Goal: Contribute content: Contribute content

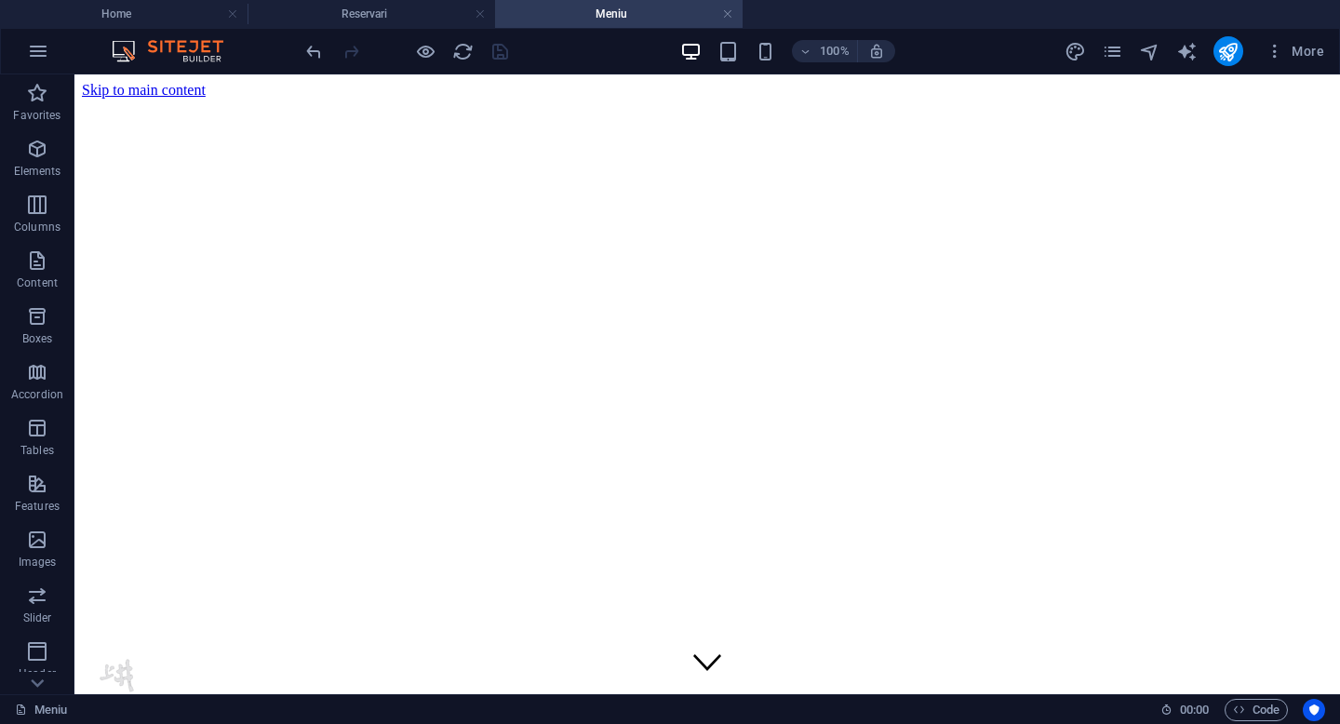
drag, startPoint x: 1333, startPoint y: 601, endPoint x: 1368, endPoint y: 140, distance: 461.8
click at [292, 395] on span "Button" at bounding box center [305, 393] width 33 height 11
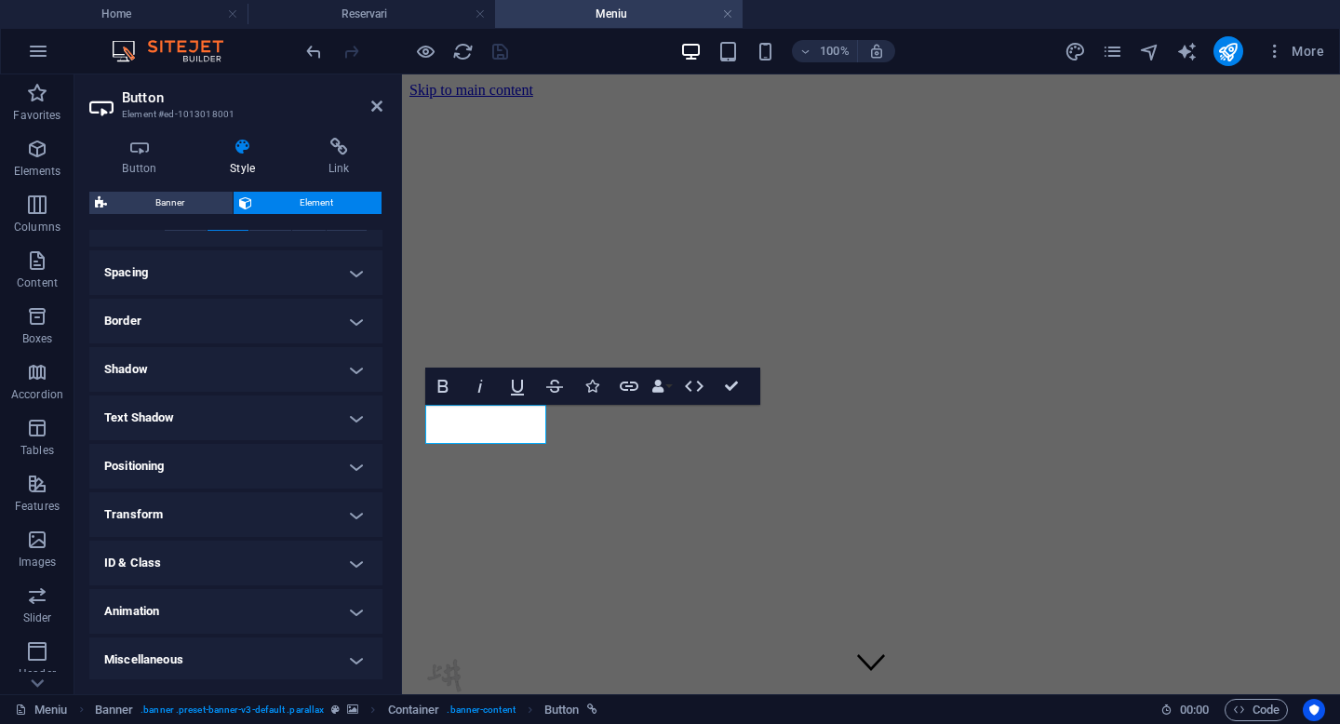
scroll to position [337, 0]
click at [261, 461] on h4 "Positioning" at bounding box center [235, 463] width 293 height 45
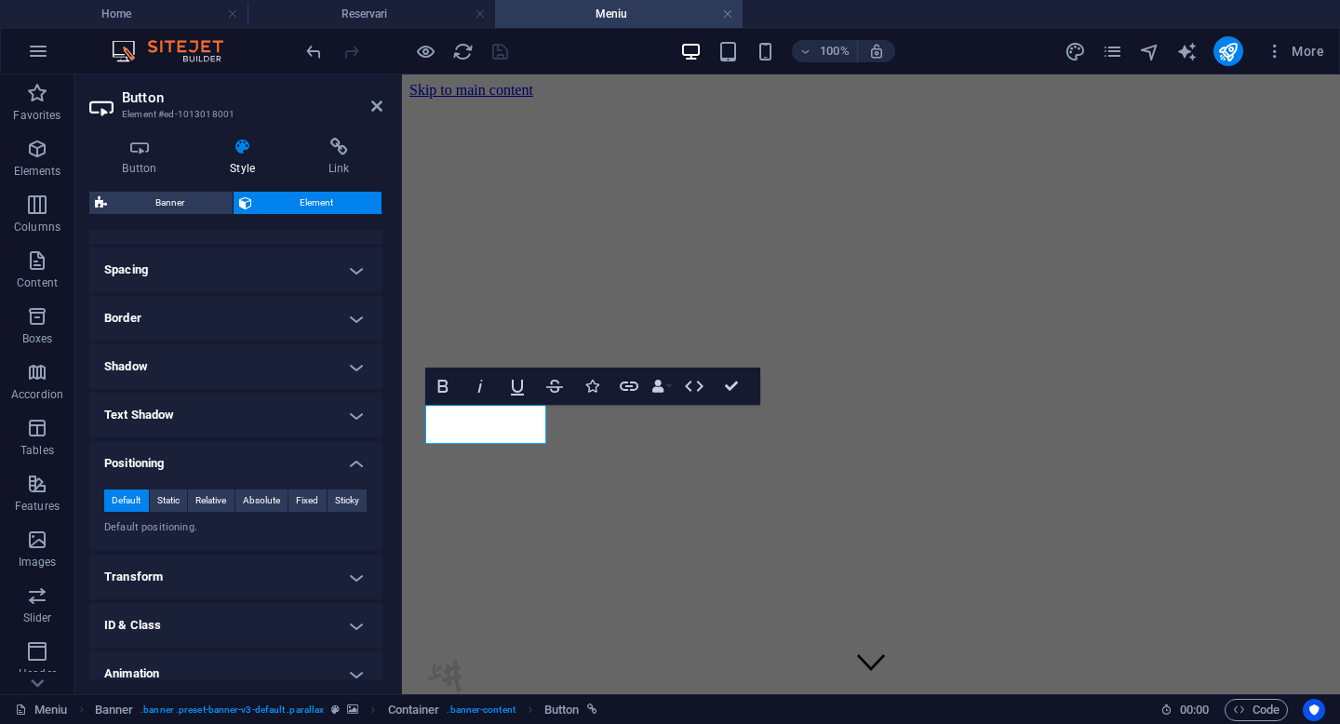
click at [350, 466] on h4 "Positioning" at bounding box center [235, 457] width 293 height 33
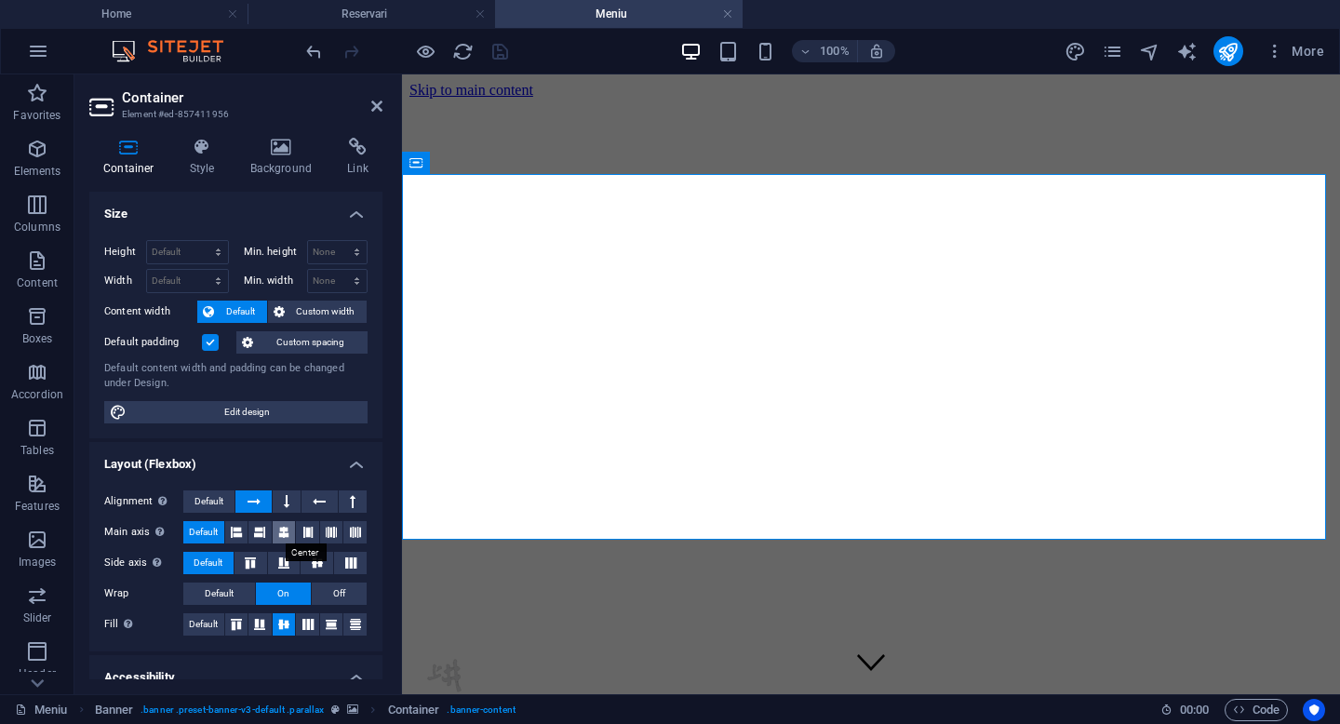
click at [285, 530] on icon at bounding box center [283, 532] width 11 height 22
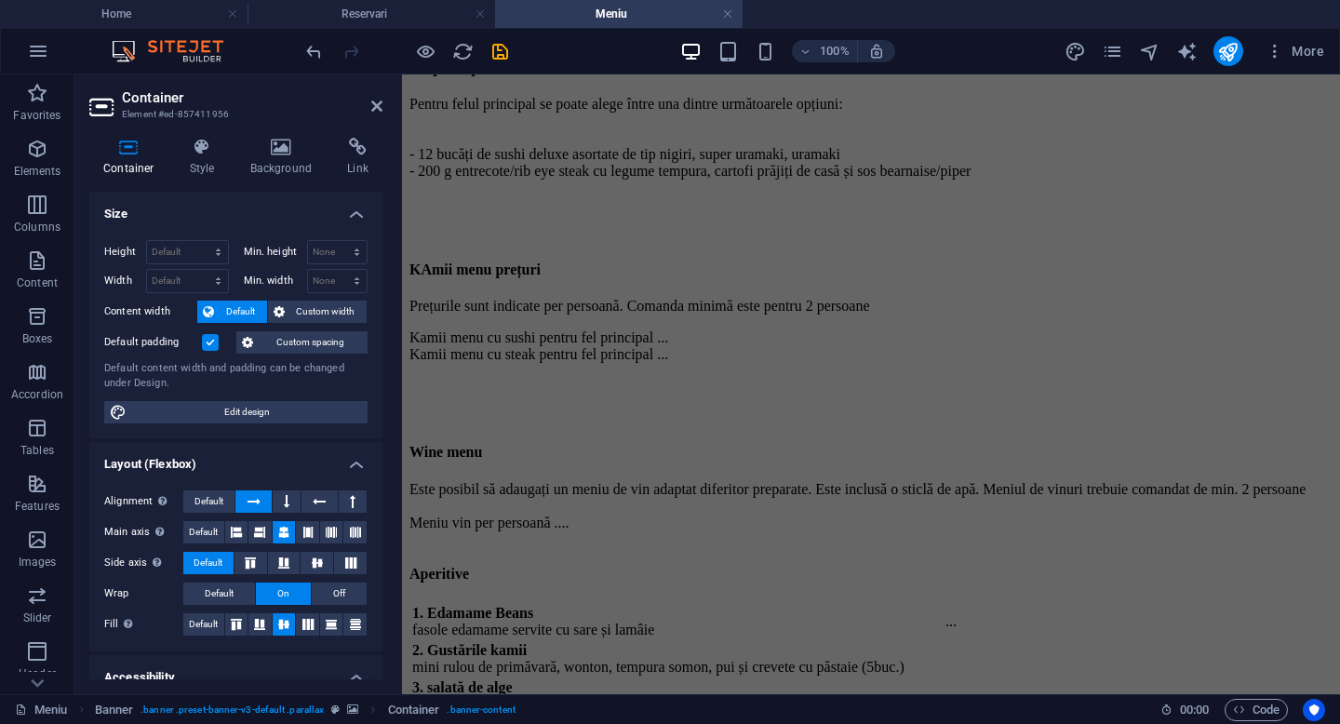
scroll to position [0, 0]
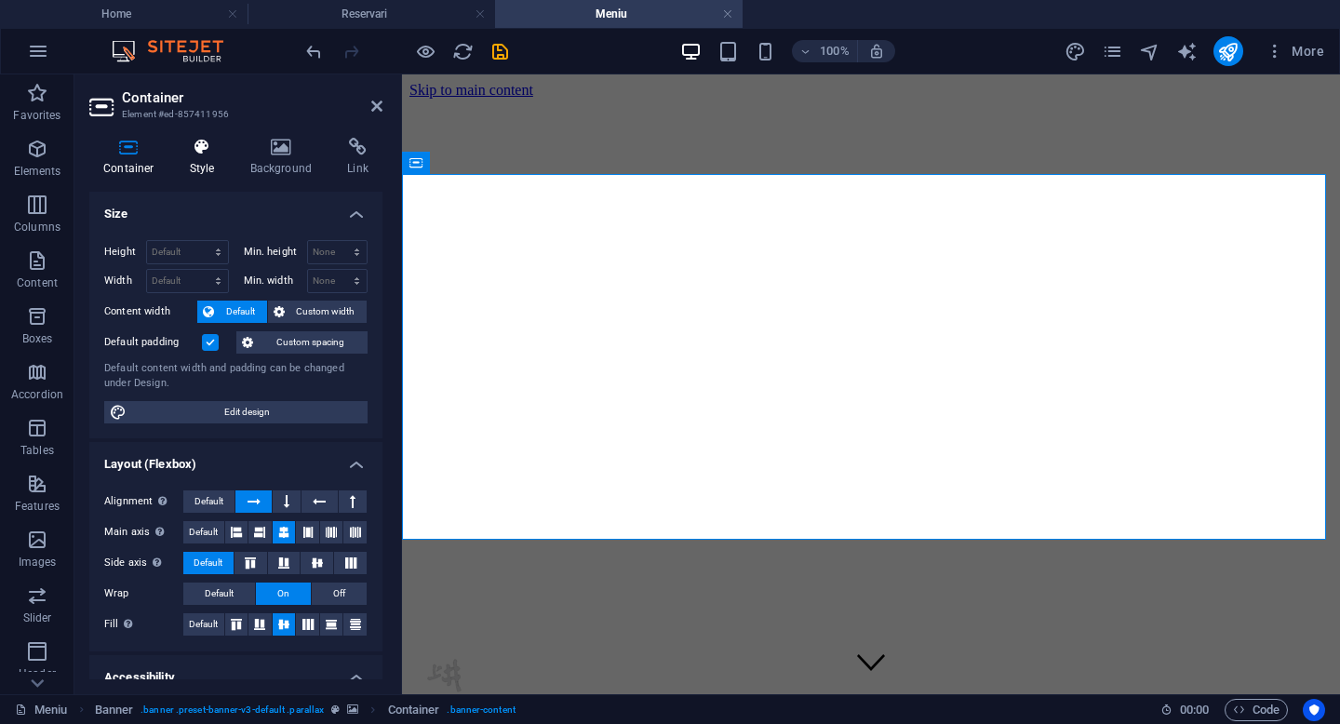
click at [193, 154] on icon at bounding box center [202, 147] width 53 height 19
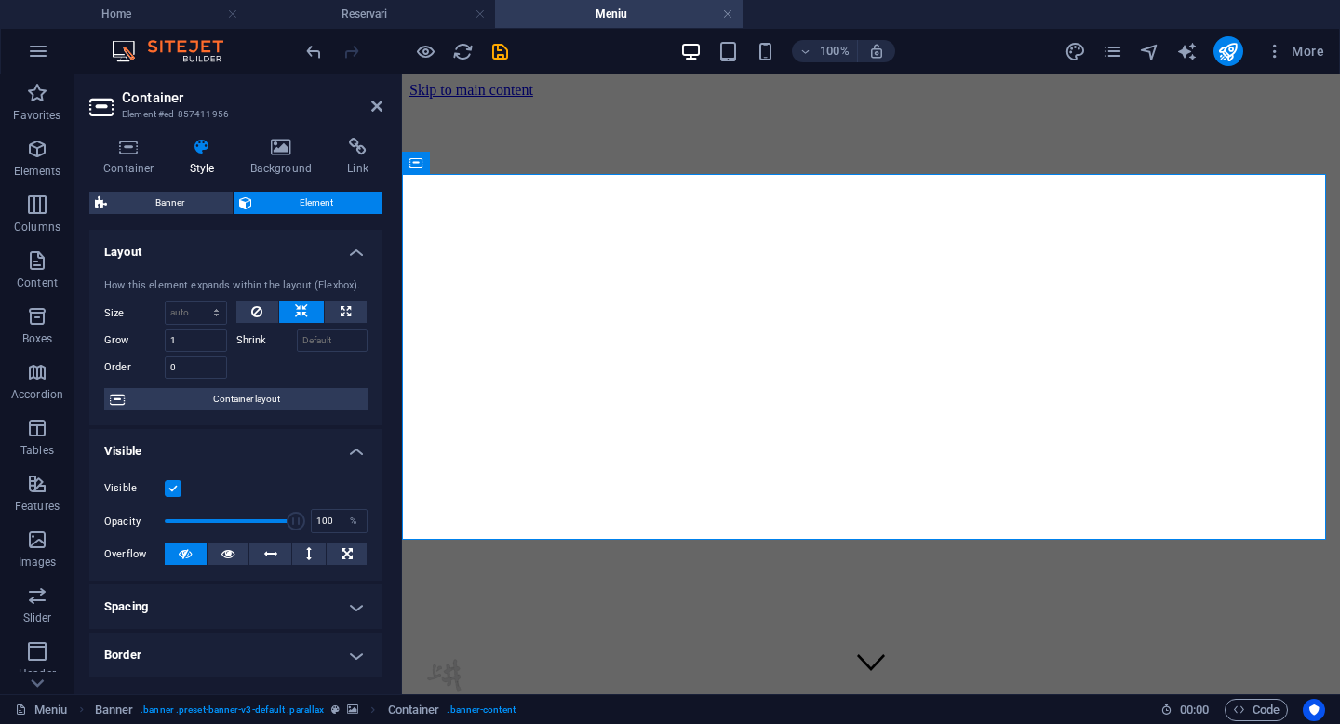
click at [354, 600] on h4 "Spacing" at bounding box center [235, 606] width 293 height 45
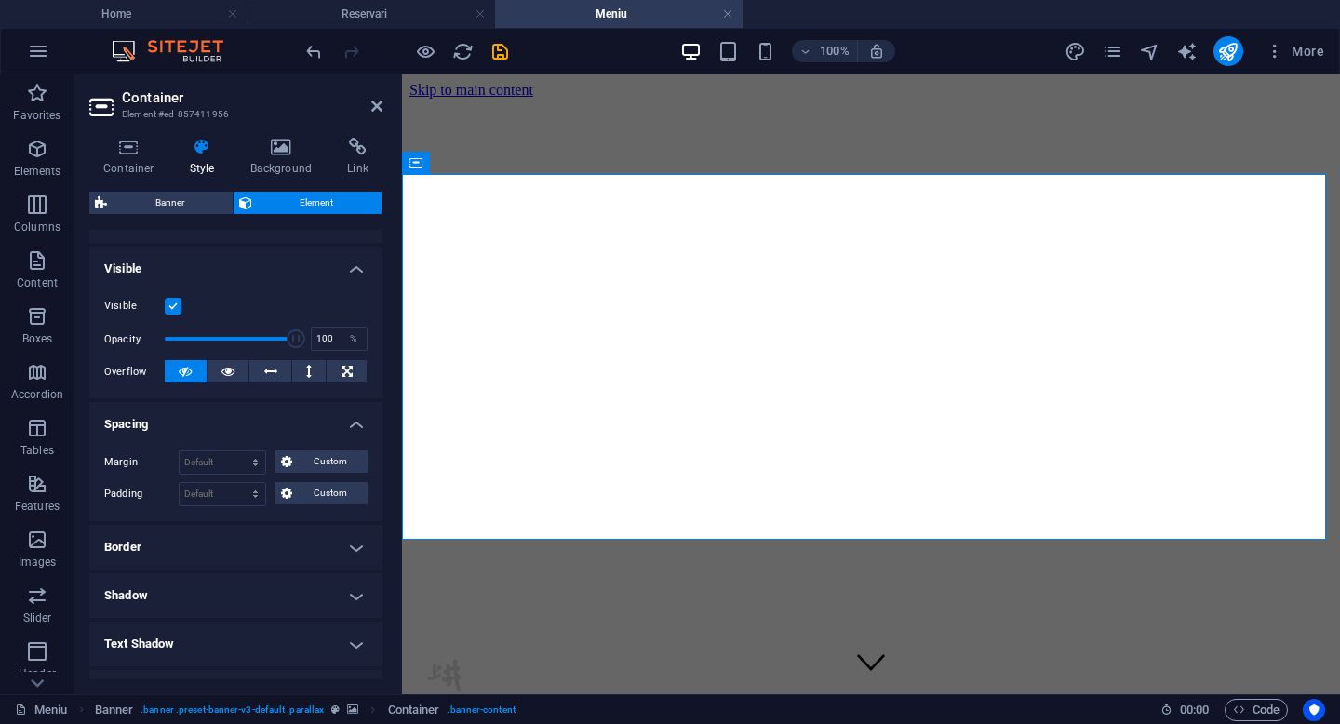
scroll to position [189, 0]
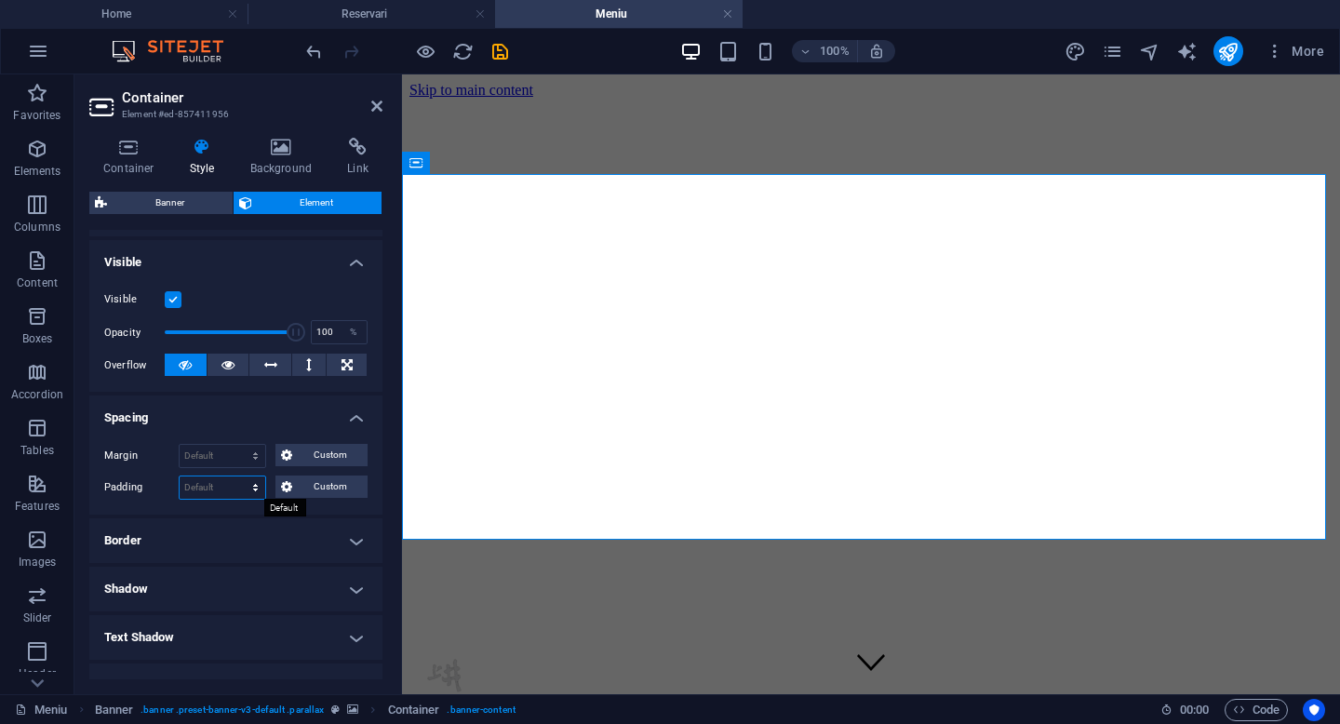
click at [216, 483] on select "Default px rem % vh vw Custom" at bounding box center [223, 487] width 86 height 22
select select "px"
type input "2"
click at [254, 497] on select "Default px rem % vh vw Custom" at bounding box center [252, 487] width 26 height 22
select select "rem"
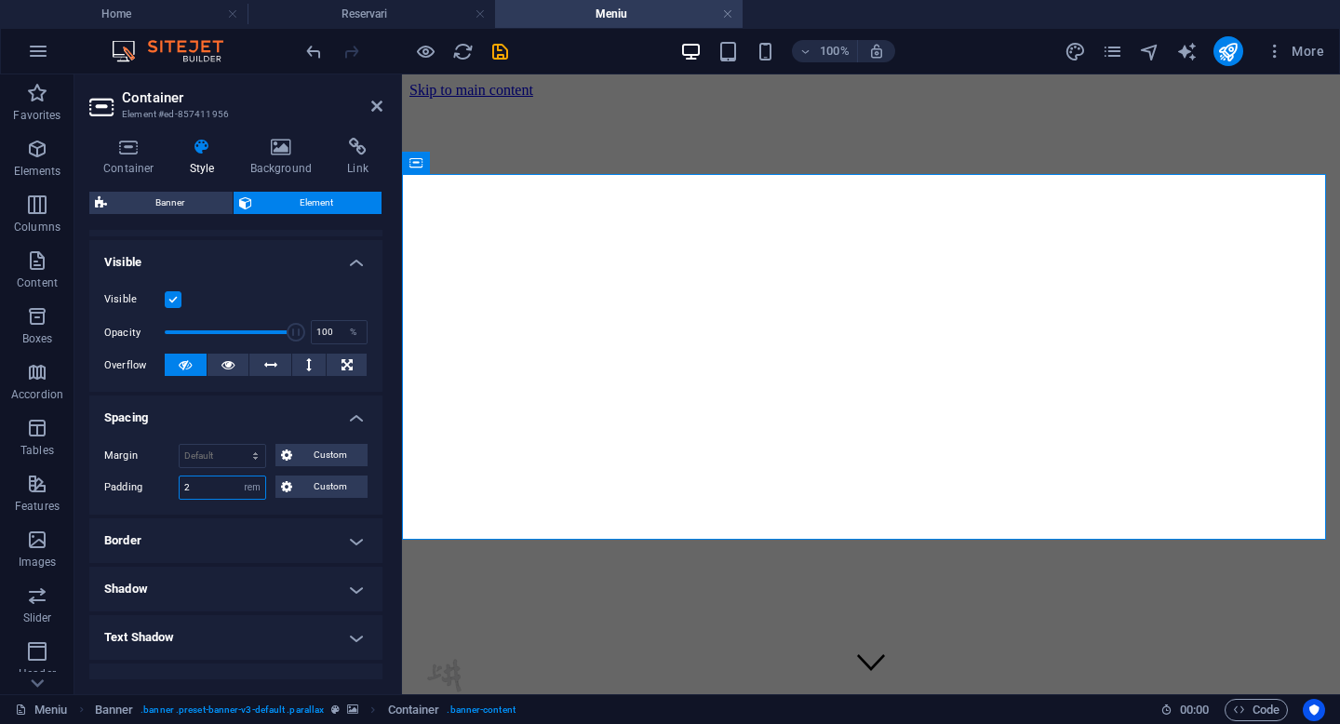
type input "2"
click at [191, 486] on input "2" at bounding box center [223, 487] width 86 height 22
click at [249, 485] on select "Default px rem % vh vw Custom" at bounding box center [252, 487] width 26 height 22
select select "px"
type input "25"
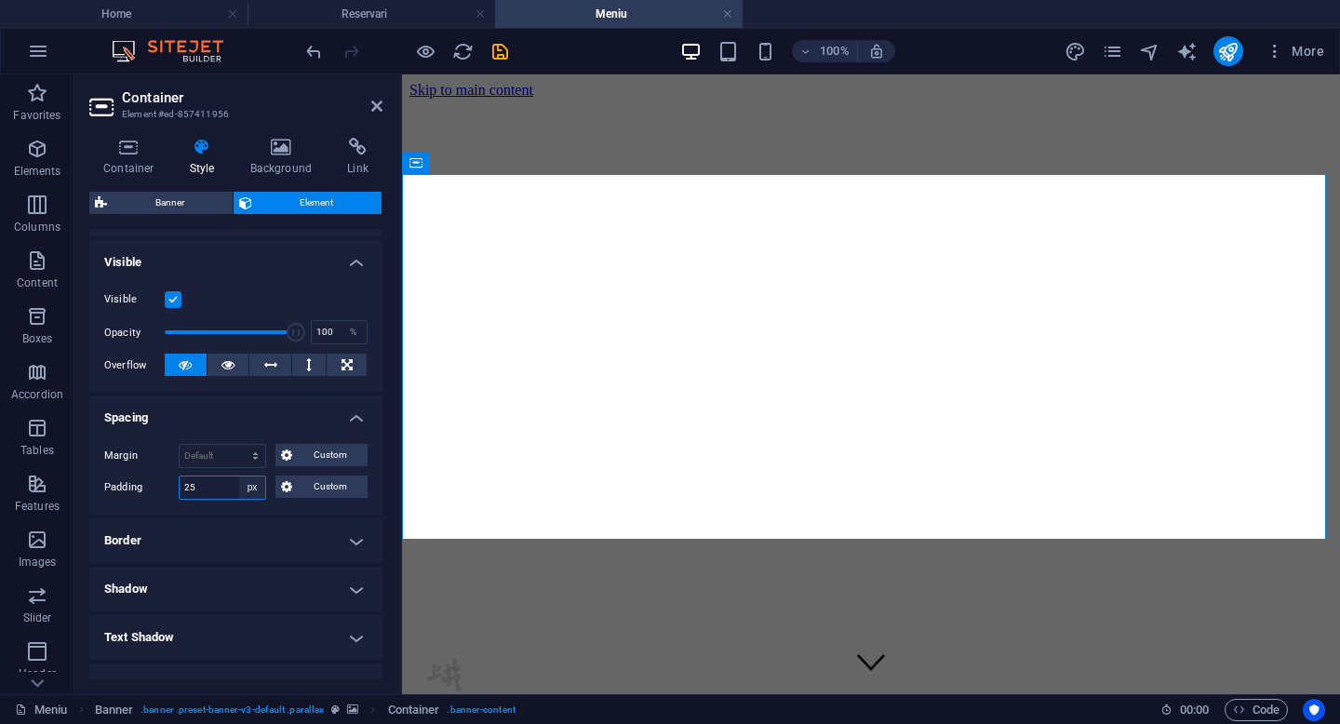
type input "25"
click at [333, 491] on span "Custom" at bounding box center [330, 486] width 64 height 22
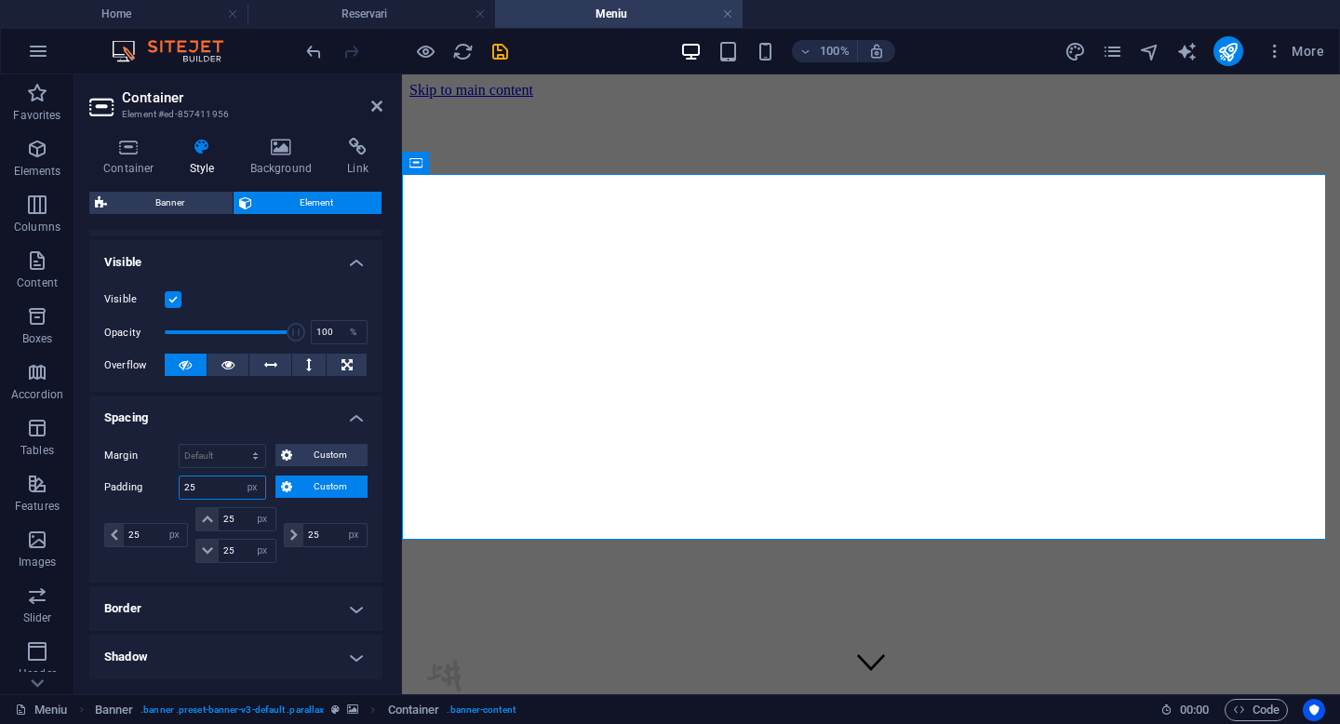
click at [204, 488] on input "25" at bounding box center [223, 487] width 86 height 22
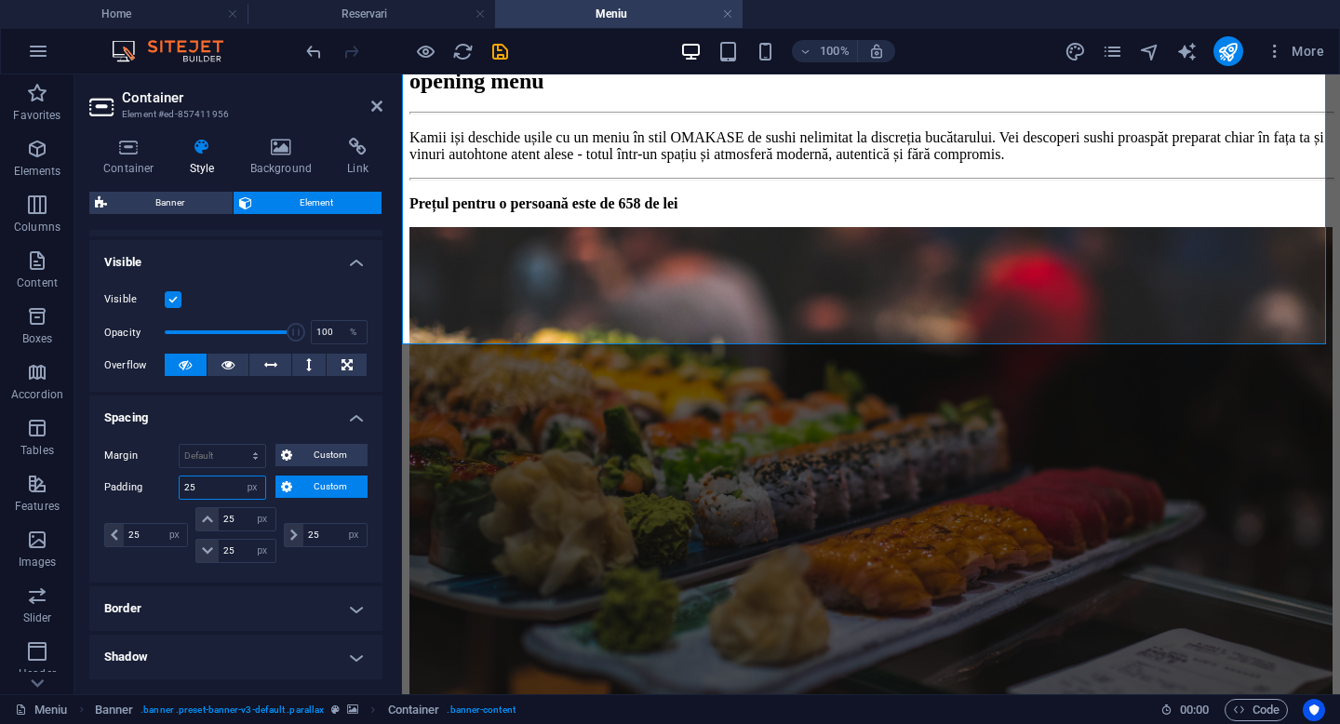
scroll to position [0, 0]
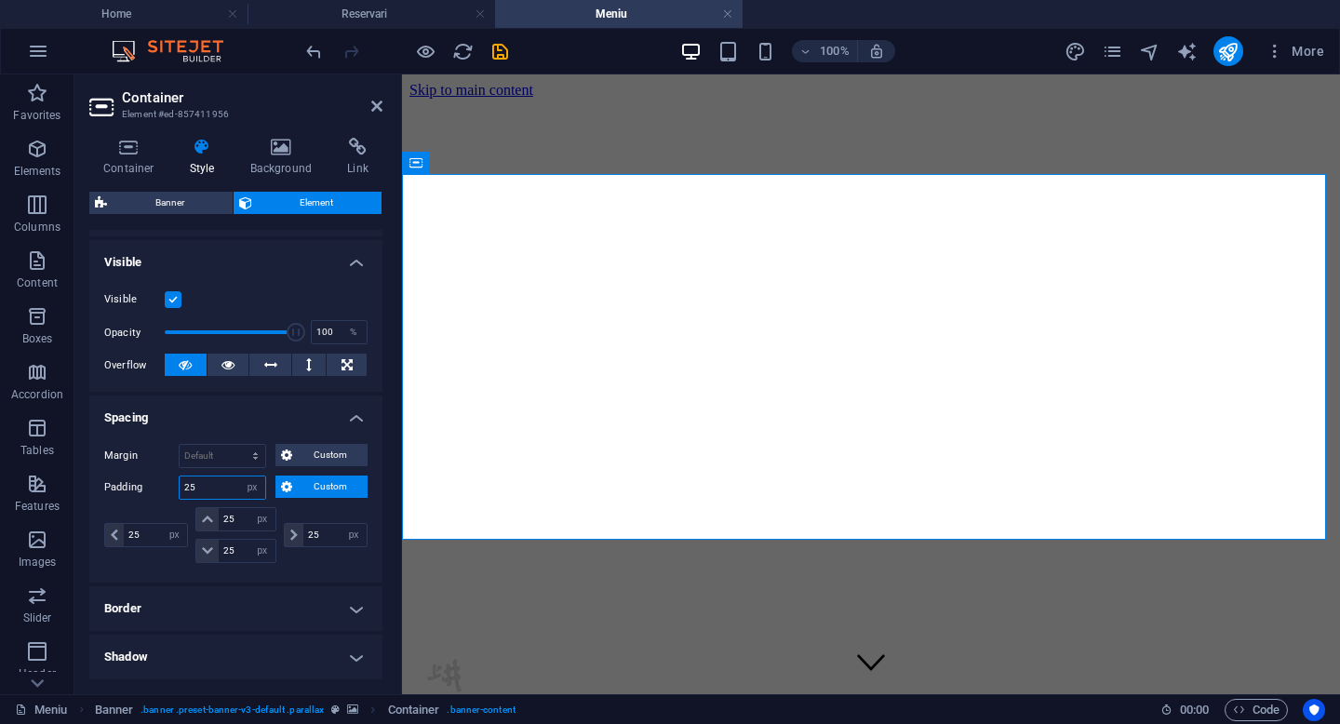
type input "2"
click at [306, 496] on span "Custom" at bounding box center [330, 486] width 64 height 22
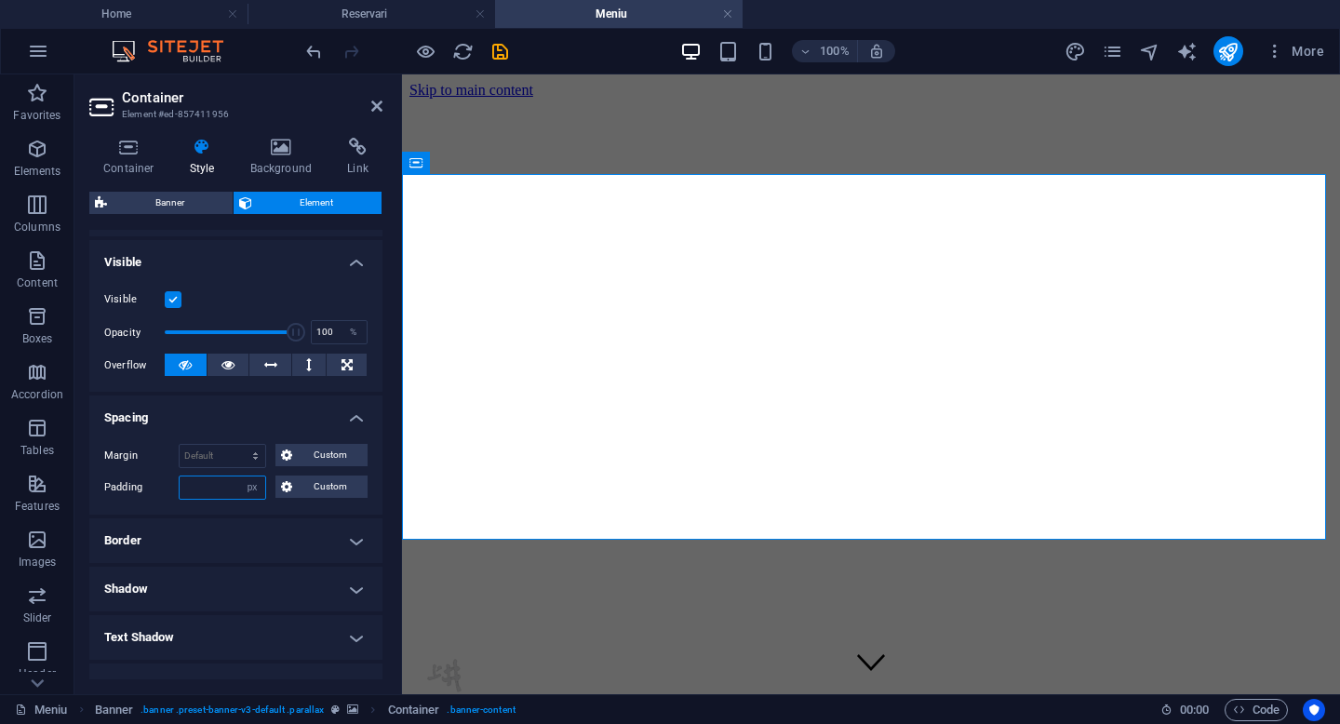
click at [228, 494] on input "number" at bounding box center [223, 487] width 86 height 22
click at [254, 493] on select "Default px rem % vh vw Custom" at bounding box center [252, 487] width 26 height 22
select select "DISABLED_OPTION_VALUE"
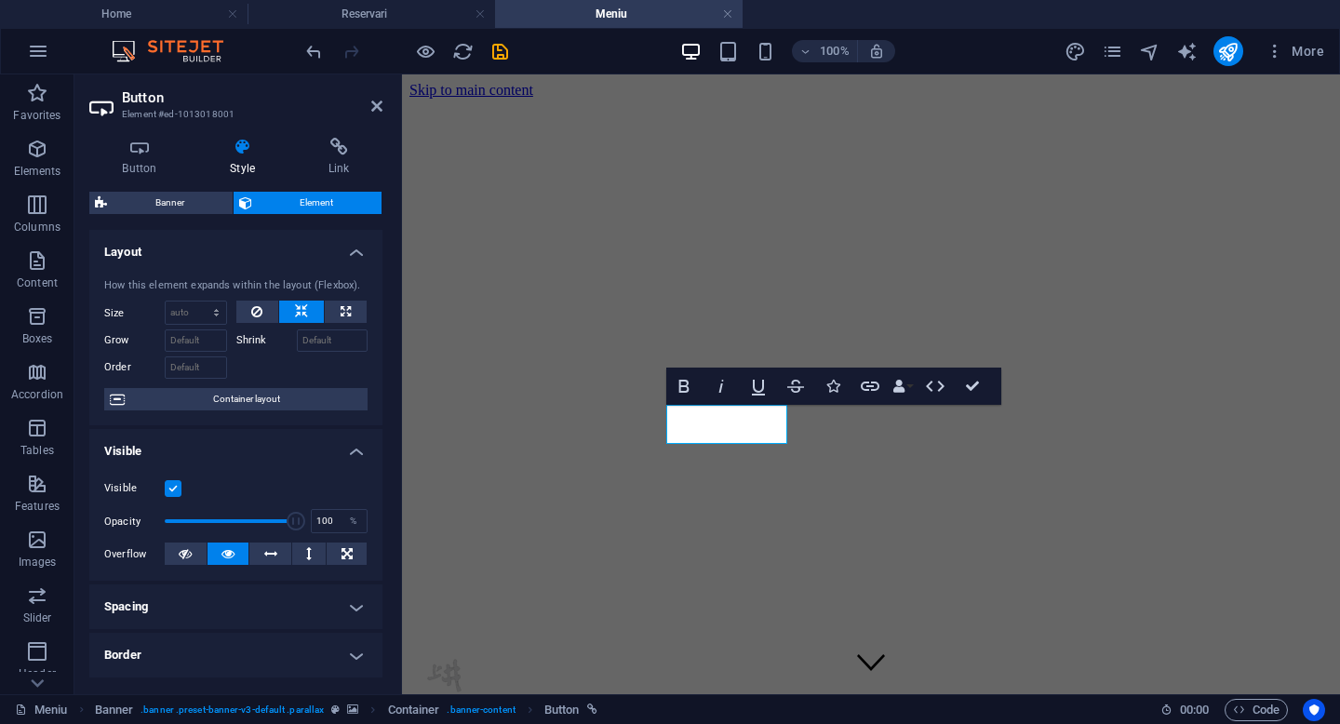
click at [276, 606] on h4 "Spacing" at bounding box center [235, 606] width 293 height 45
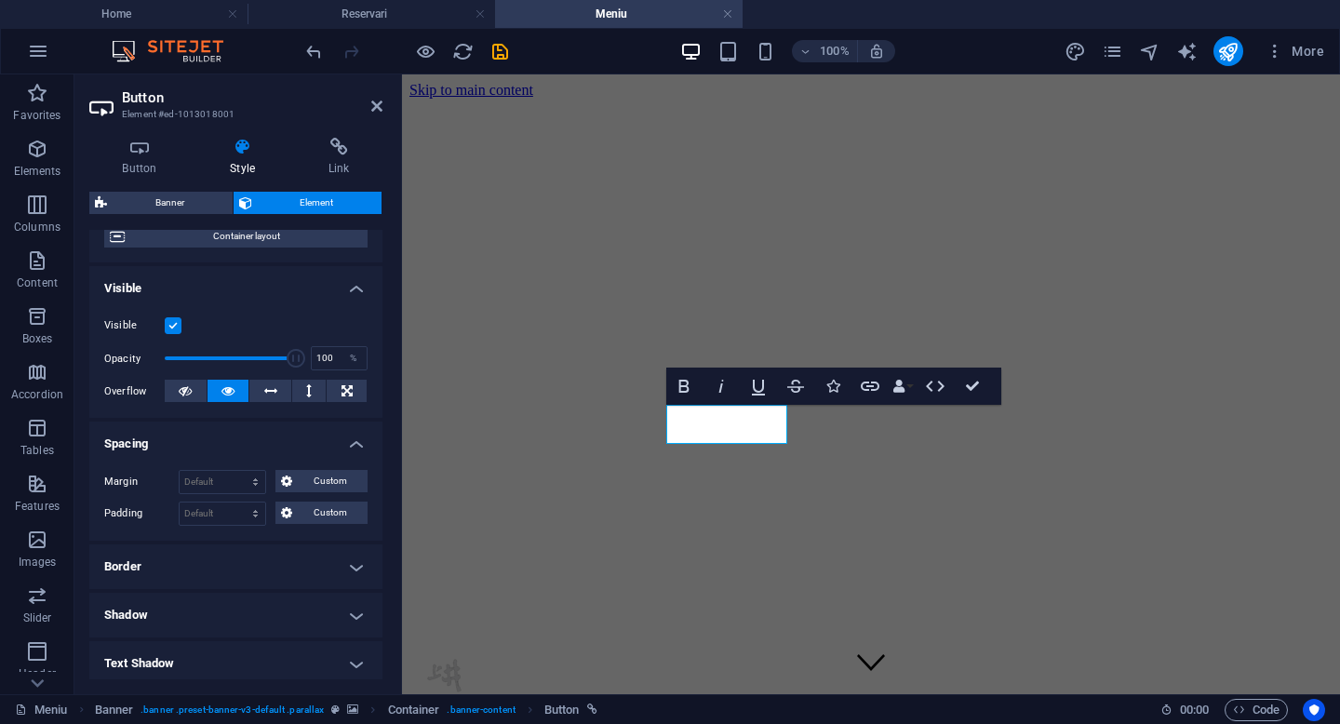
scroll to position [162, 0]
click at [319, 480] on span "Custom" at bounding box center [330, 482] width 64 height 22
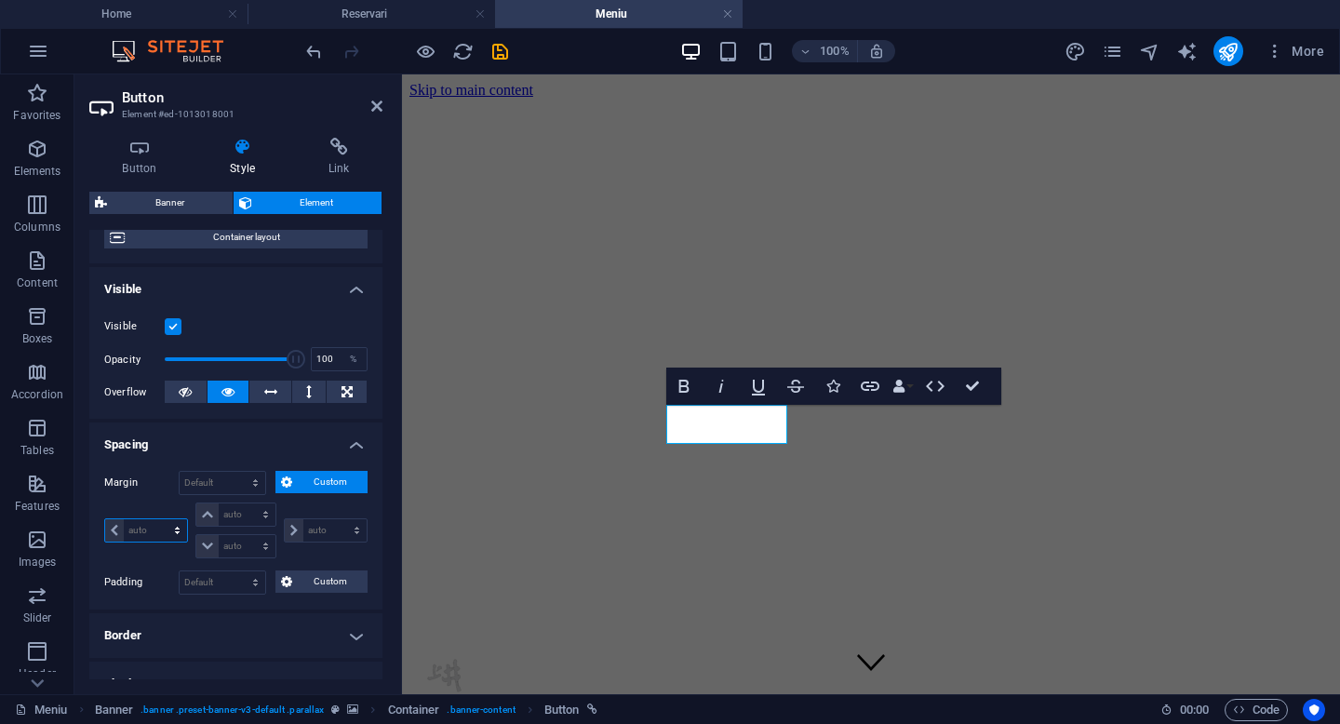
click at [140, 531] on select "auto px % rem vw vh" at bounding box center [146, 530] width 82 height 22
select select "px"
type input "0"
select select "px"
type input "0"
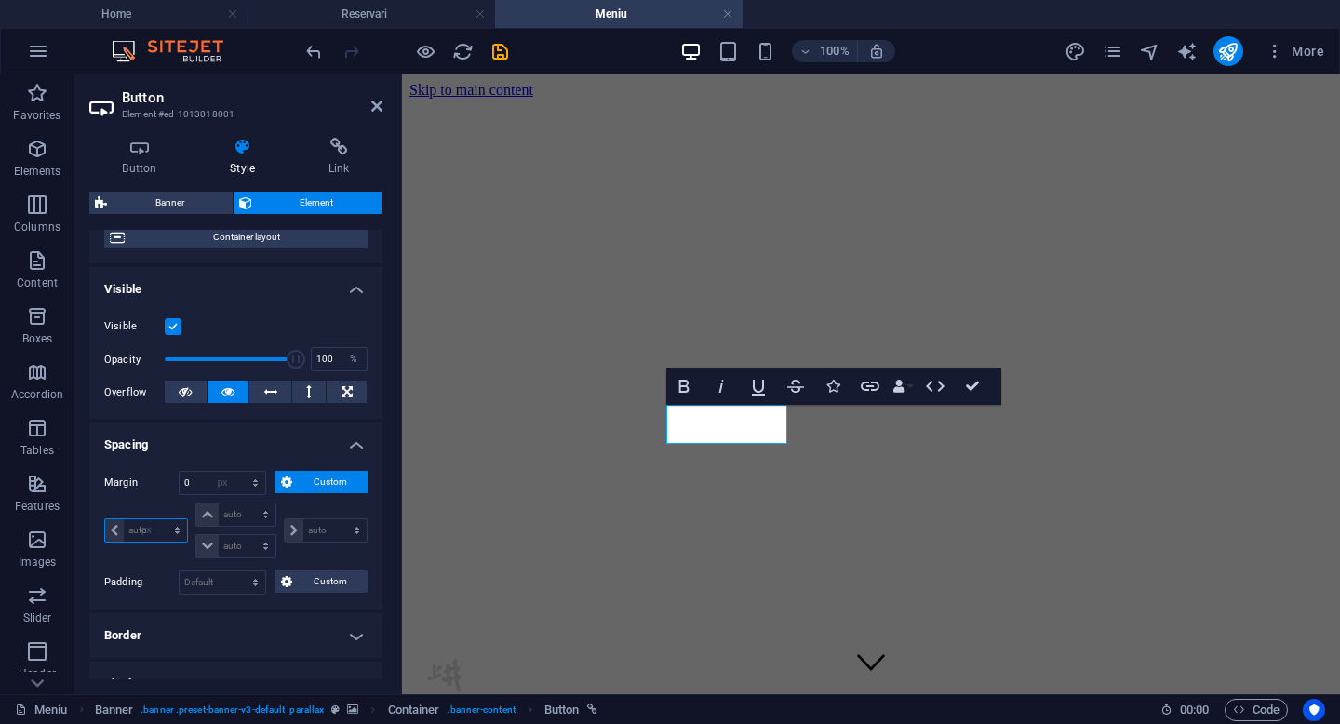
type input "0"
select select "px"
type input "0"
select select "px"
type input "0"
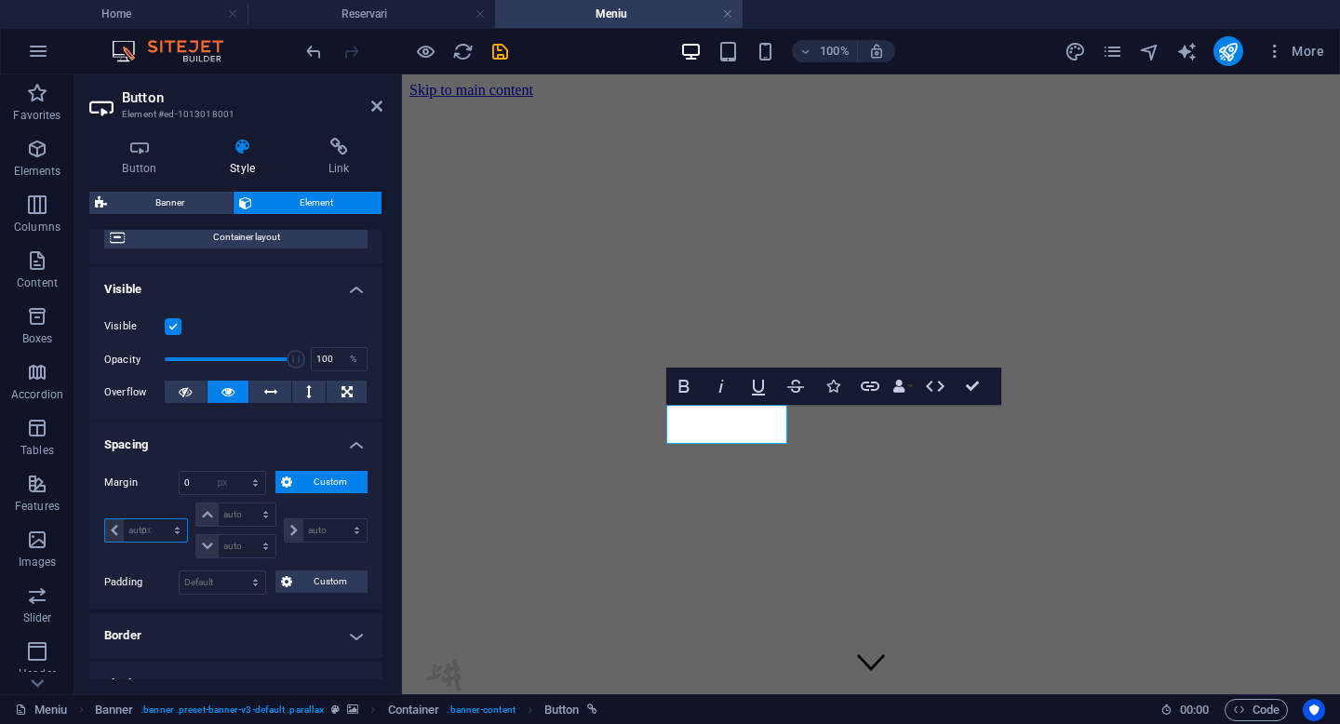
select select "px"
type input "10"
select select "DISABLED_OPTION_VALUE"
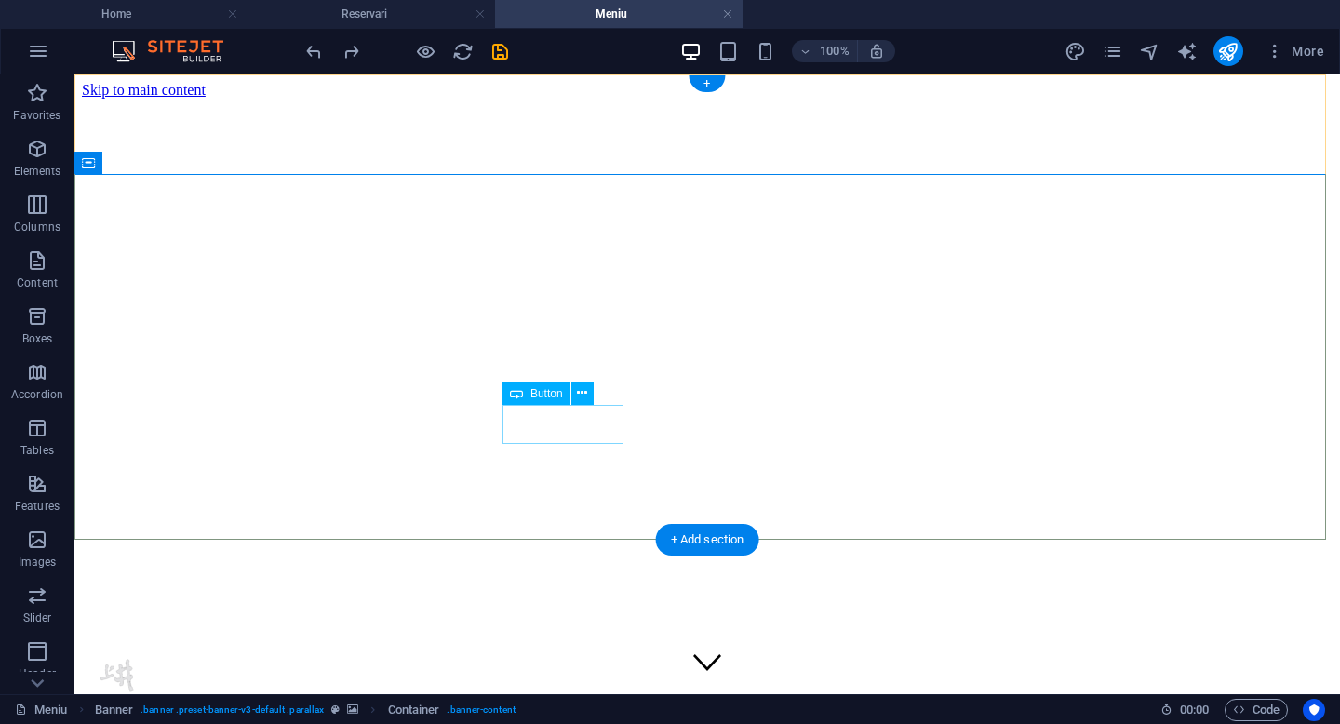
select select "px"
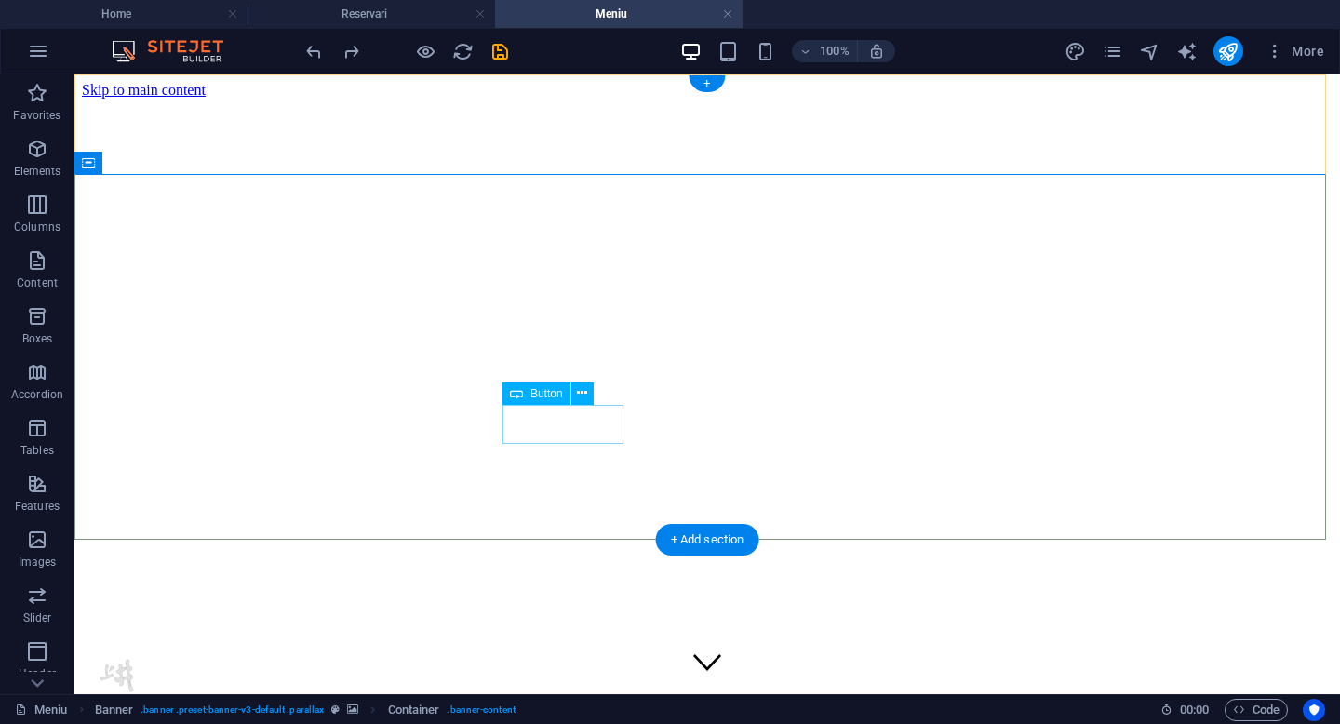
select select "px"
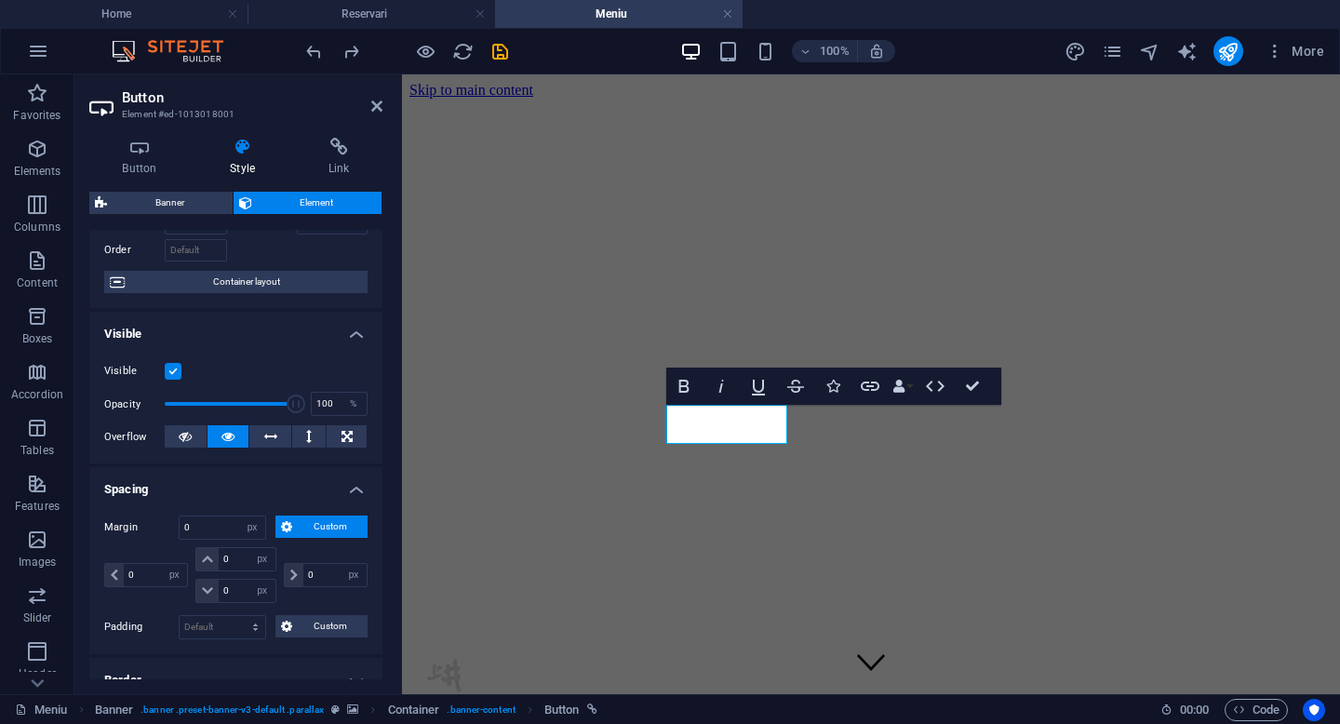
scroll to position [140, 0]
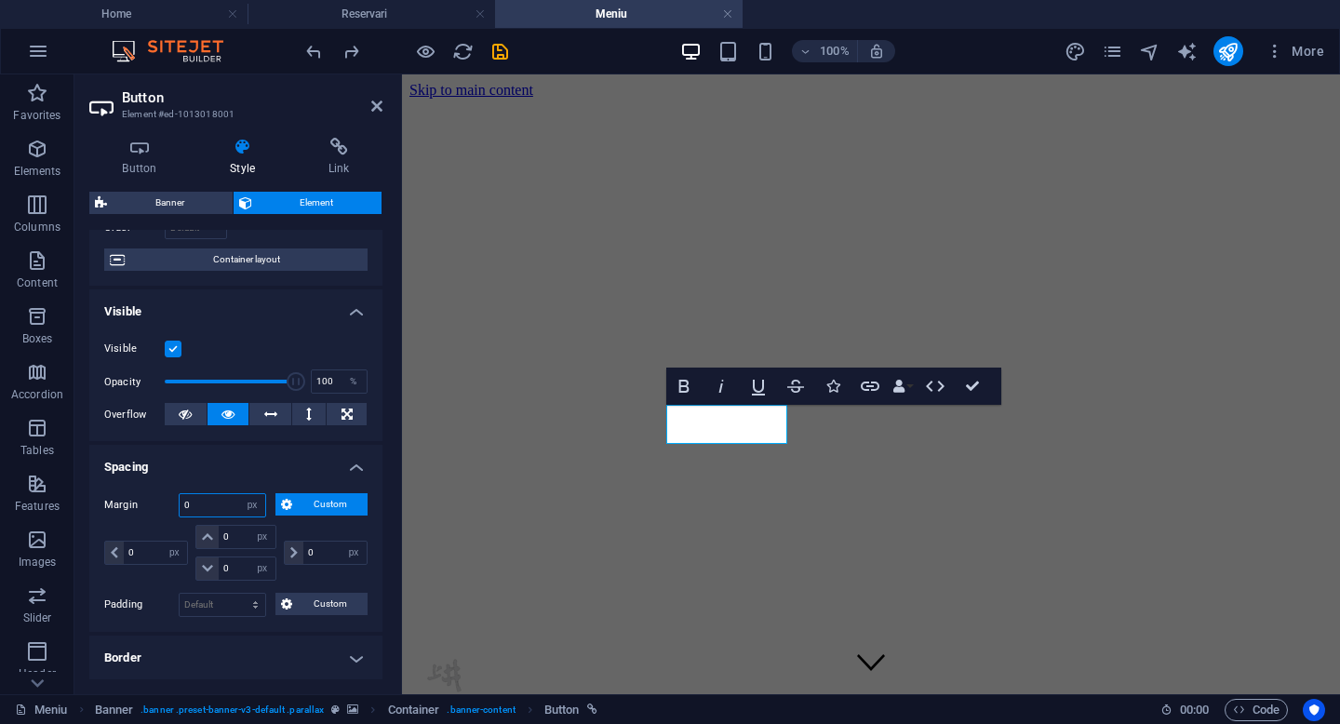
click at [204, 505] on input "0" at bounding box center [223, 505] width 86 height 22
type input "10"
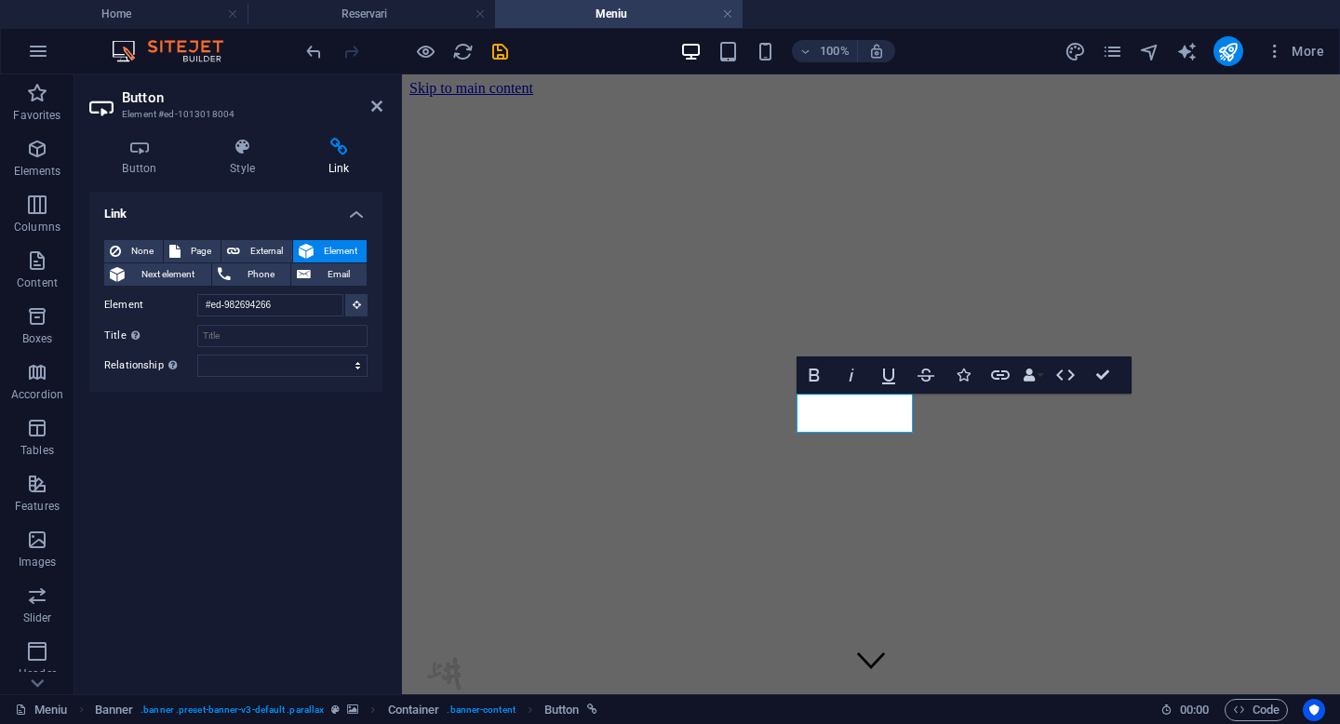
scroll to position [0, 0]
click at [223, 152] on icon at bounding box center [242, 147] width 91 height 19
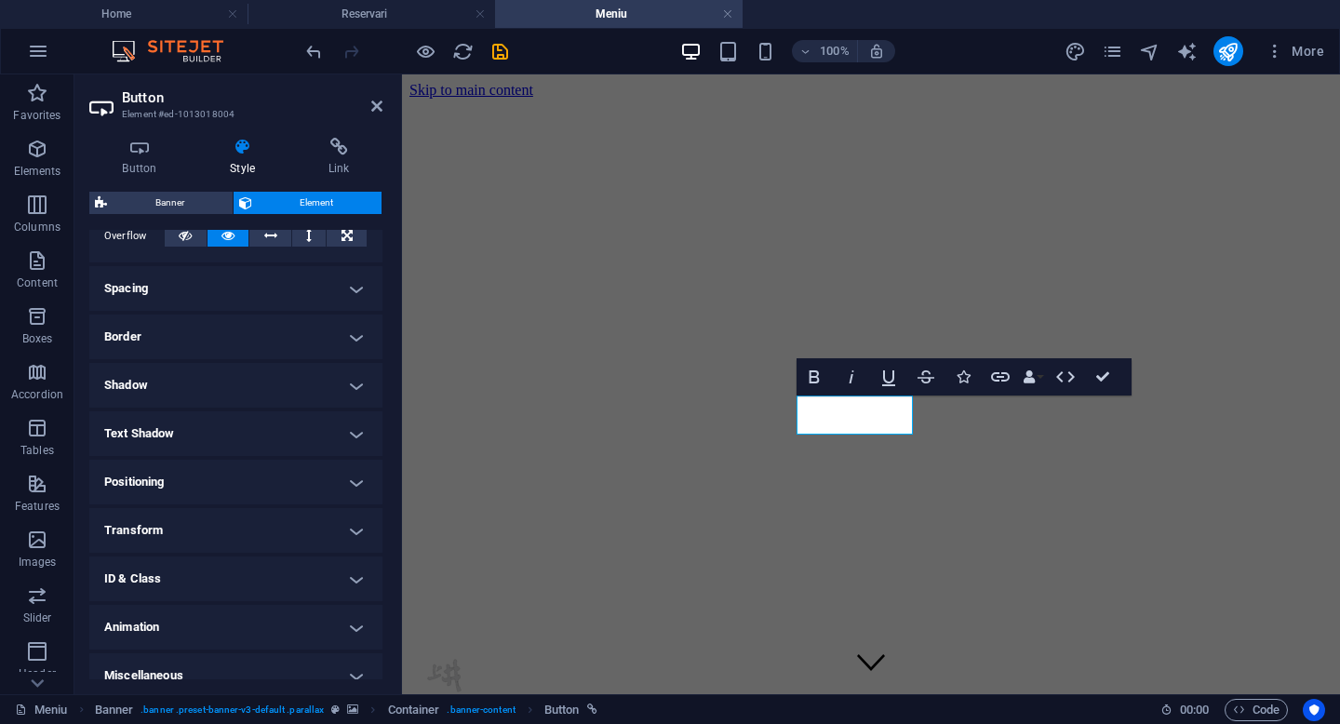
scroll to position [333, 0]
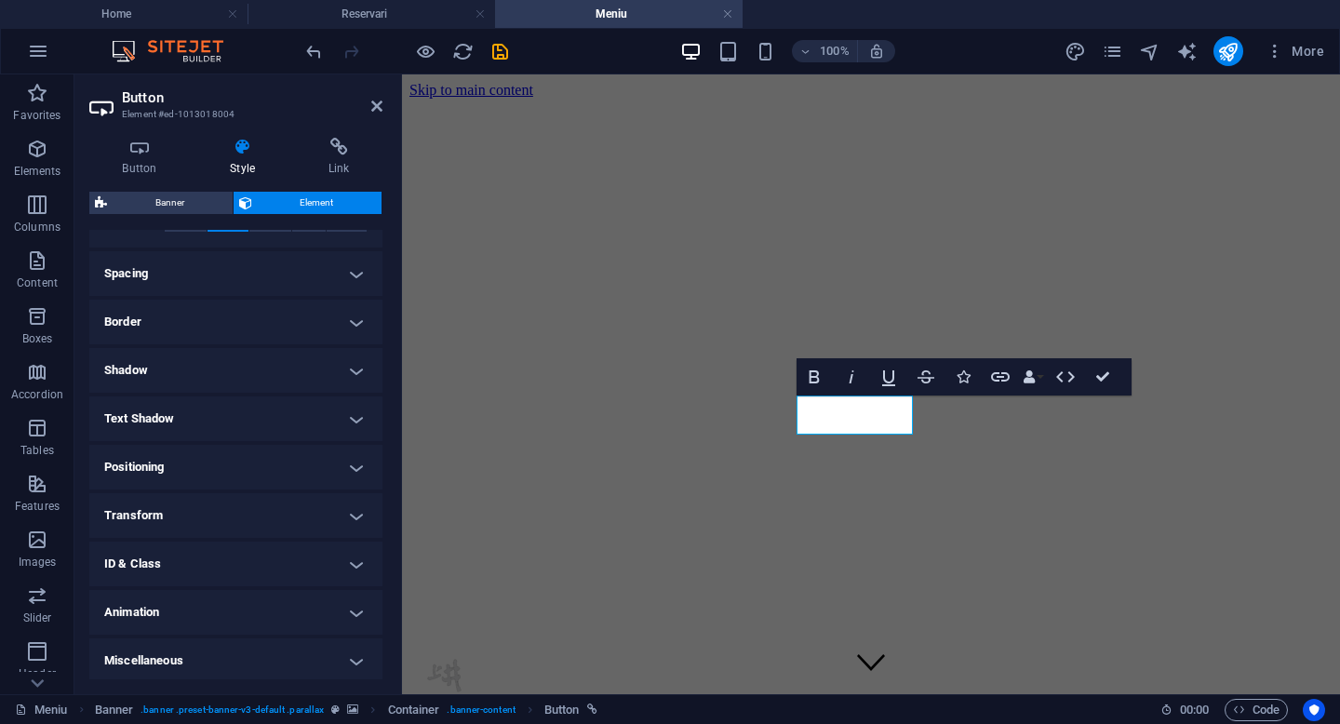
click at [149, 278] on h4 "Spacing" at bounding box center [235, 273] width 293 height 45
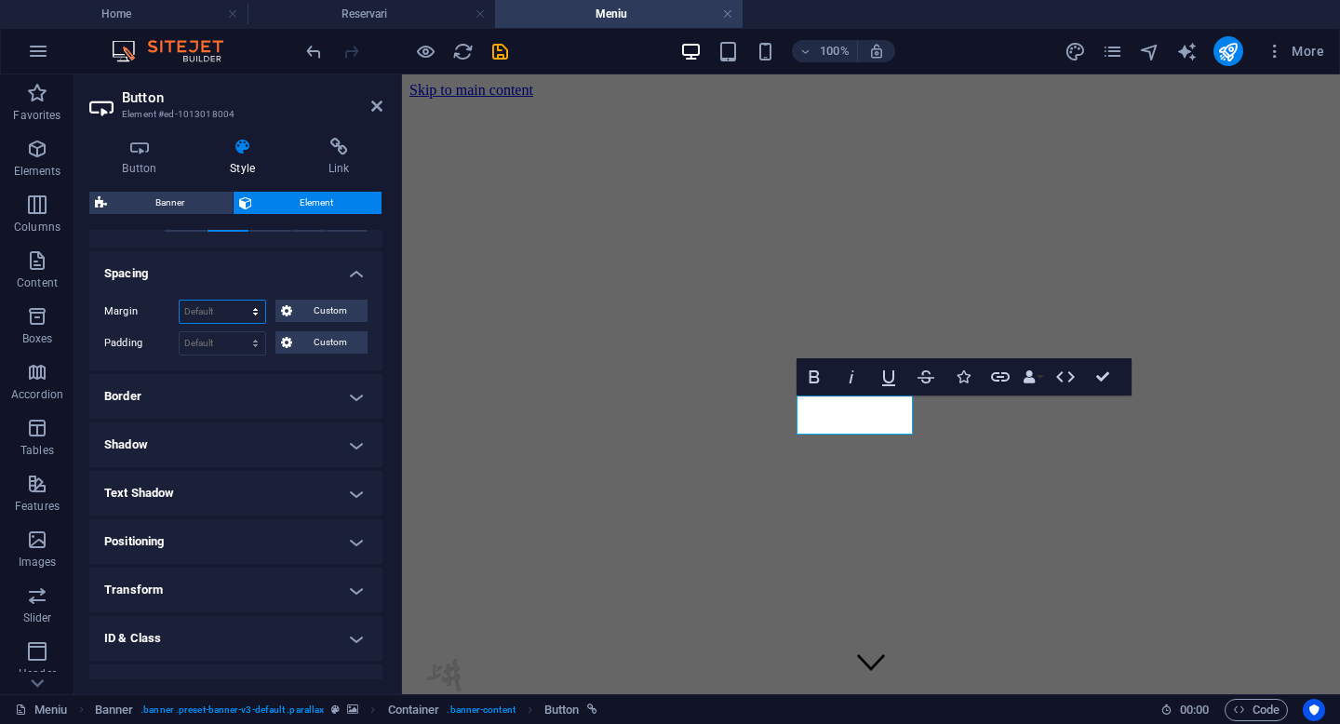
click at [210, 311] on select "Default auto px % rem vw vh Custom" at bounding box center [223, 311] width 86 height 22
click at [310, 310] on span "Custom" at bounding box center [330, 311] width 64 height 22
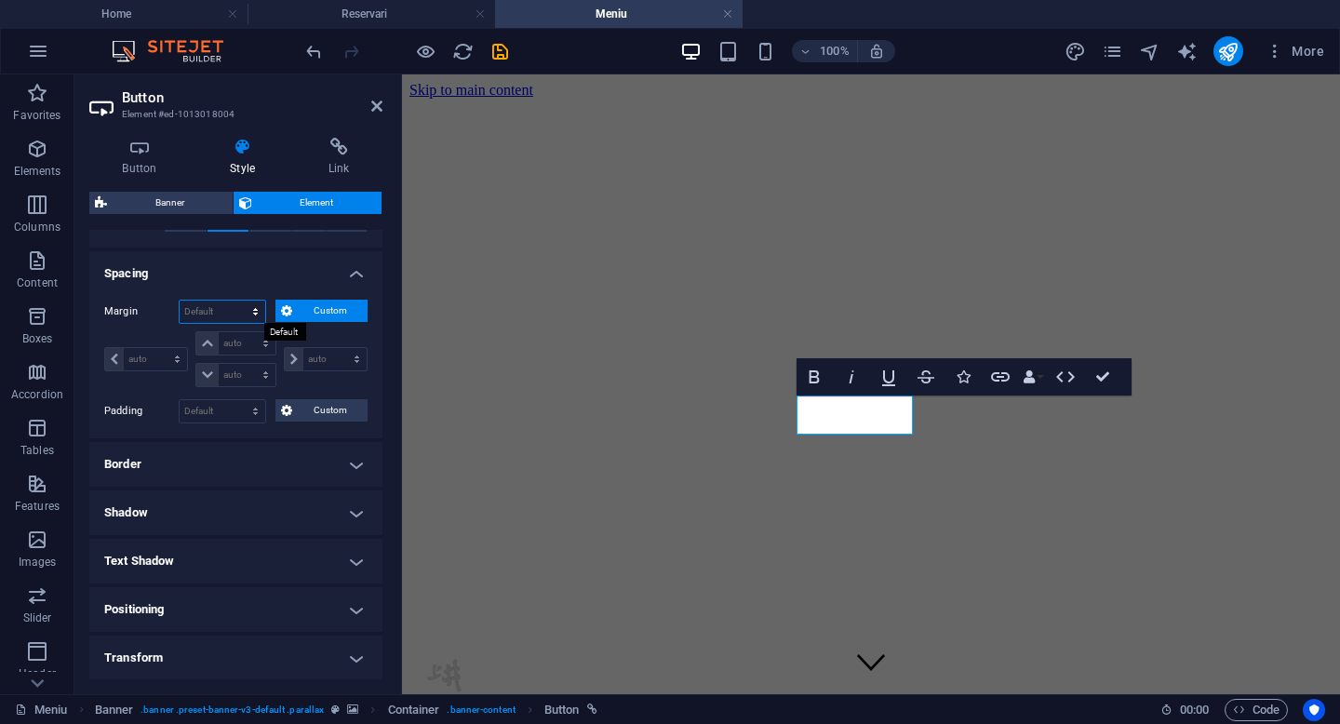
click at [198, 310] on select "Default auto px % rem vw vh Custom" at bounding box center [223, 311] width 86 height 22
click at [682, 425] on div at bounding box center [682, 425] width 0 height 0
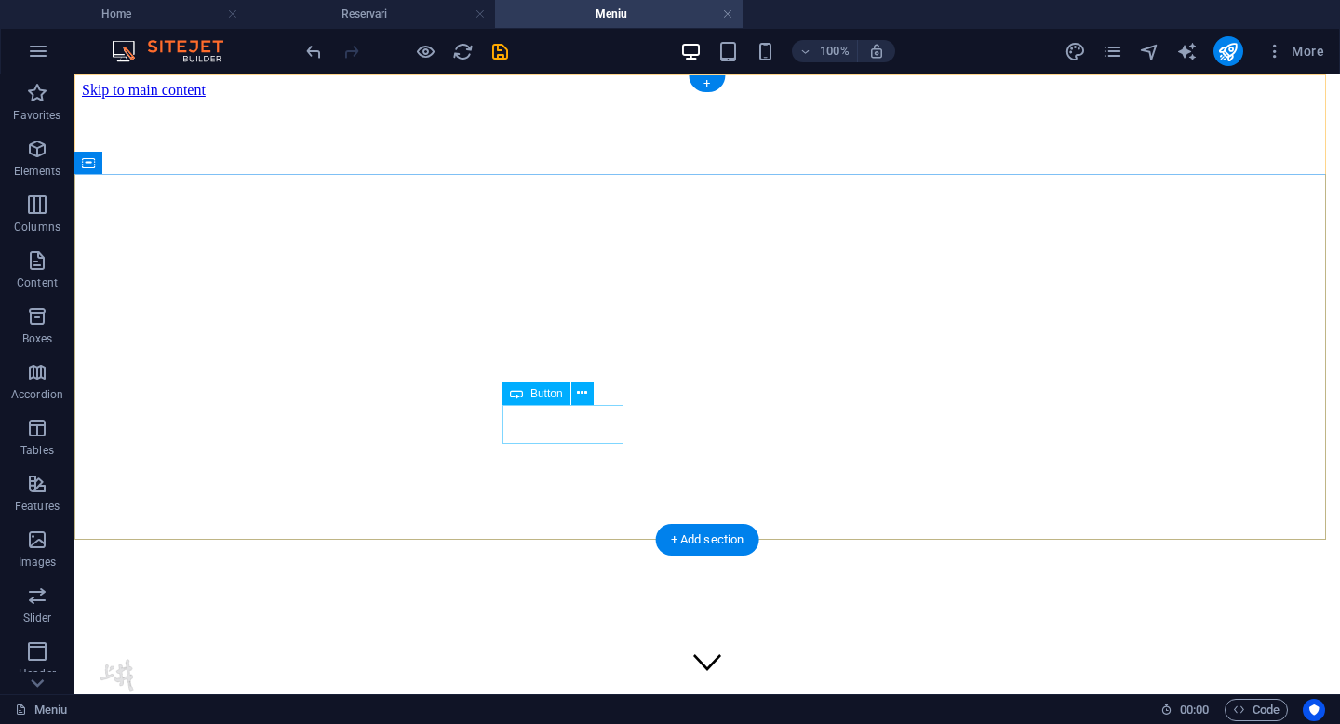
select select "px"
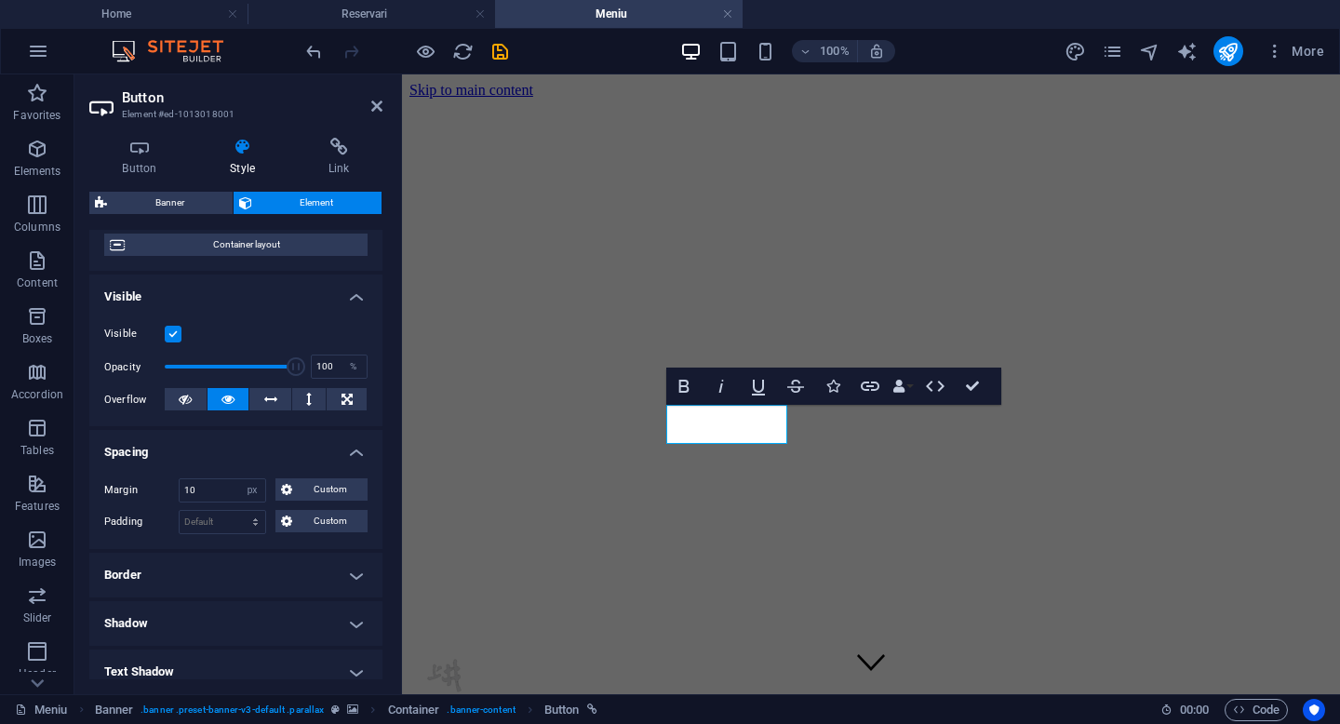
scroll to position [153, 0]
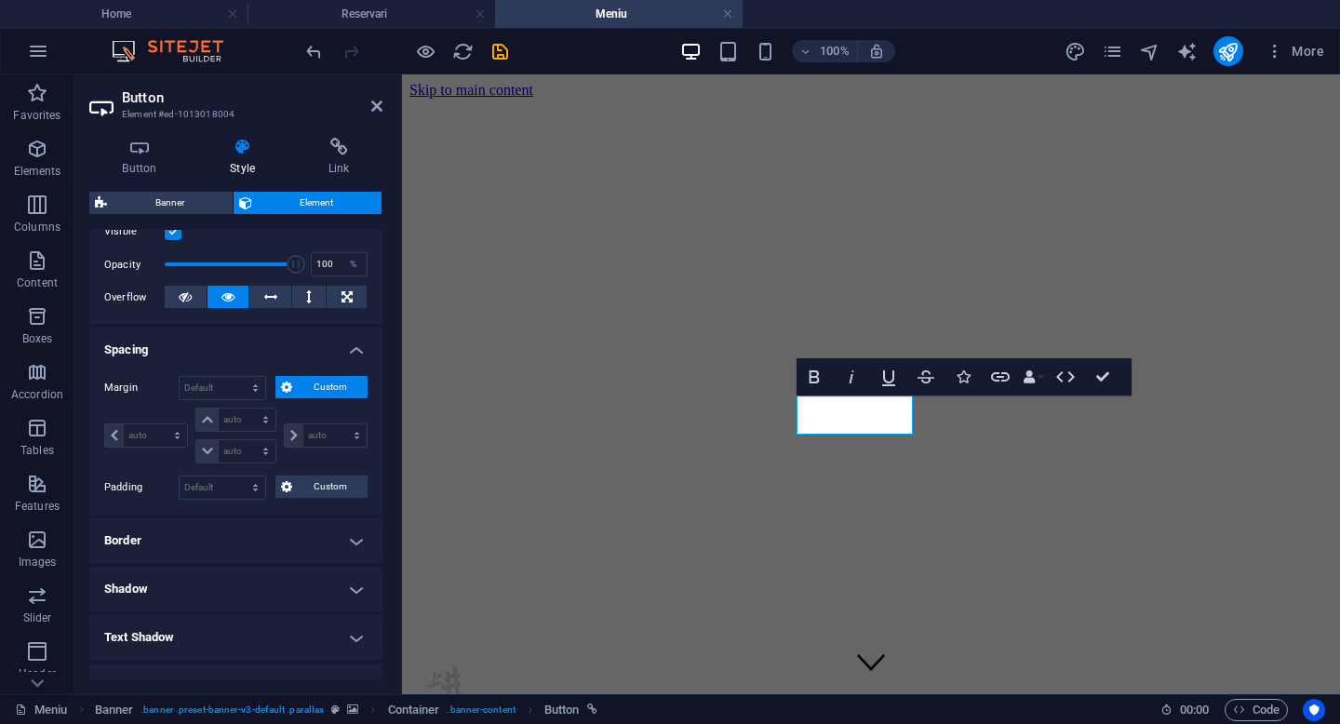
scroll to position [259, 0]
click at [206, 389] on select "Default auto px % rem vw vh Custom" at bounding box center [223, 386] width 86 height 22
select select "px"
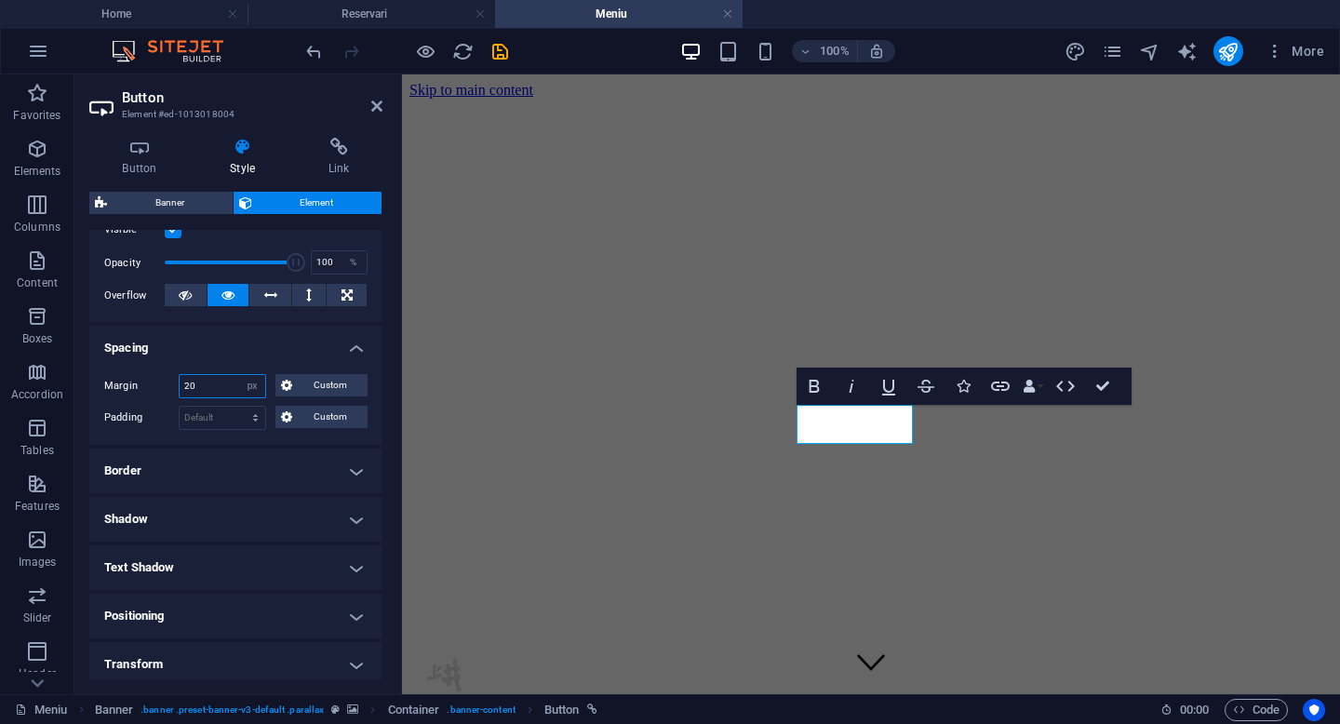
click at [204, 387] on input "20" at bounding box center [223, 386] width 86 height 22
type input "2"
type input "10"
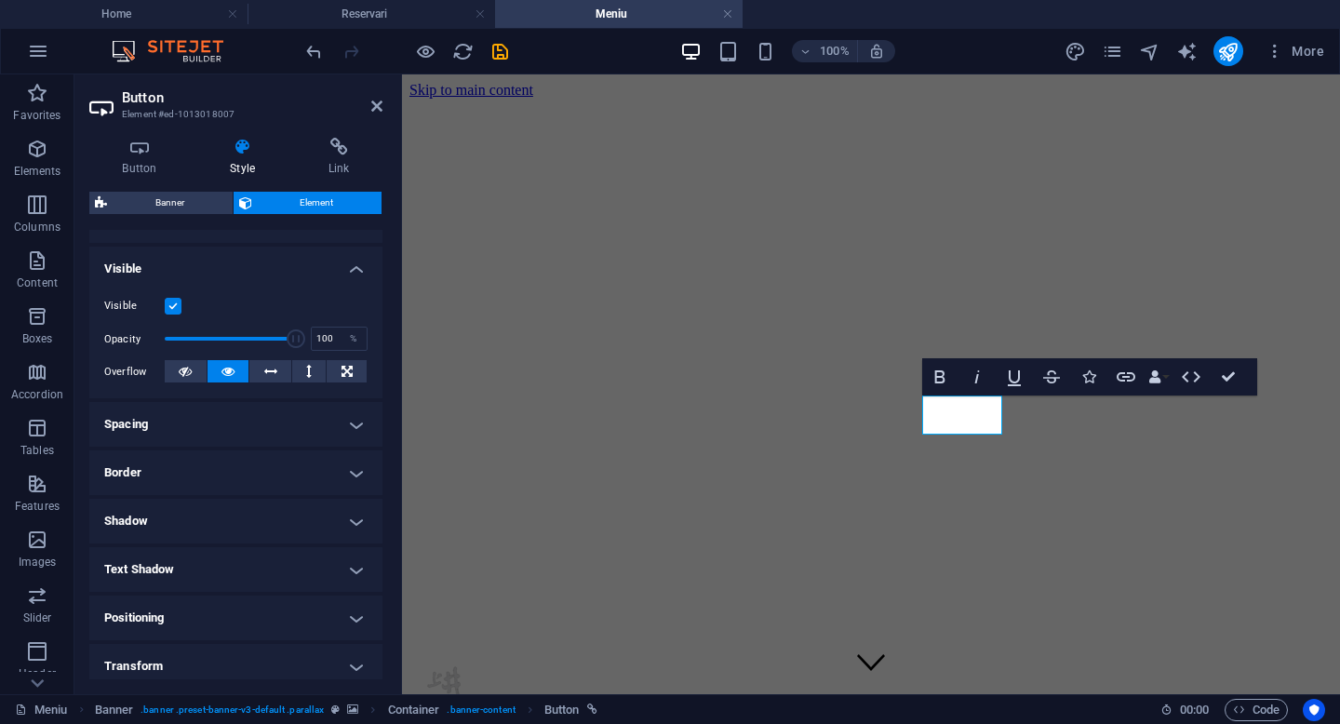
scroll to position [195, 0]
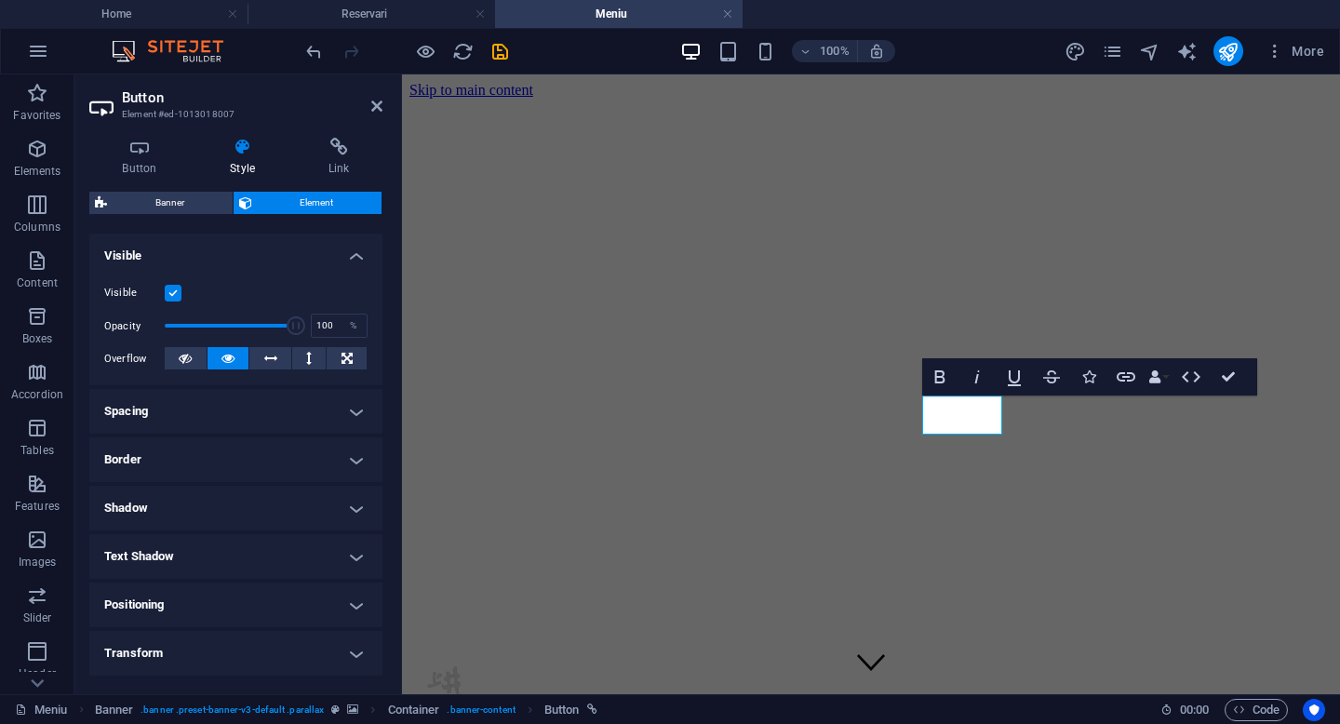
click at [307, 422] on h4 "Spacing" at bounding box center [235, 411] width 293 height 45
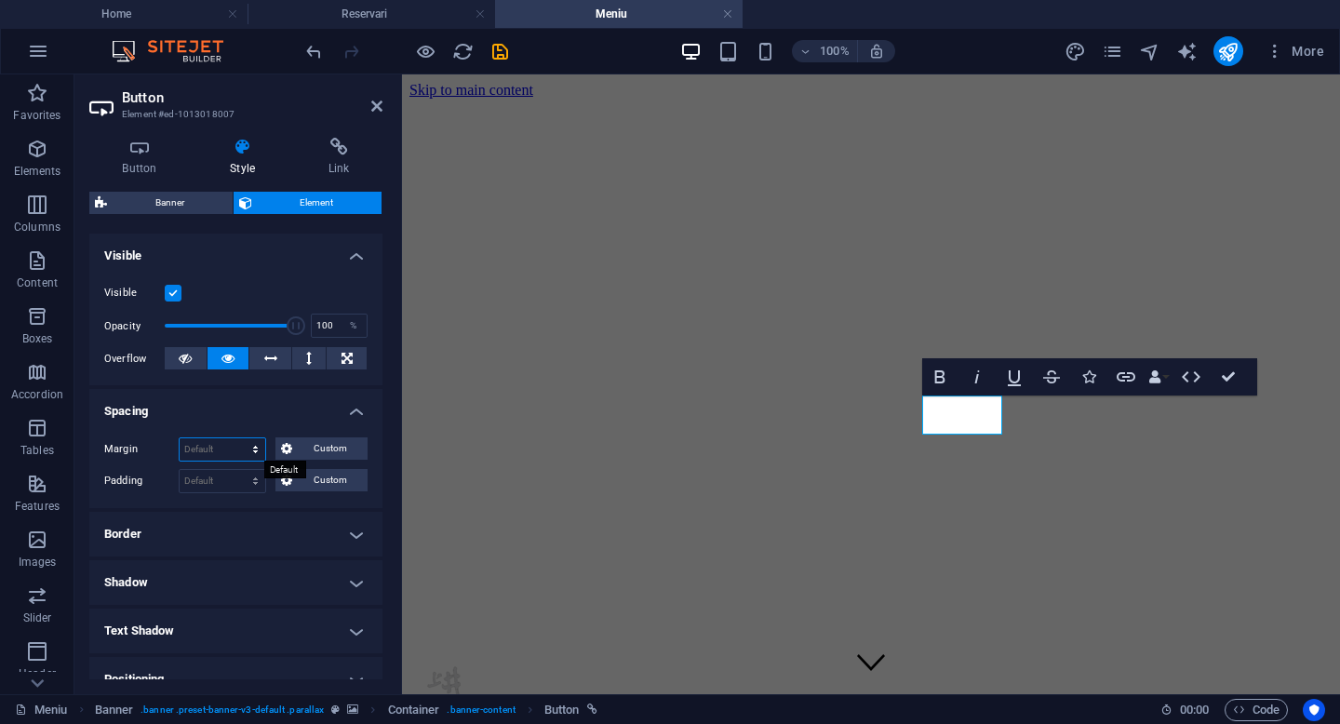
click at [213, 450] on select "Default auto px % rem vw vh Custom" at bounding box center [223, 449] width 86 height 22
select select "px"
type input "10"
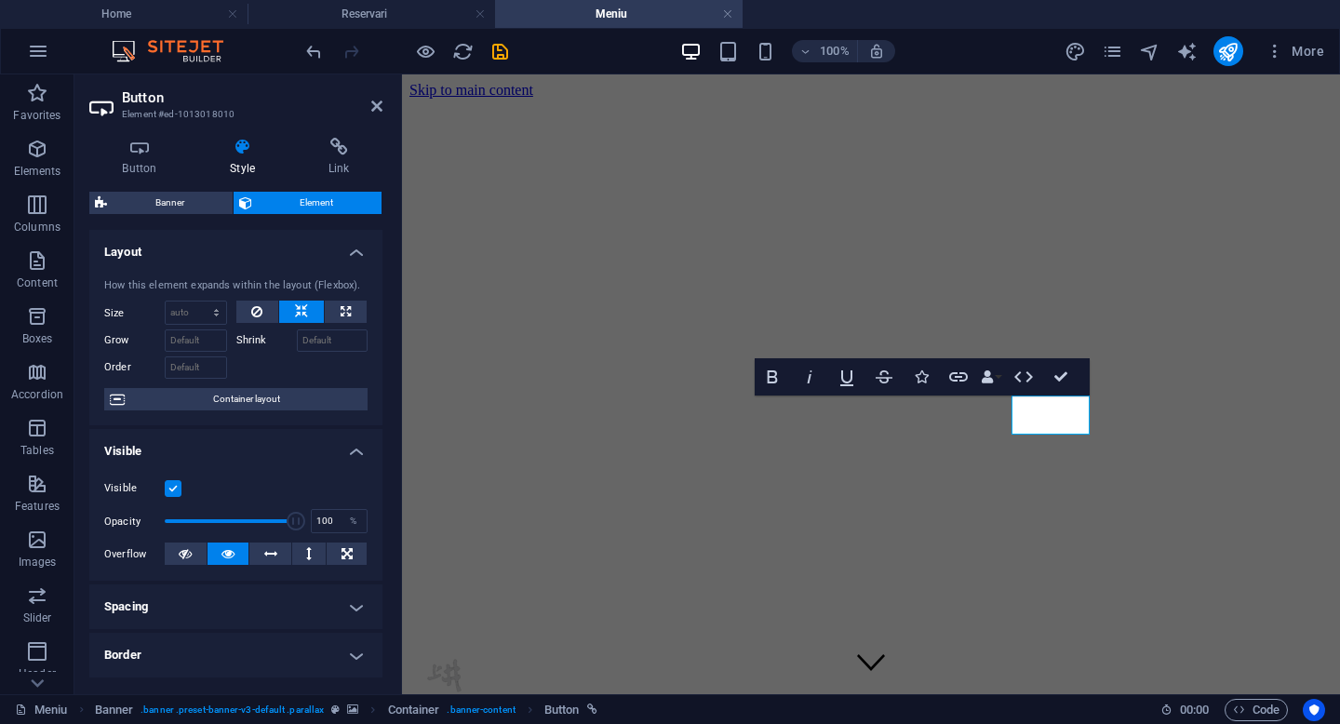
scroll to position [337, 0]
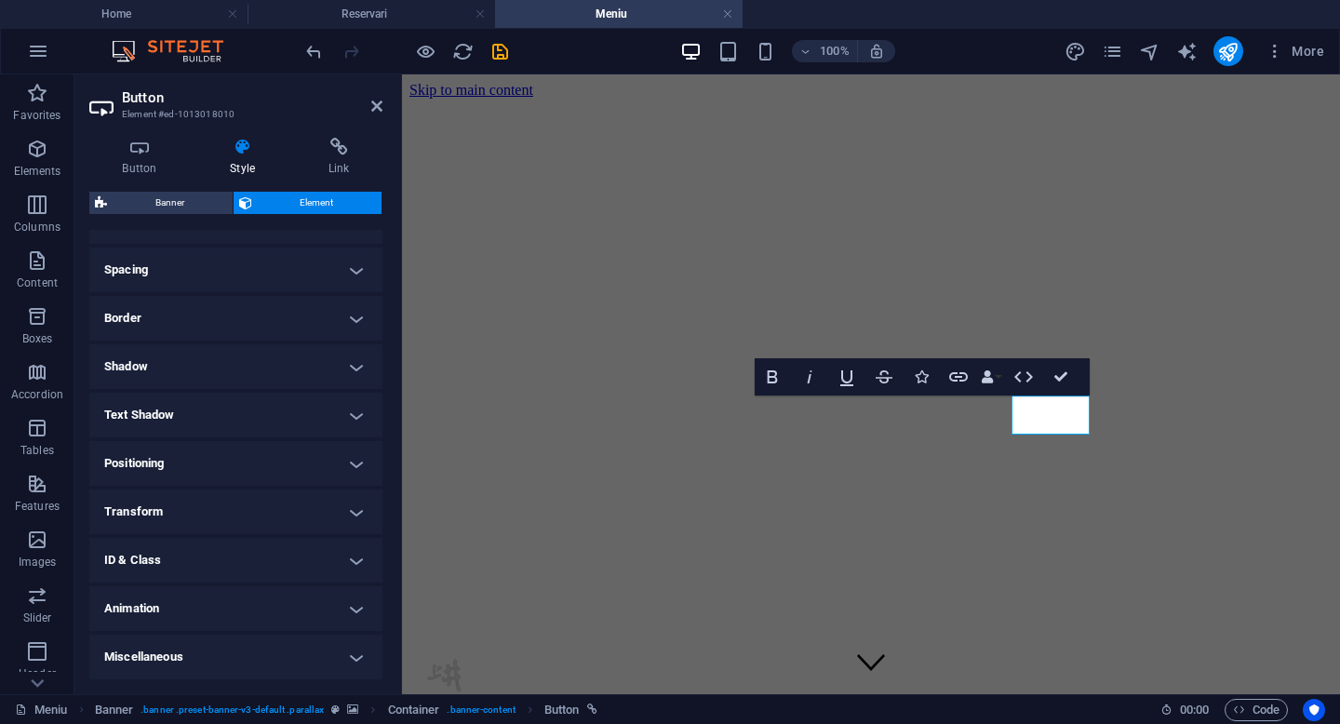
click at [193, 275] on h4 "Spacing" at bounding box center [235, 269] width 293 height 45
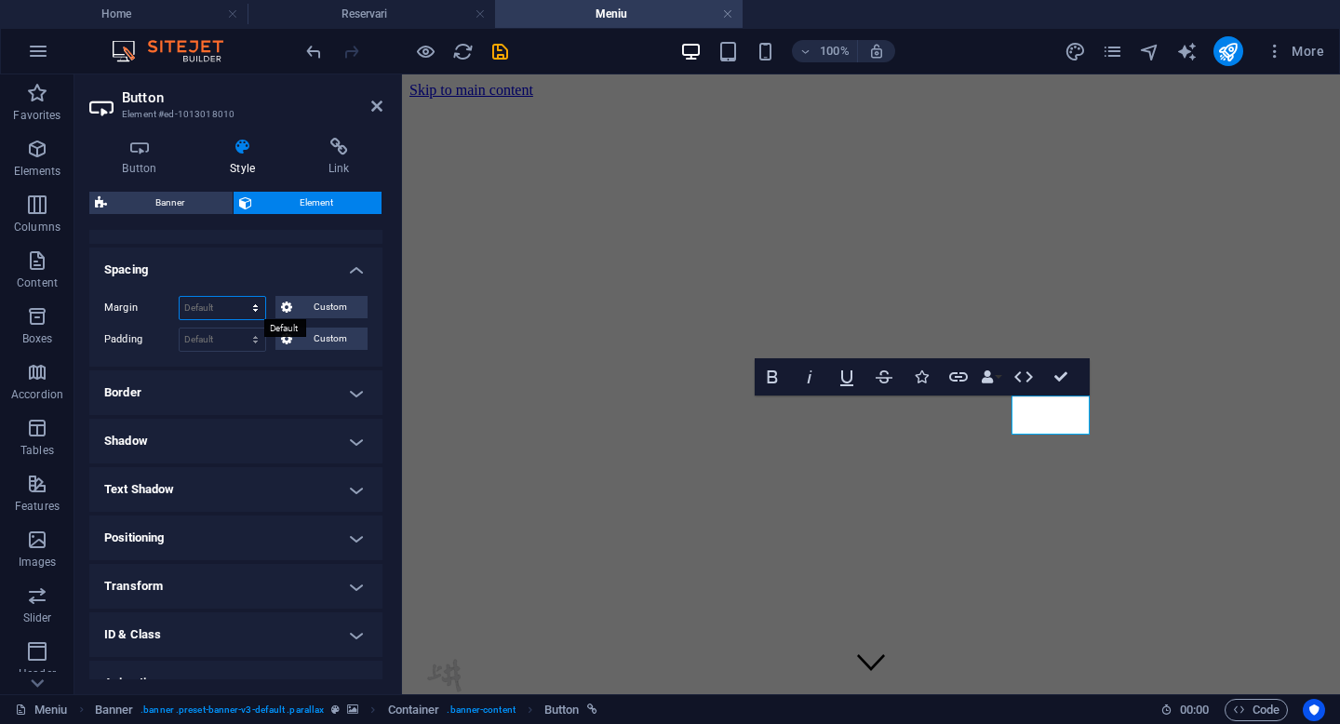
click at [208, 315] on select "Default auto px % rem vw vh Custom" at bounding box center [223, 308] width 86 height 22
select select "px"
type input "10"
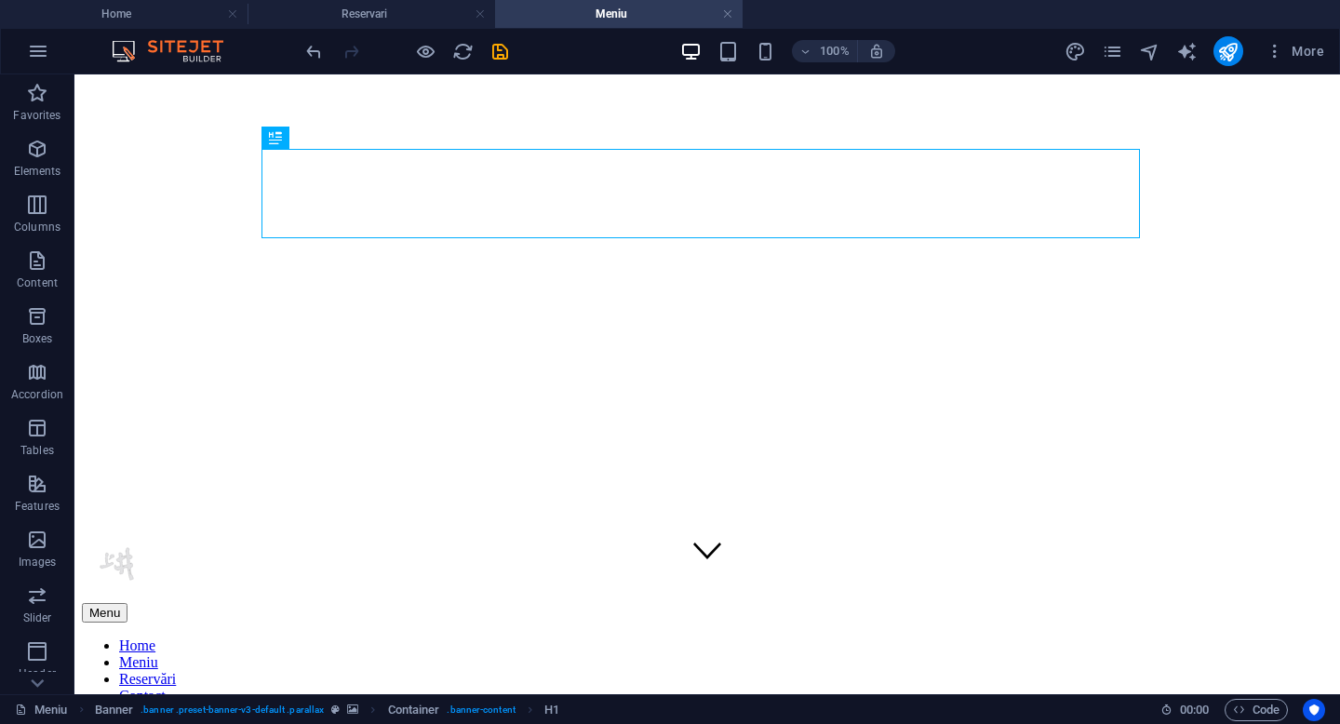
scroll to position [0, 0]
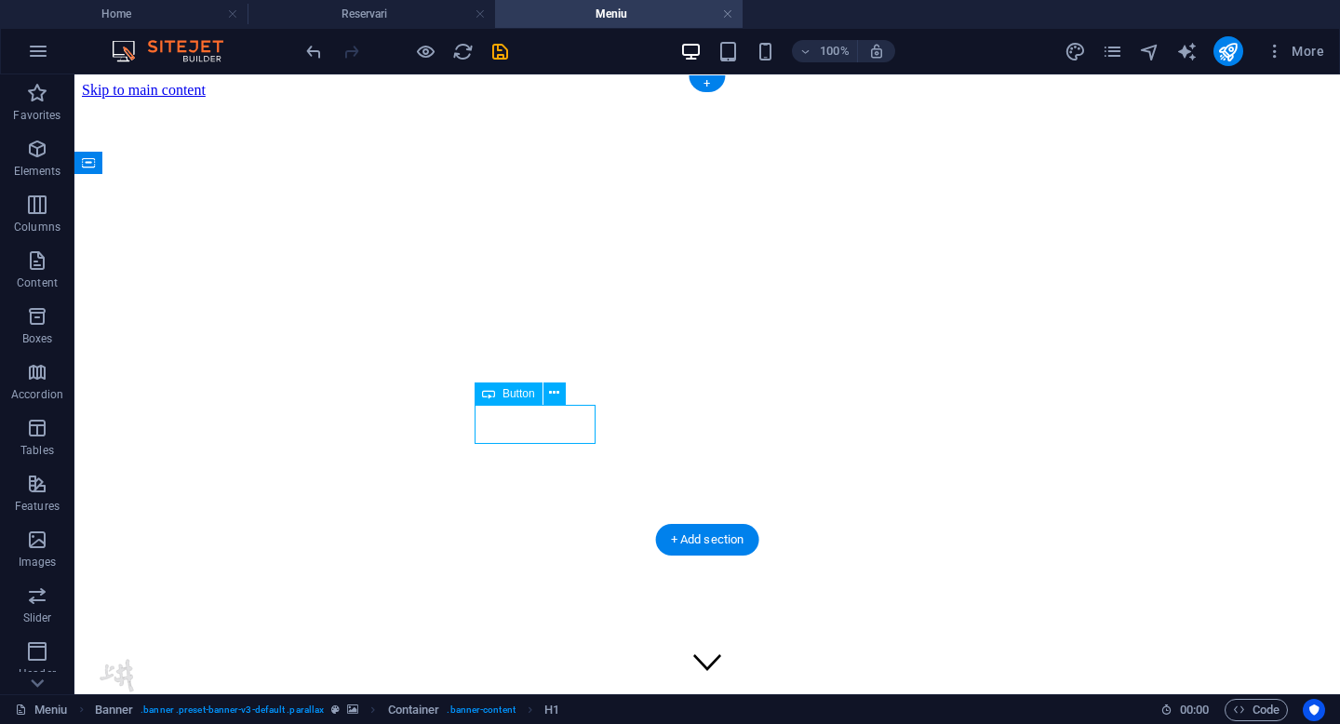
select select "px"
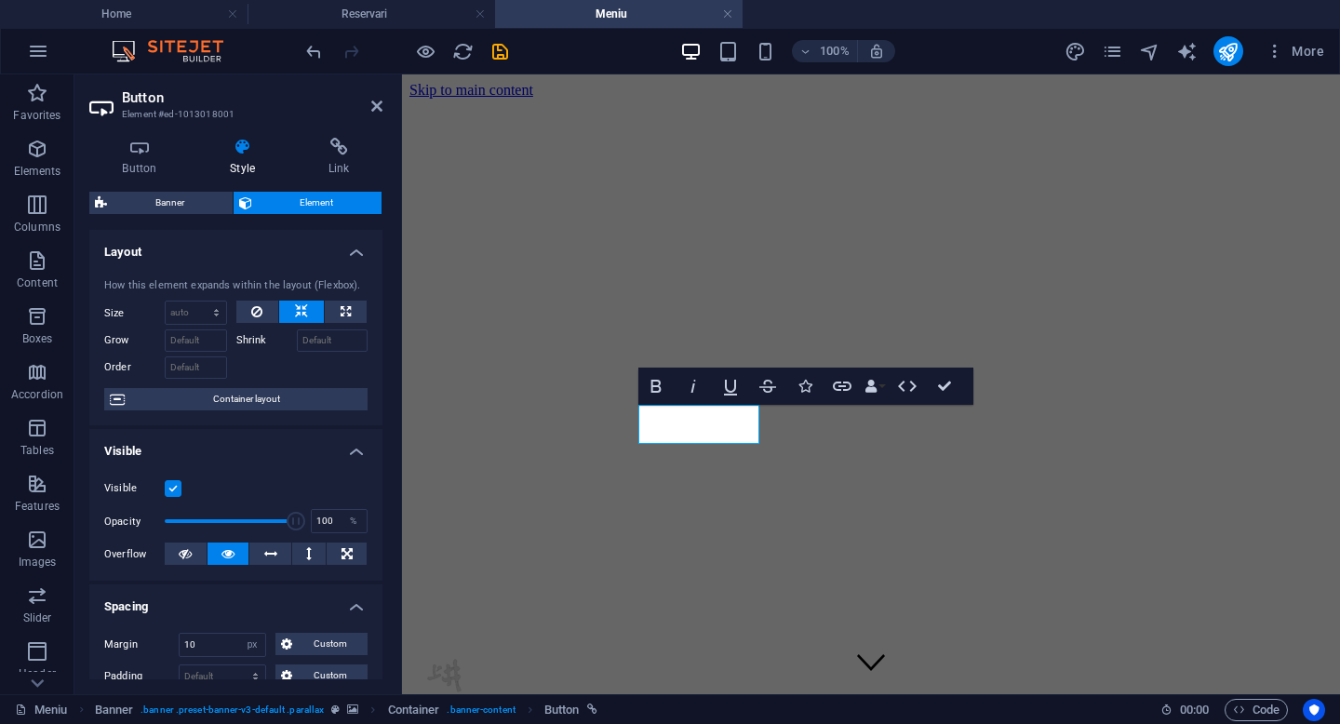
drag, startPoint x: 377, startPoint y: 371, endPoint x: 377, endPoint y: 428, distance: 56.7
click at [377, 428] on ul "Layout How this element expands within the layout (Flexbox). Size Default auto …" at bounding box center [235, 660] width 293 height 861
click at [211, 644] on input "10" at bounding box center [223, 644] width 86 height 22
type input "1"
type input "20"
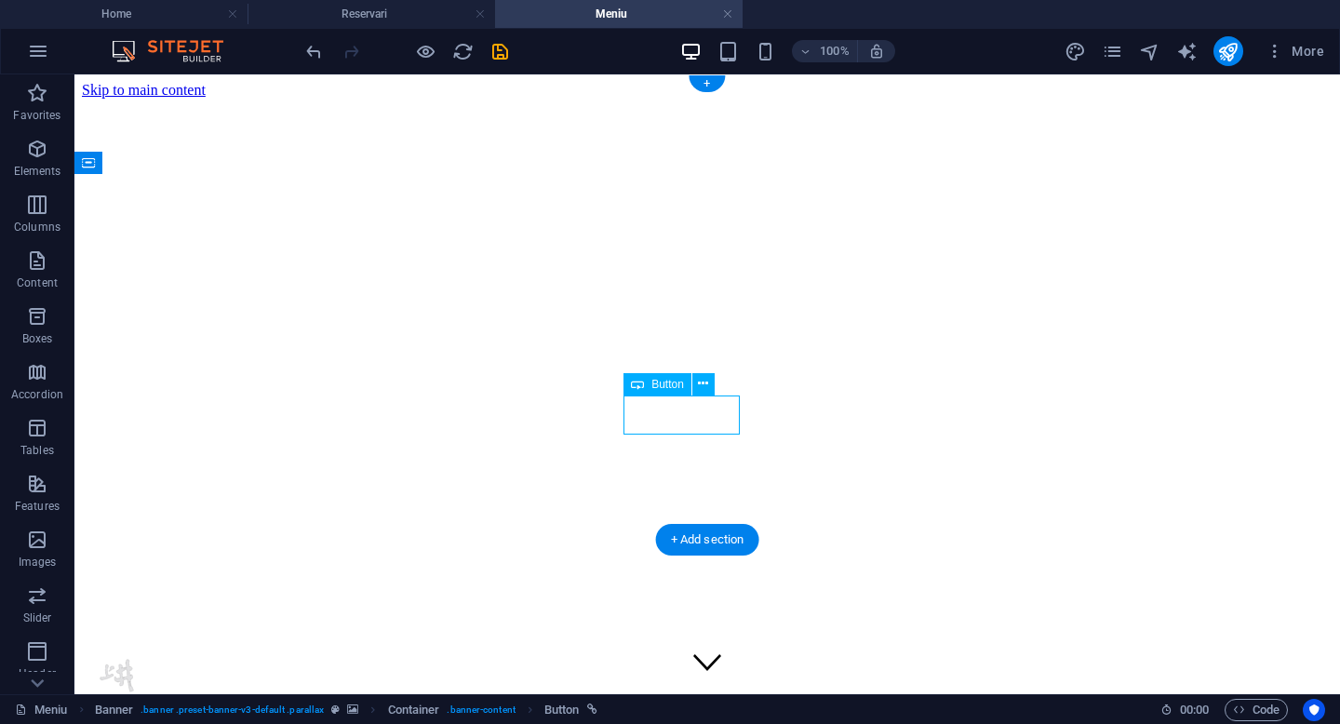
select select "px"
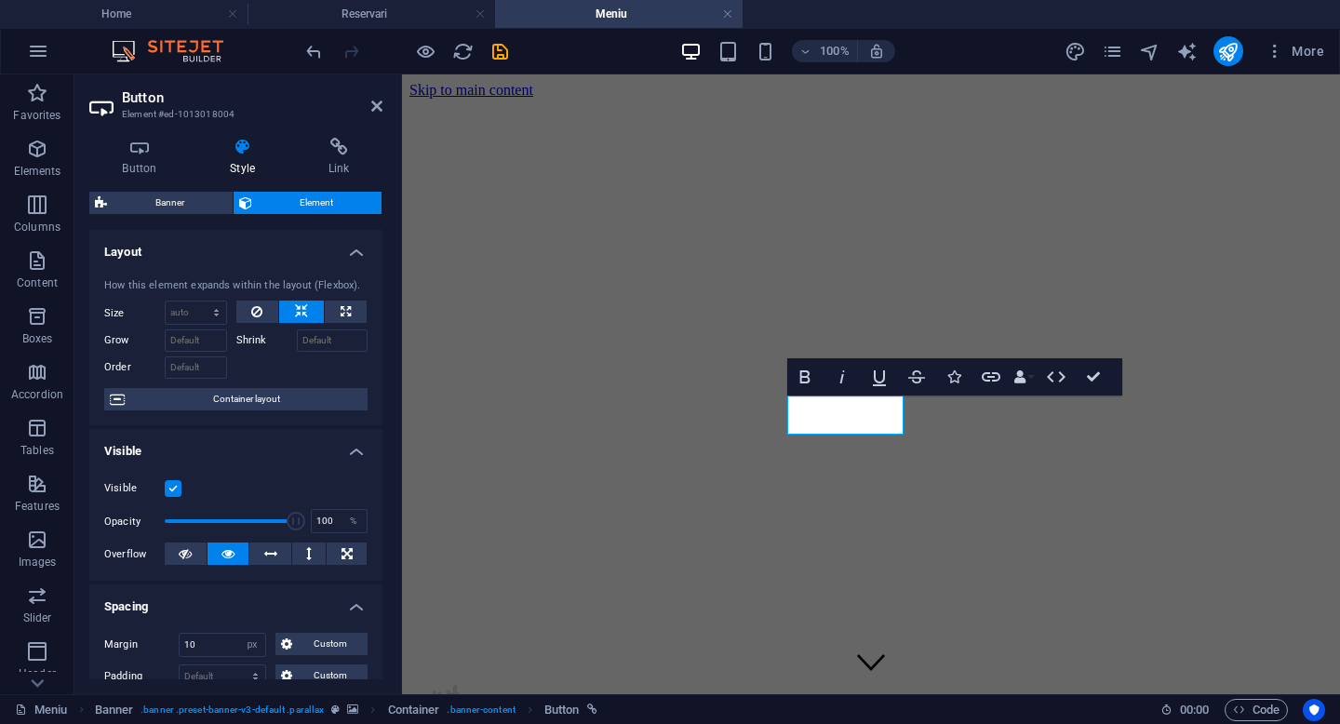
drag, startPoint x: 383, startPoint y: 385, endPoint x: 383, endPoint y: 396, distance: 11.2
click at [383, 396] on div "Button Style Link Button Design Default Primary Secondary Background Hover/Acti…" at bounding box center [235, 408] width 323 height 571
click at [220, 633] on input "10" at bounding box center [223, 644] width 86 height 22
type input "1"
type input "20"
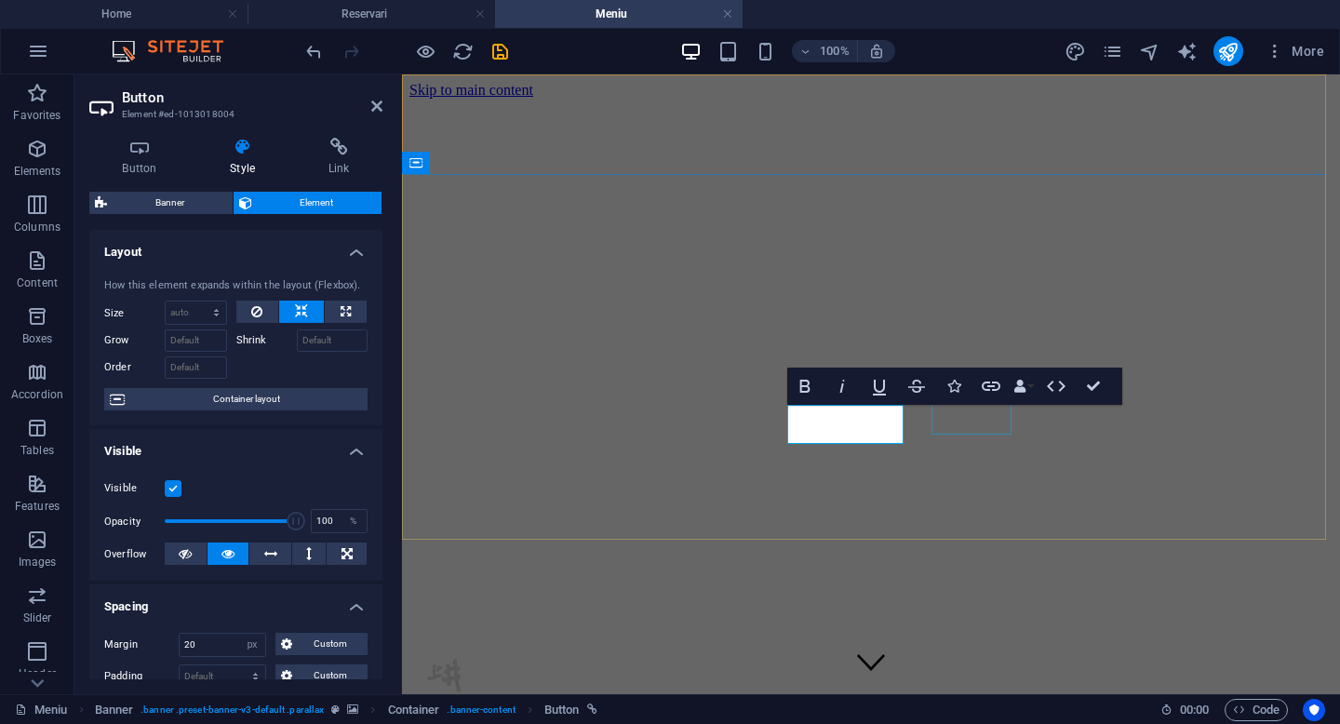
select select "px"
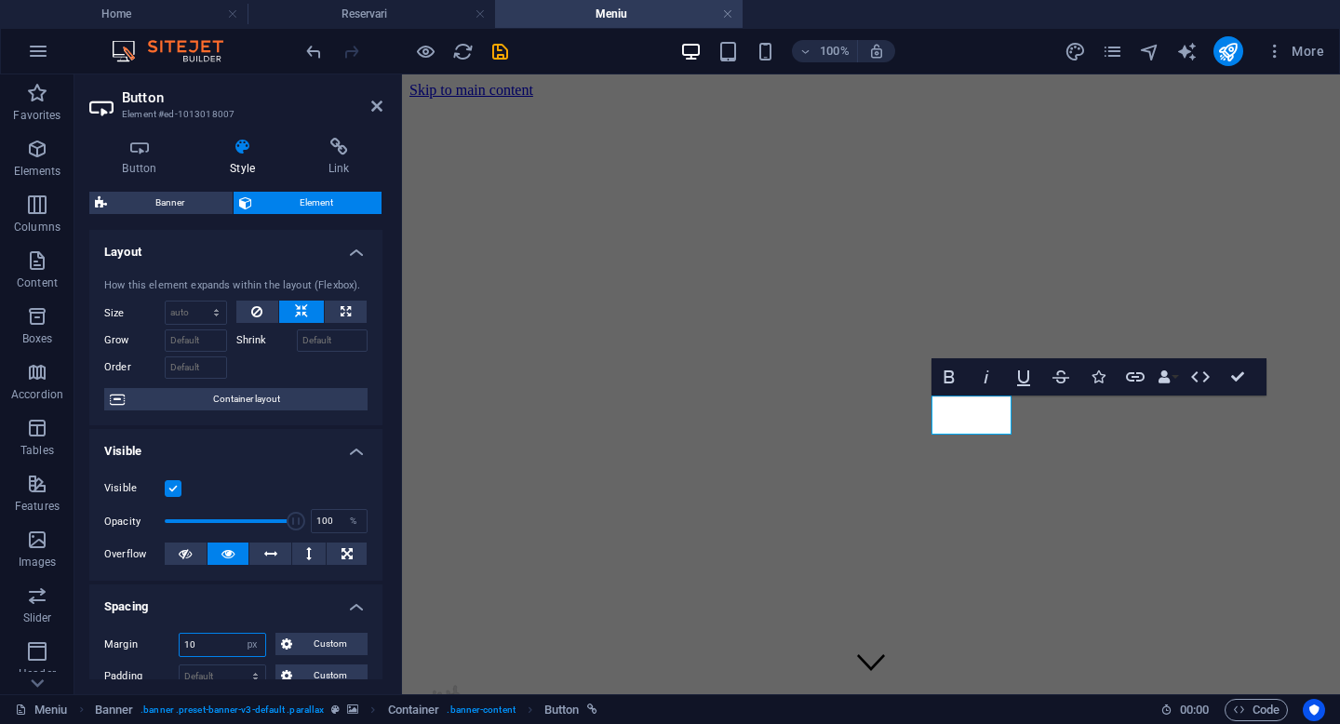
click at [198, 638] on input "10" at bounding box center [223, 644] width 86 height 22
type input "1"
type input "20"
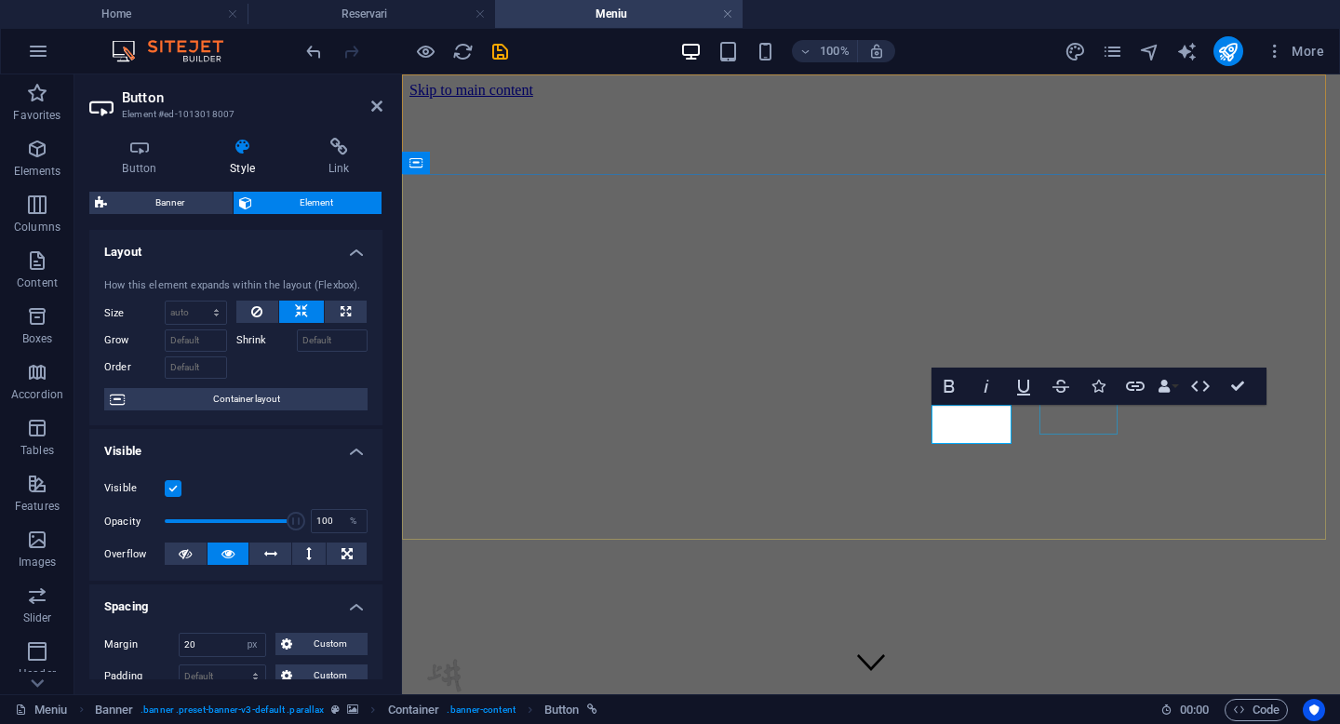
select select "px"
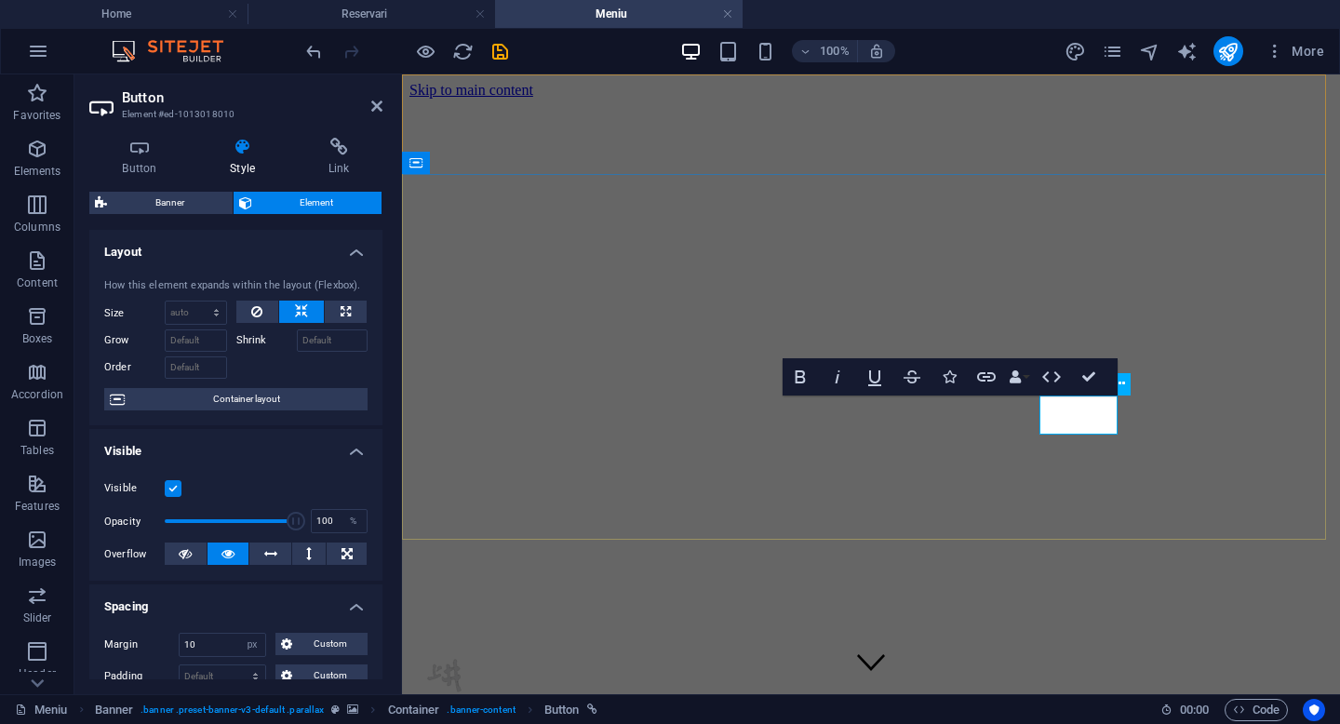
click at [209, 646] on input "10" at bounding box center [223, 644] width 86 height 22
type input "1"
type input "20"
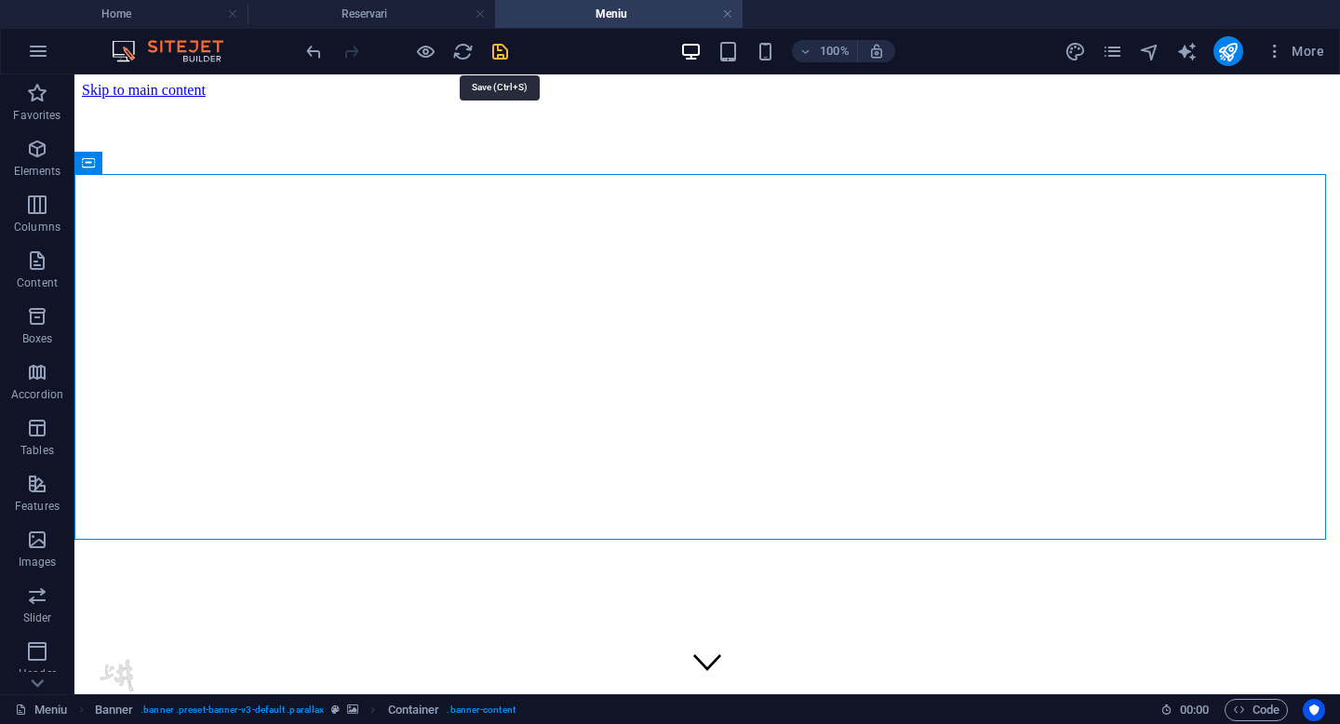
click at [501, 55] on icon "save" at bounding box center [499, 51] width 21 height 21
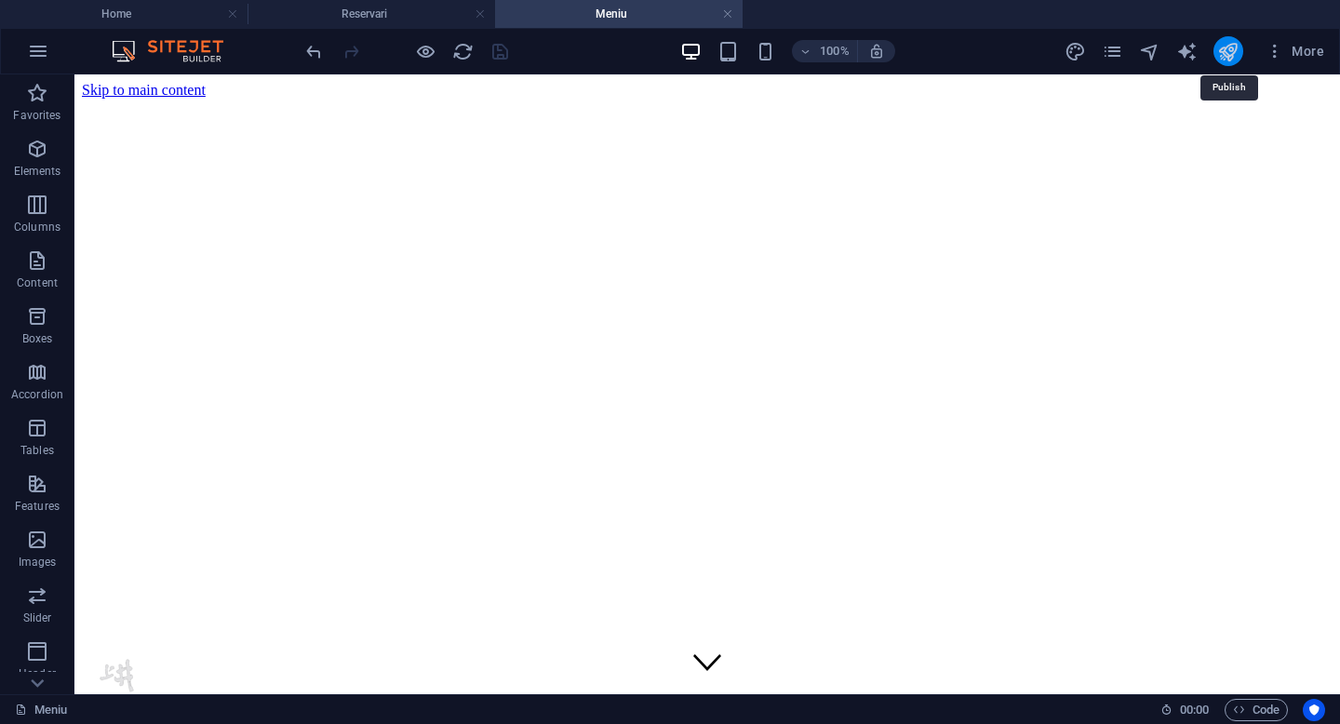
click at [1230, 53] on icon "publish" at bounding box center [1227, 51] width 21 height 21
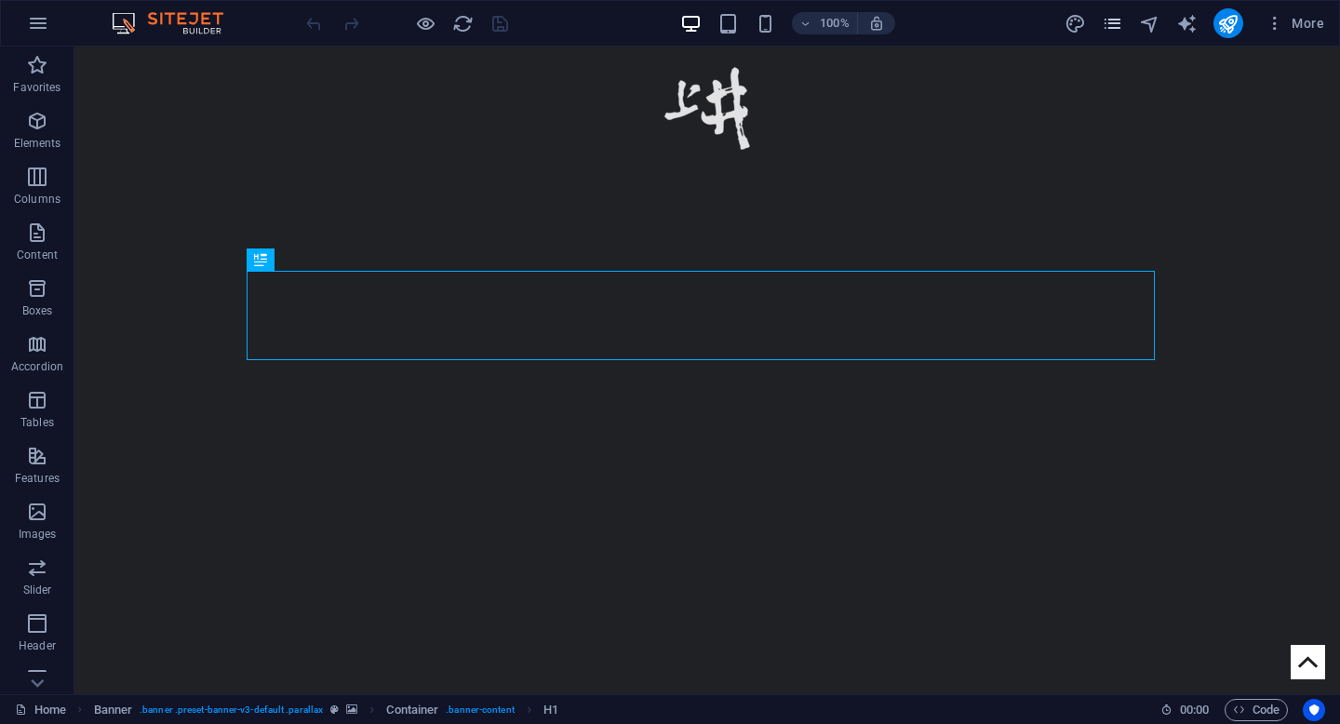
click at [1113, 20] on icon "pages" at bounding box center [1111, 23] width 21 height 21
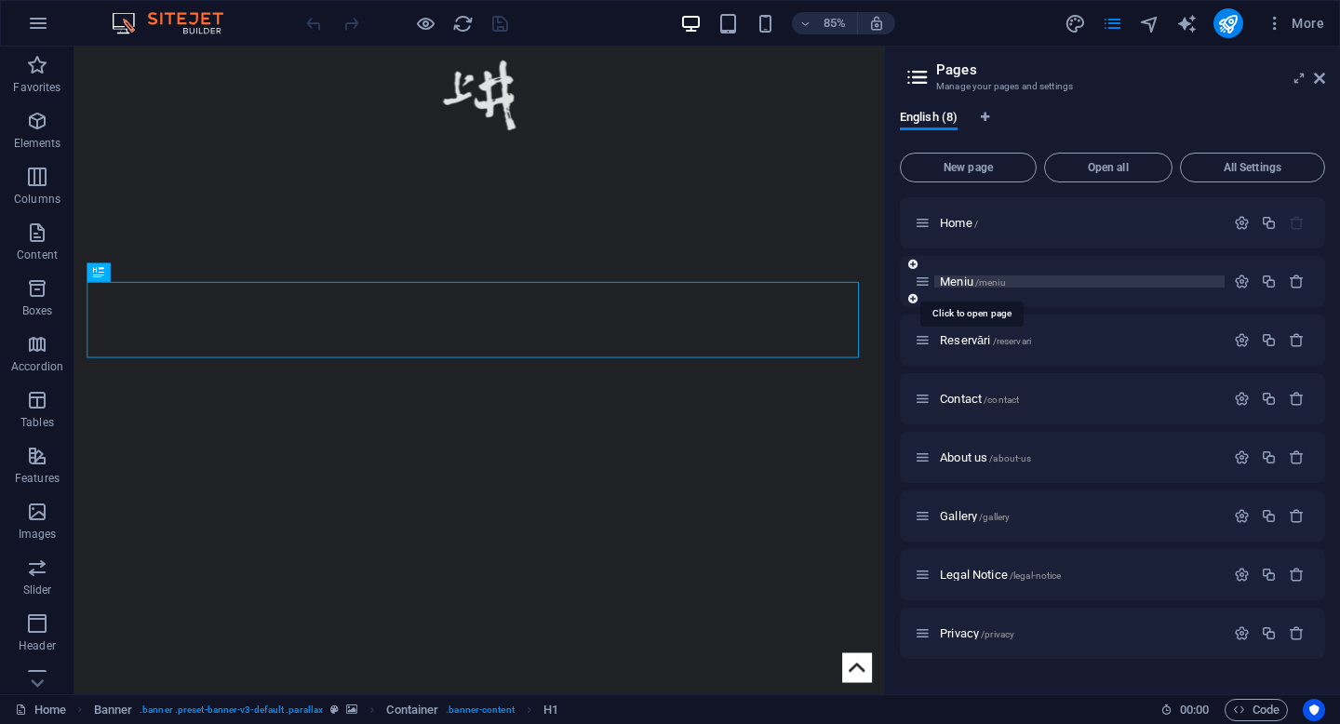
click at [953, 277] on span "Meniu /meniu" at bounding box center [973, 281] width 66 height 14
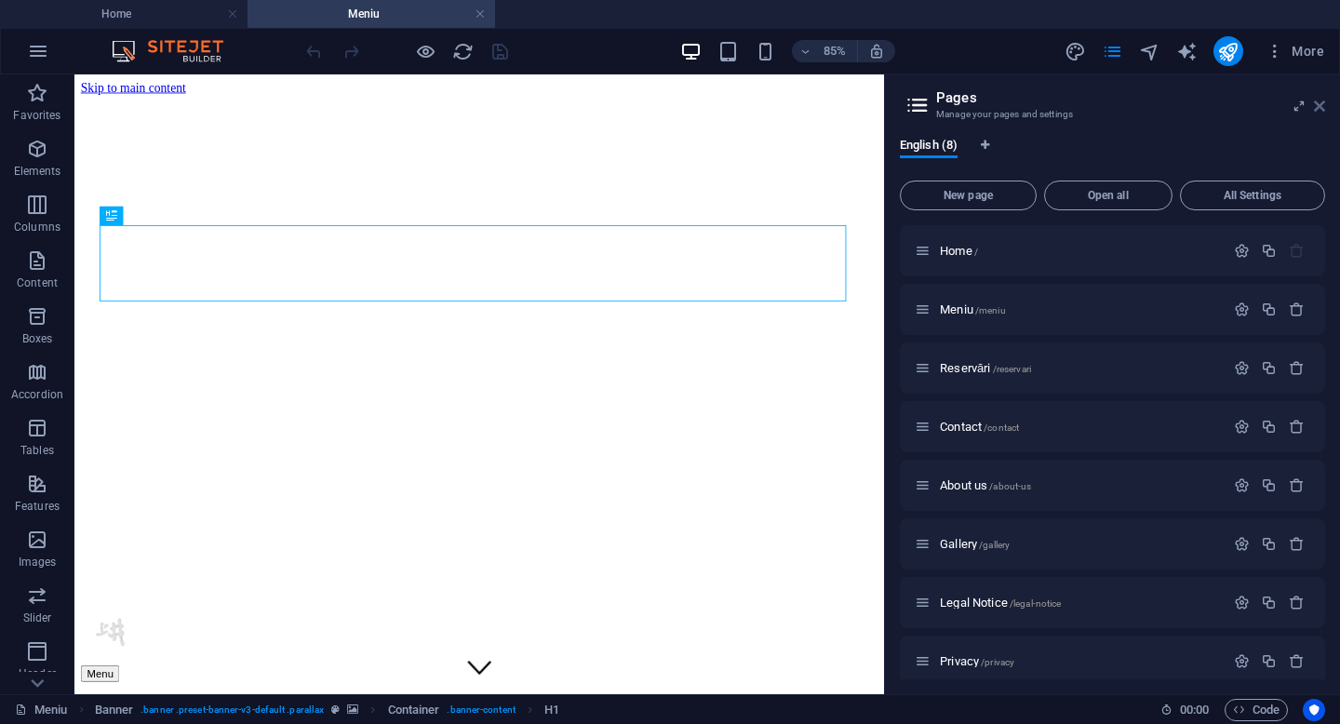
click at [1320, 112] on icon at bounding box center [1318, 106] width 11 height 15
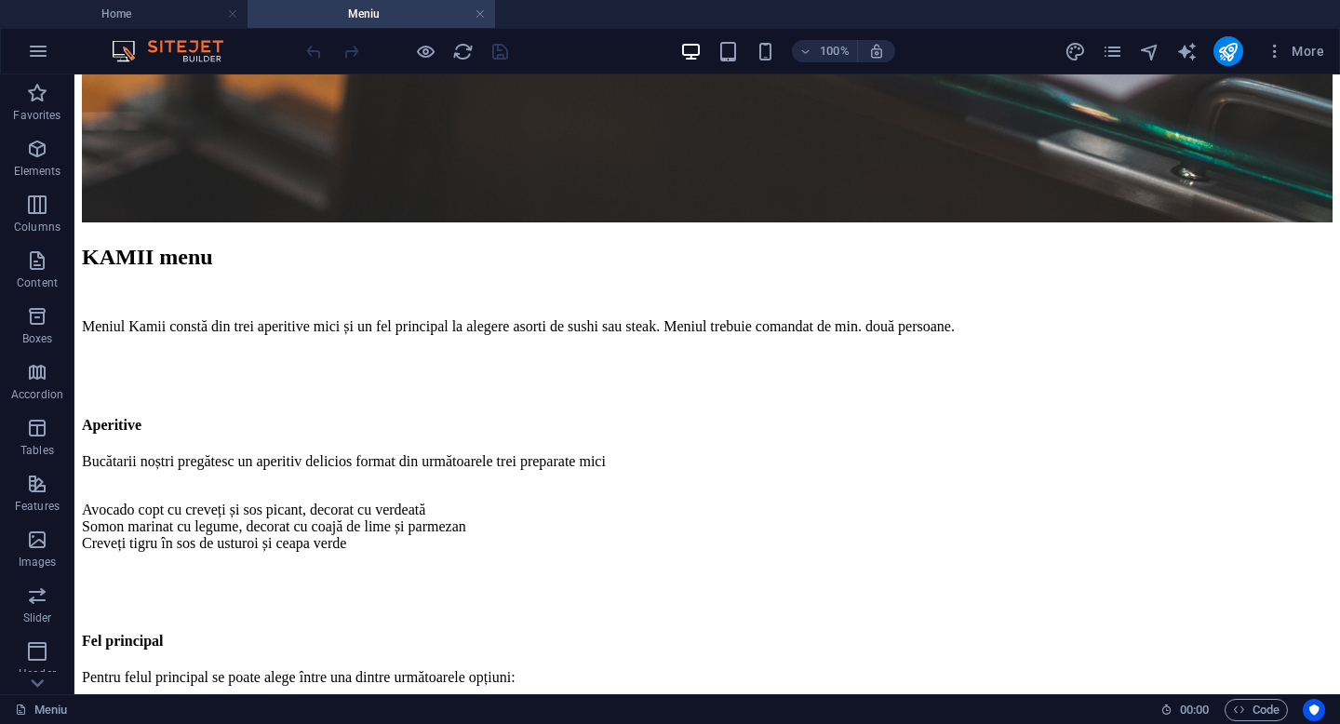
scroll to position [1929, 0]
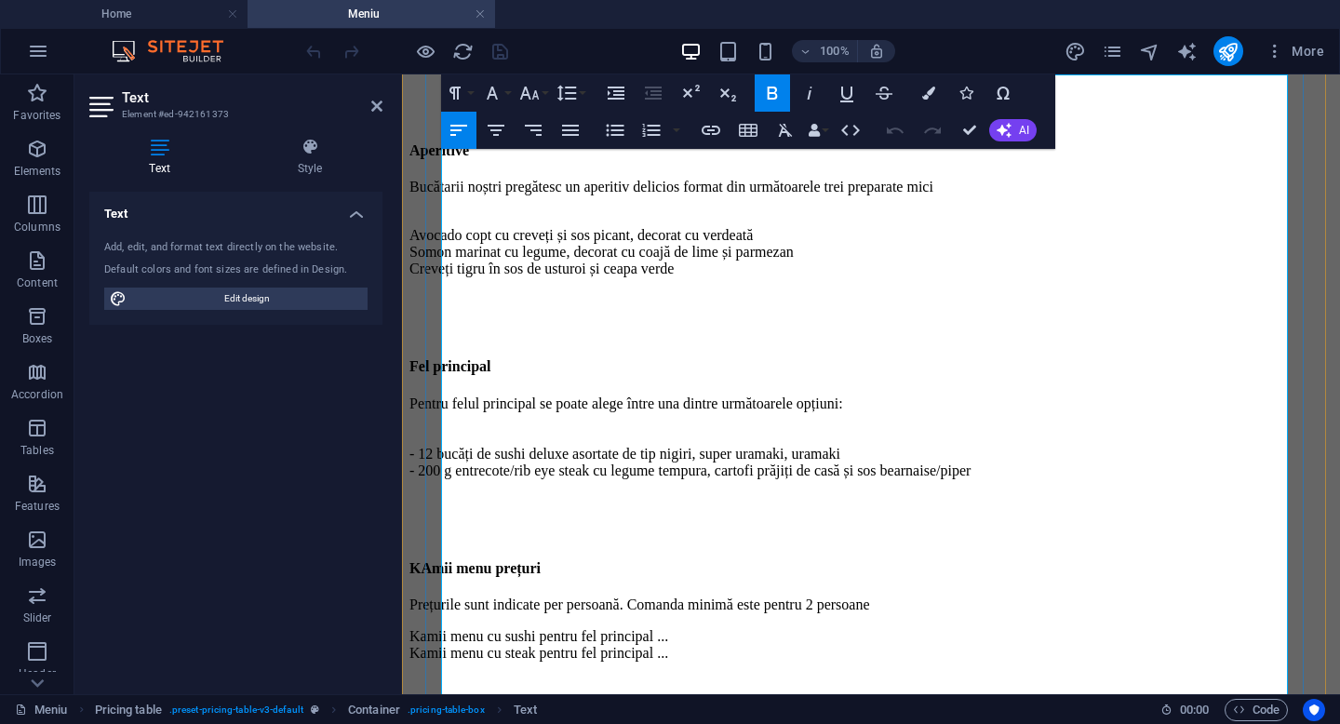
scroll to position [2010, 0]
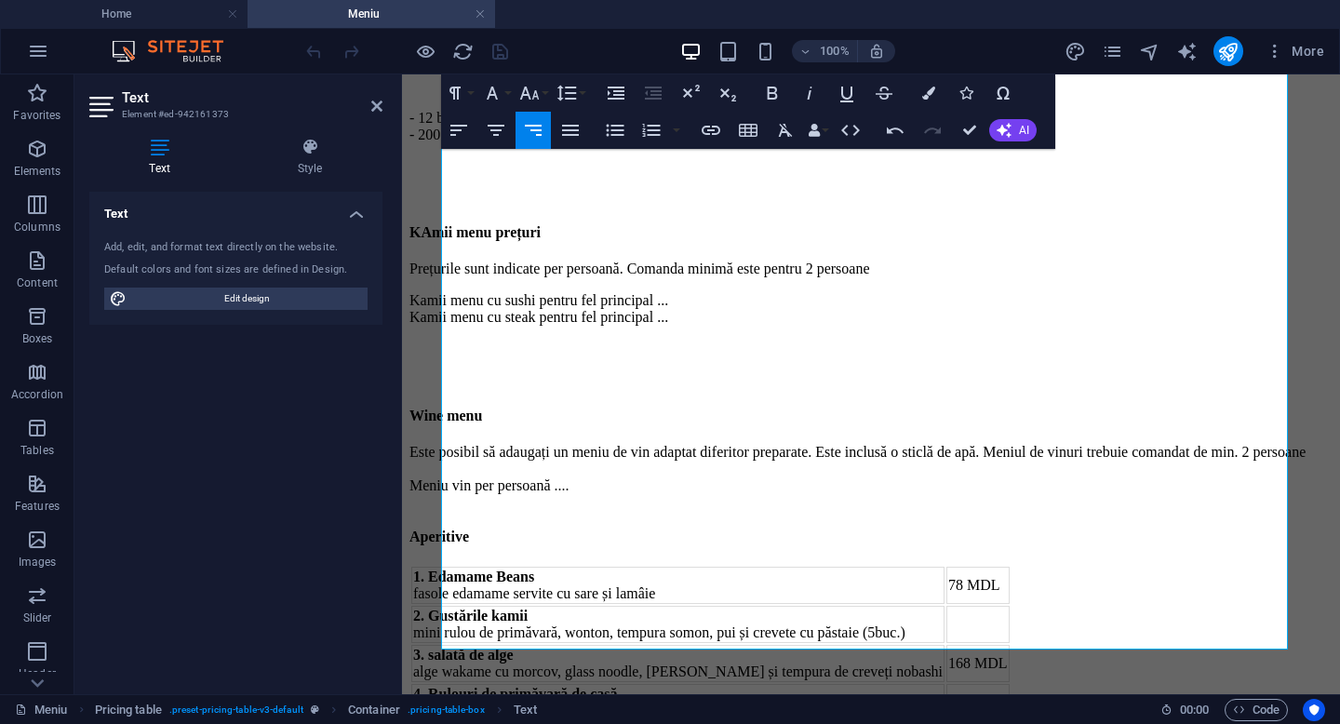
scroll to position [2349, 0]
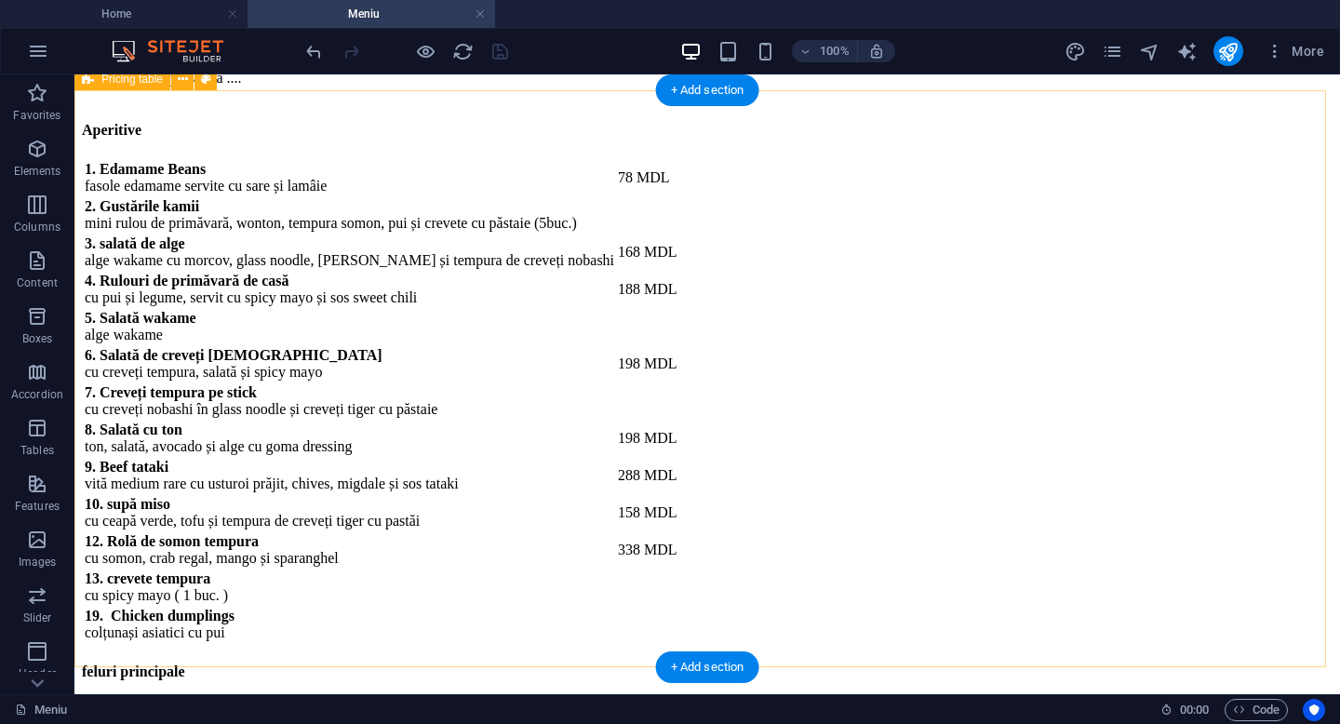
scroll to position [2907, 0]
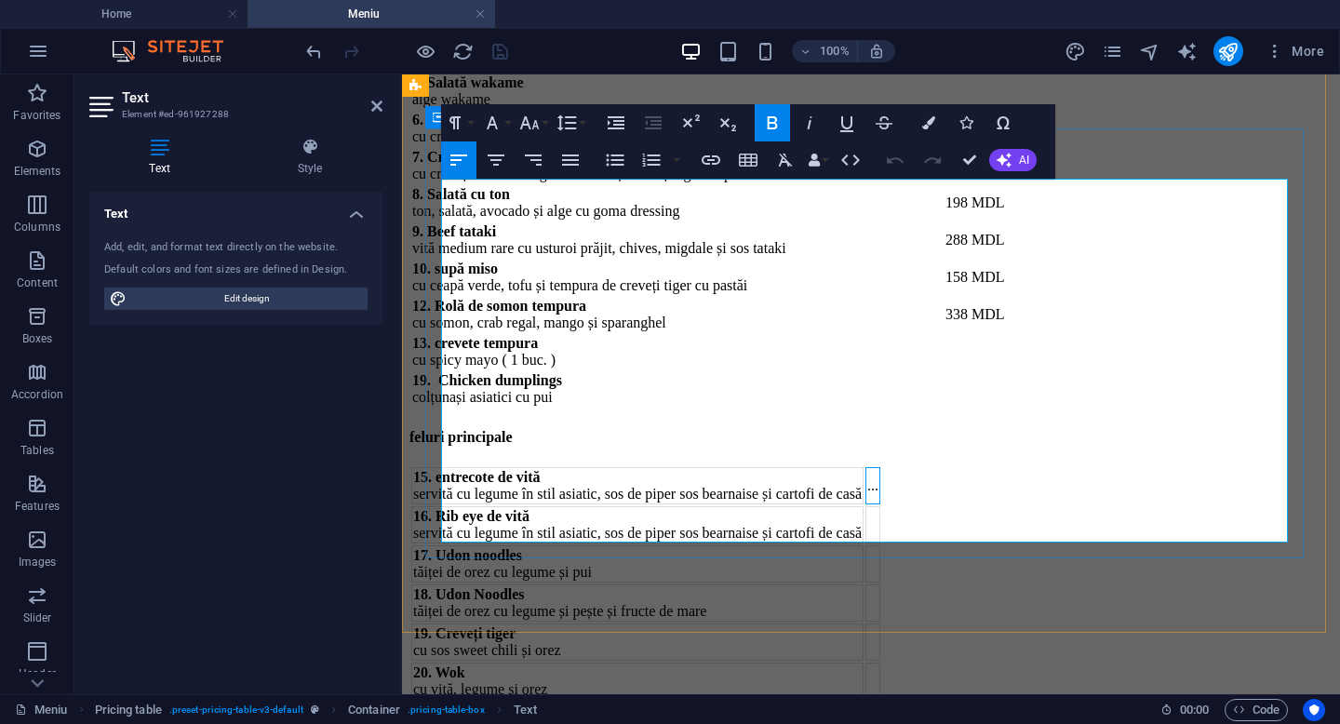
click at [880, 467] on td "..." at bounding box center [872, 485] width 15 height 37
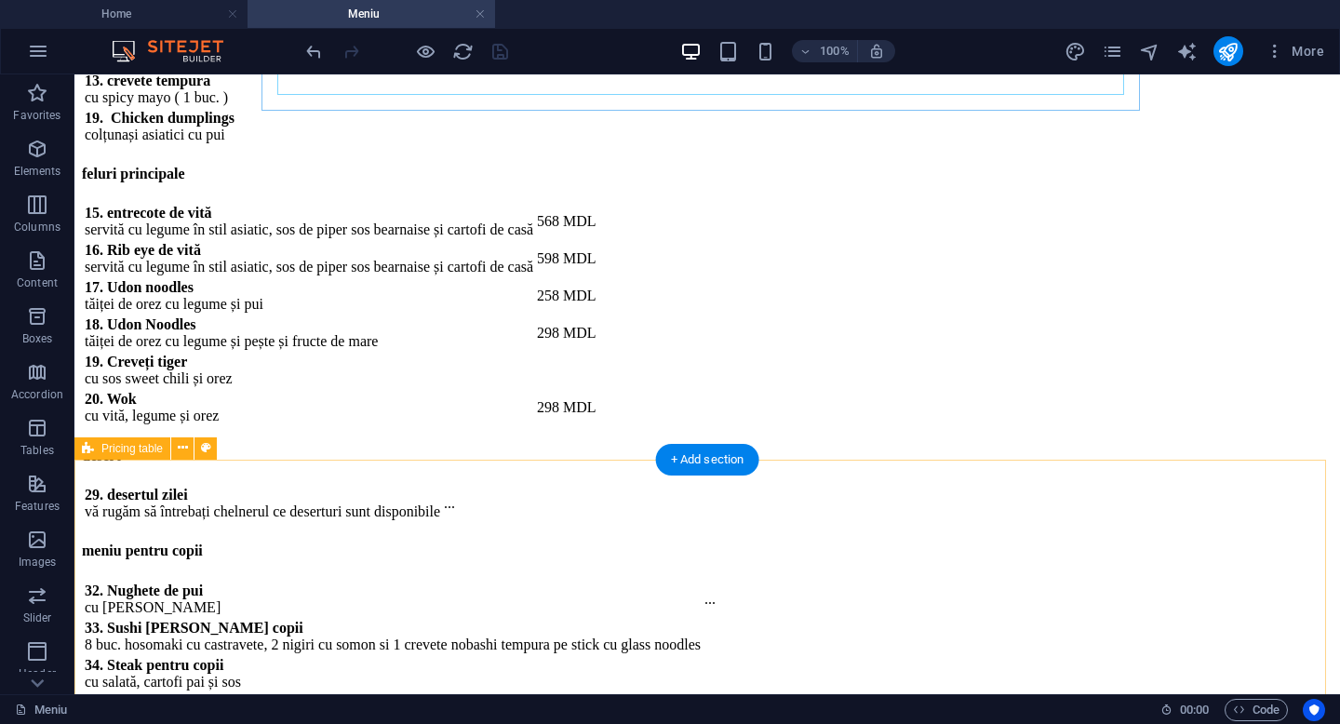
scroll to position [3465, 0]
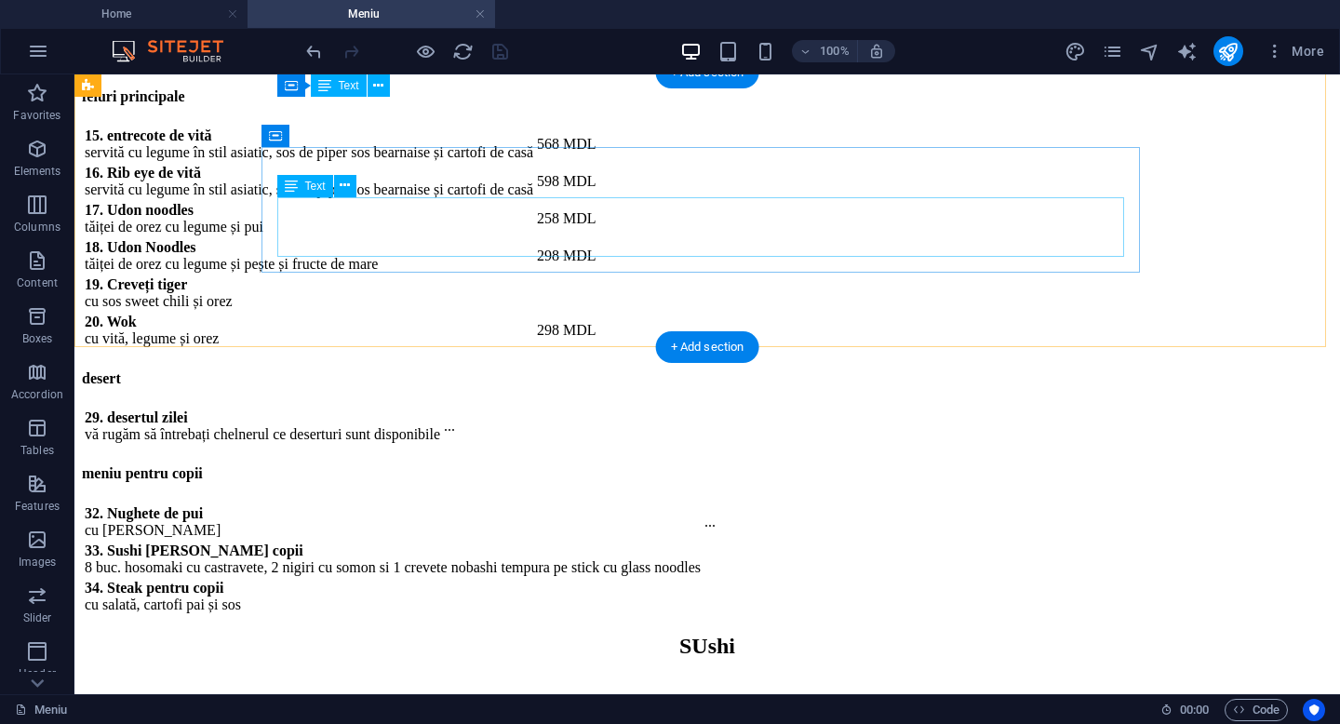
click at [1073, 407] on div "29. desertul zilei vă rugăm să întrebați chelnerul ce deserturi sunt disponibil…" at bounding box center [707, 426] width 1250 height 39
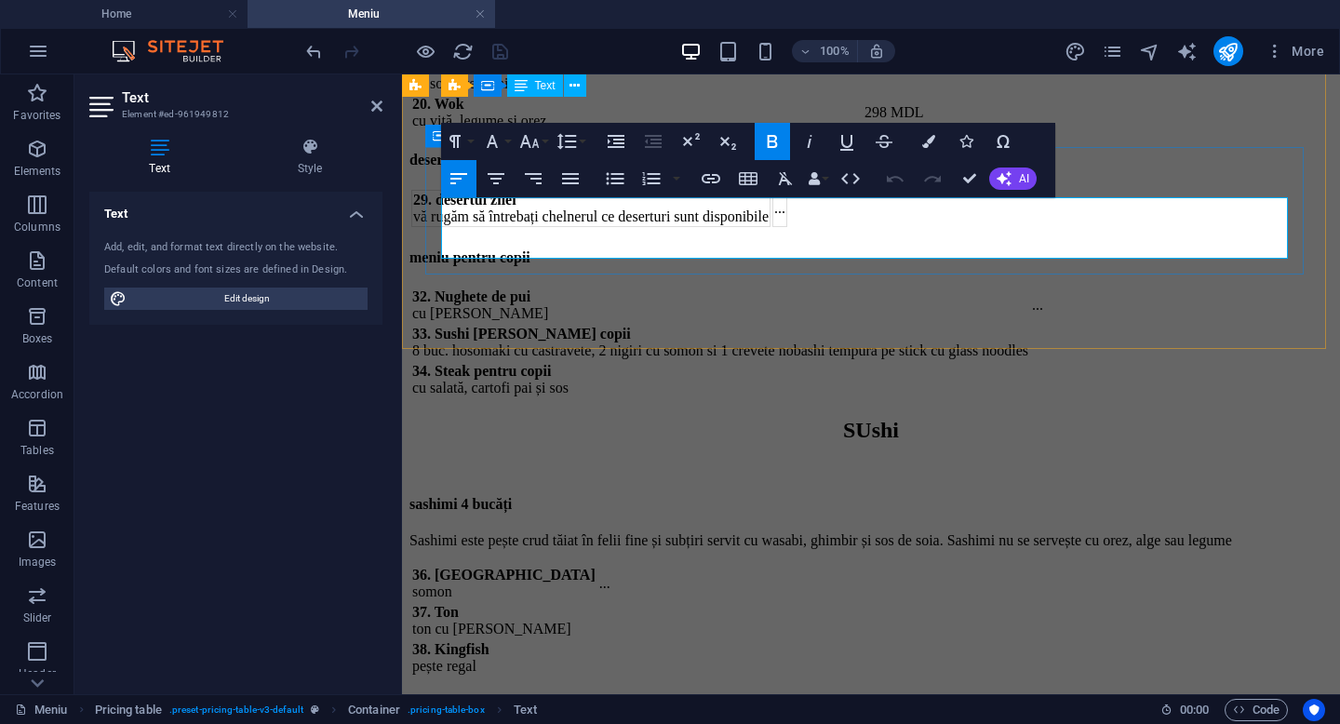
click at [787, 227] on td "..." at bounding box center [779, 208] width 15 height 37
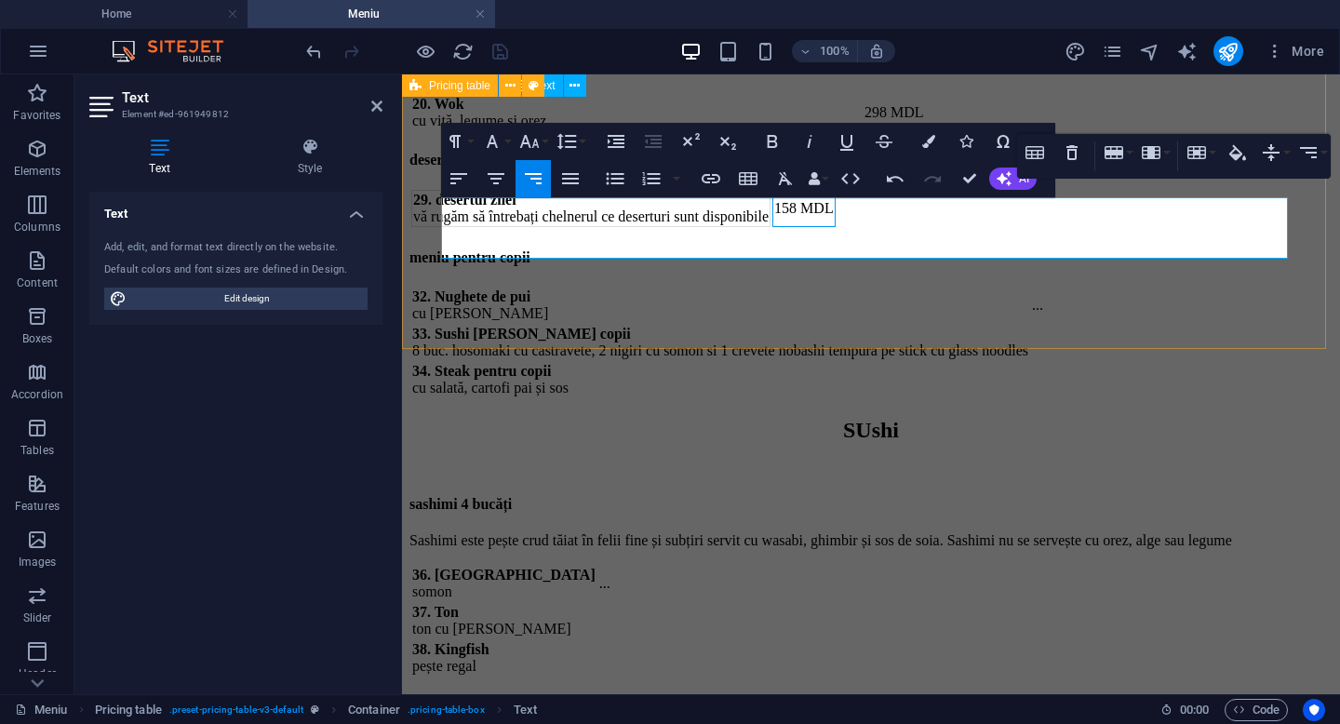
click at [630, 230] on div "desert 29. desertul zilei vă rugăm să întrebați chelnerul ce deserturi sunt dis…" at bounding box center [870, 181] width 923 height 98
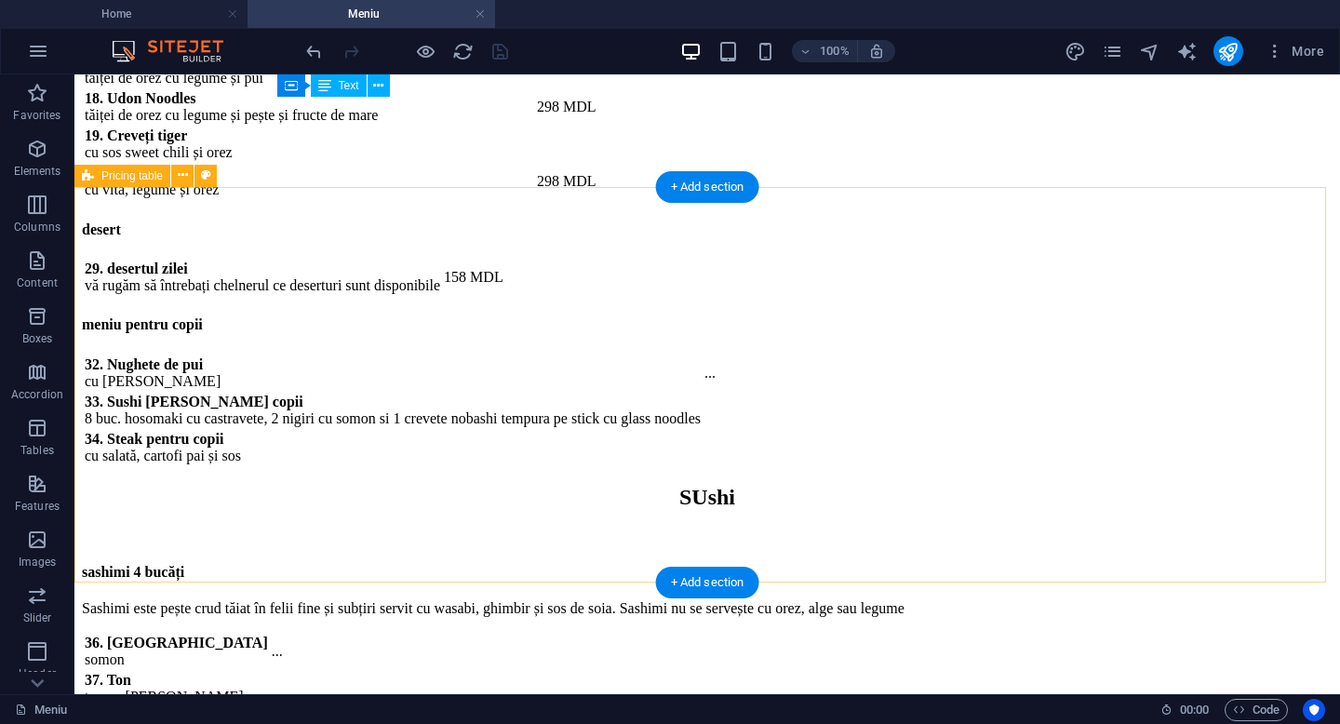
scroll to position [3651, 0]
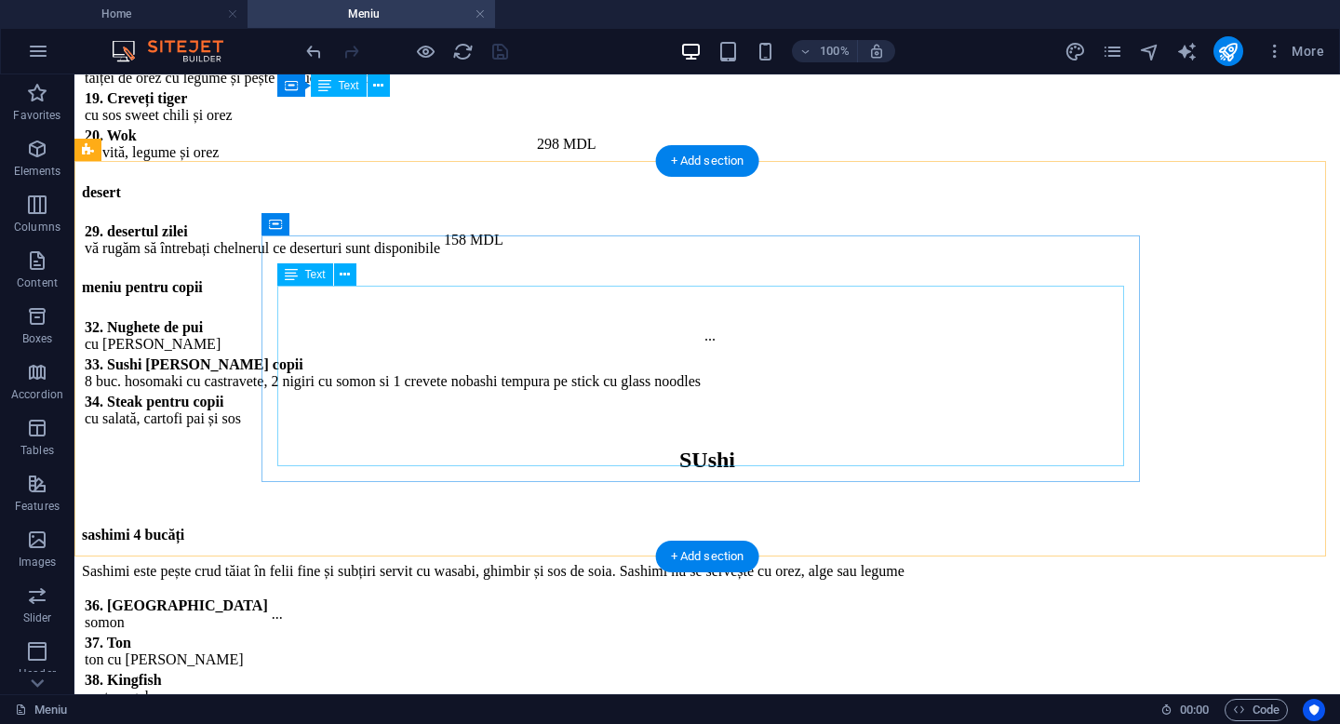
click at [1098, 319] on div "32. Nughete de pui cu cartofi pai ... 33. Sushi petru copii 8 buc. hosomaki cu …" at bounding box center [707, 372] width 1250 height 113
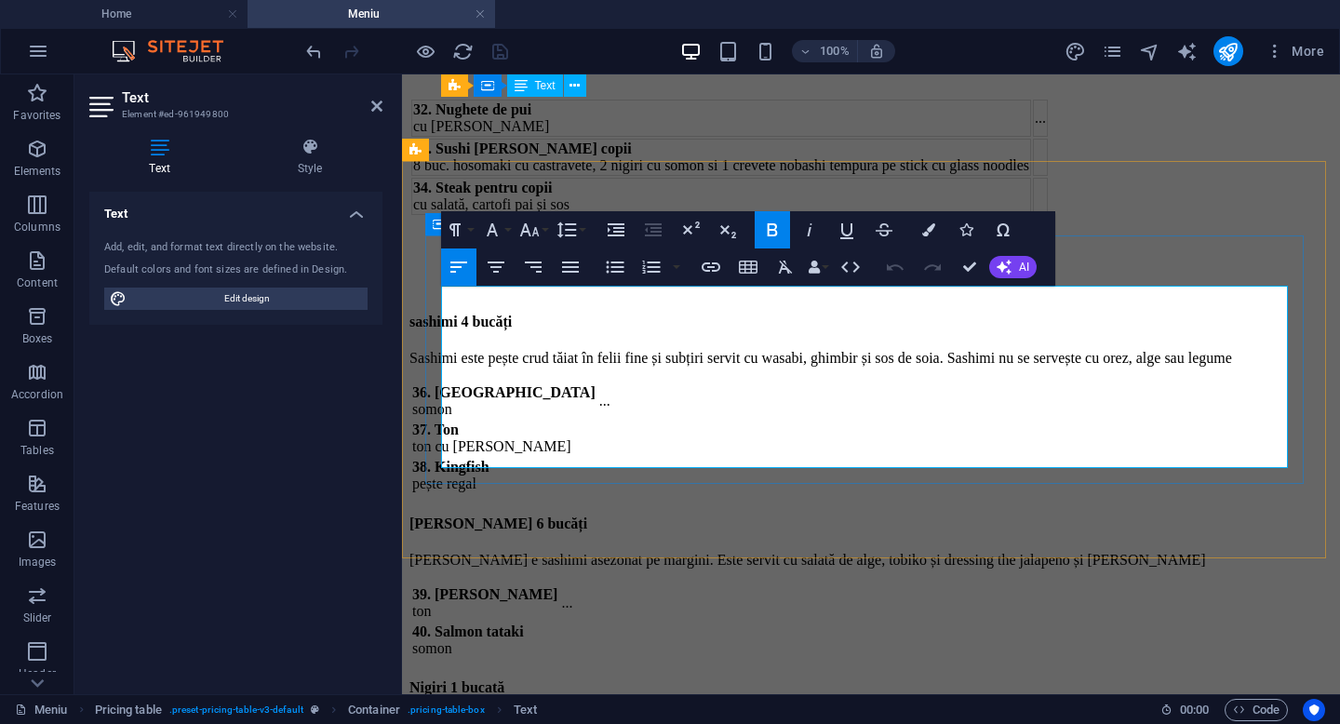
click at [1047, 137] on td "..." at bounding box center [1040, 118] width 15 height 37
click at [1096, 176] on td "238 MDL" at bounding box center [1064, 157] width 63 height 37
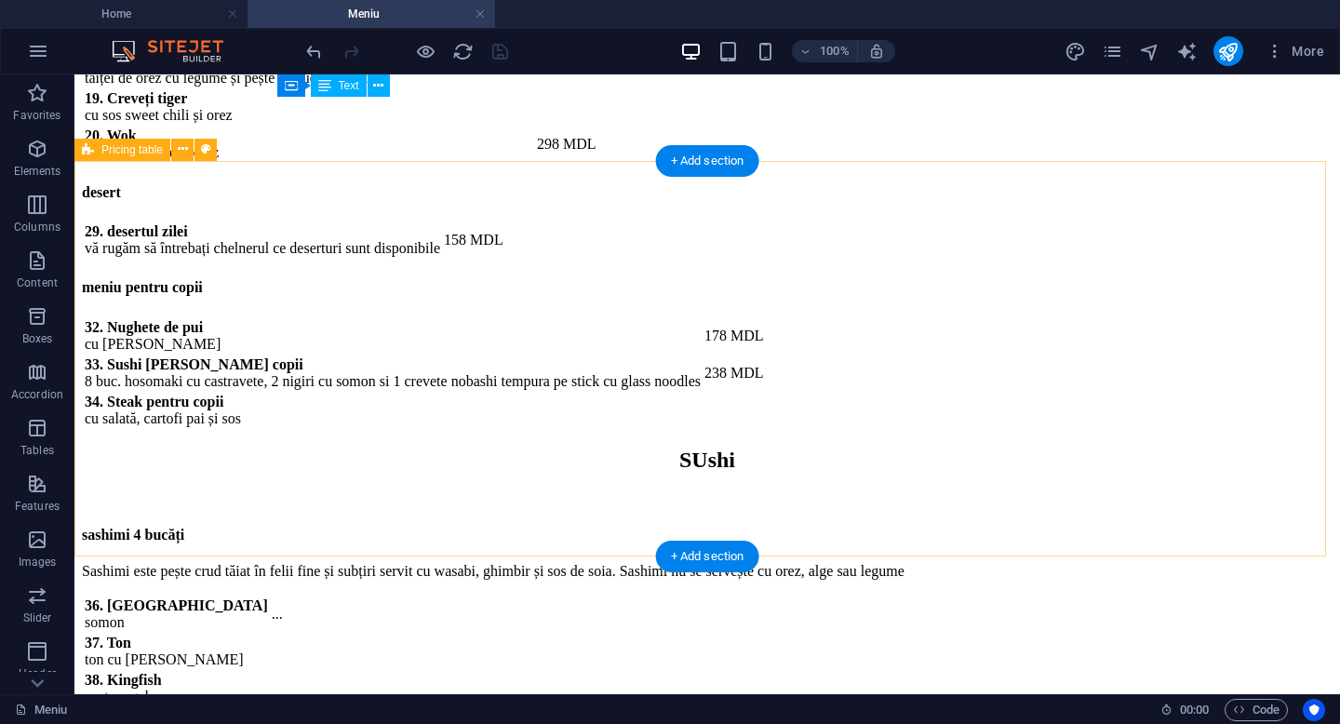
click at [167, 406] on div "meniu pentru copii 32. Nughete de pui cu cartofi pai 178 MDL 33. Sushi petru co…" at bounding box center [707, 345] width 1250 height 170
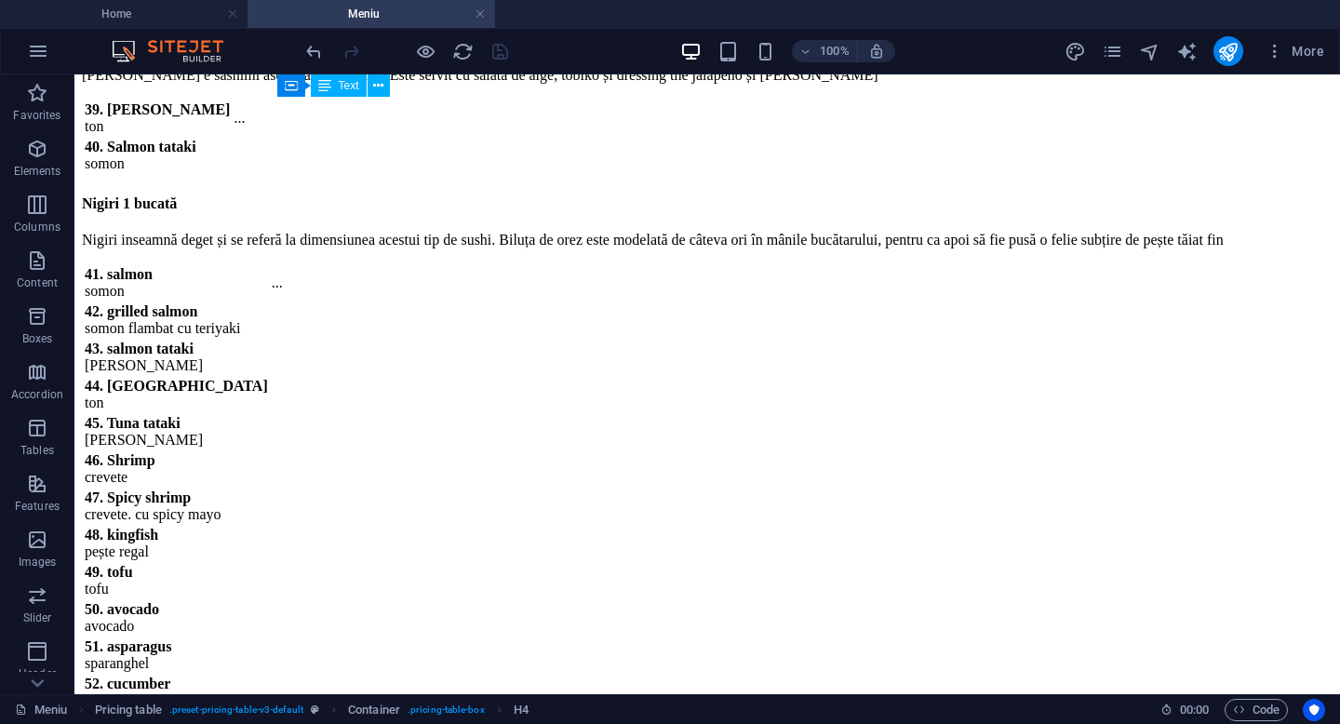
scroll to position [4333, 0]
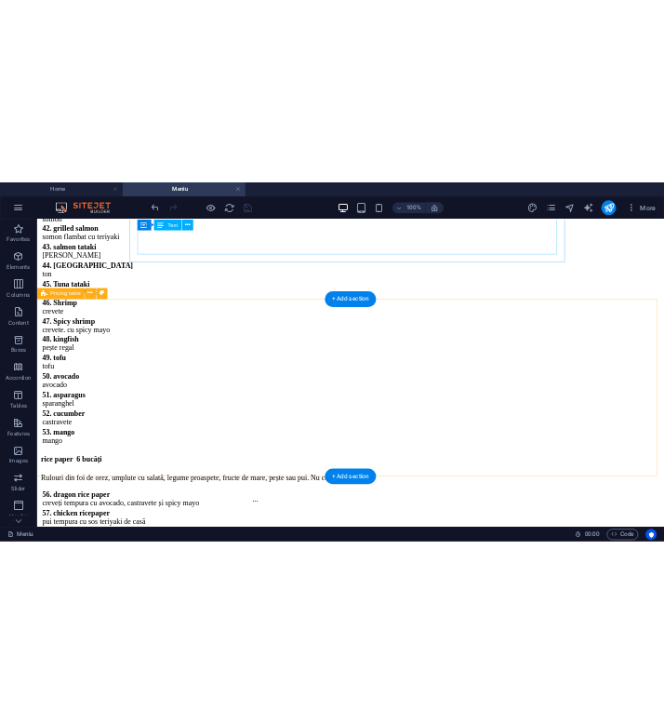
scroll to position [4742, 0]
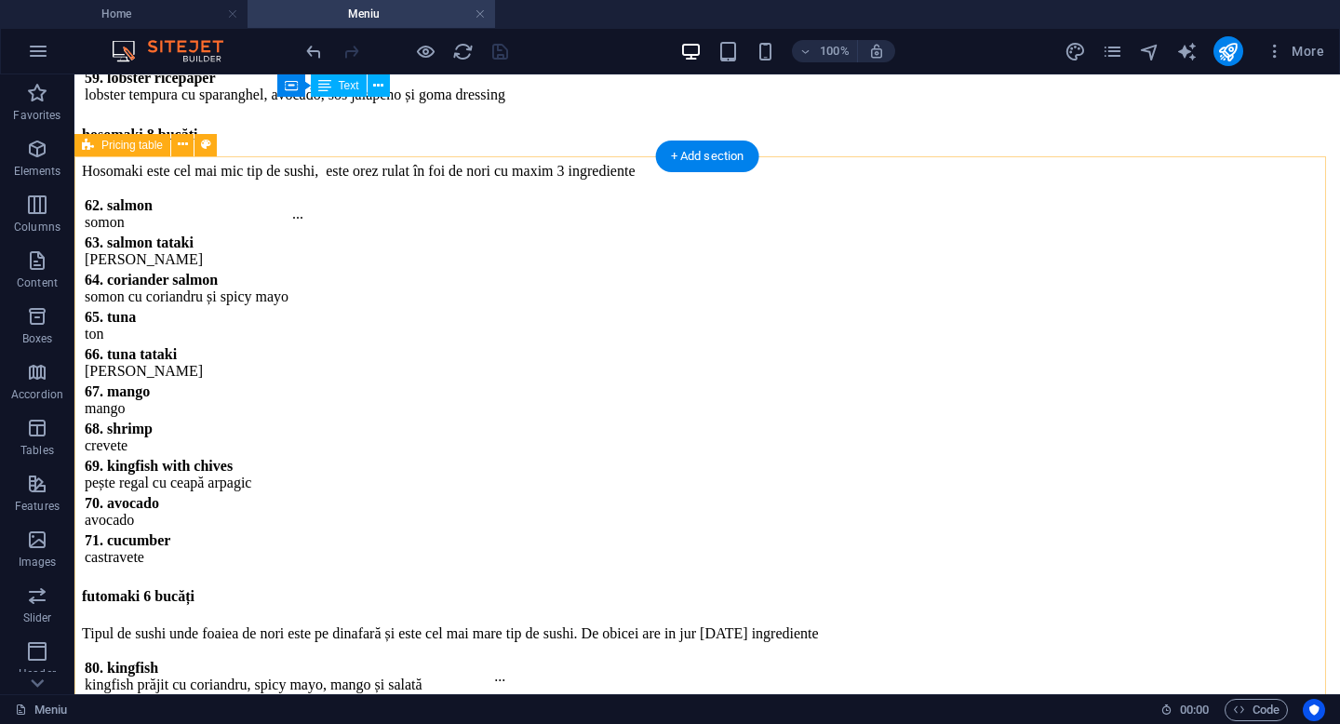
scroll to position [5268, 0]
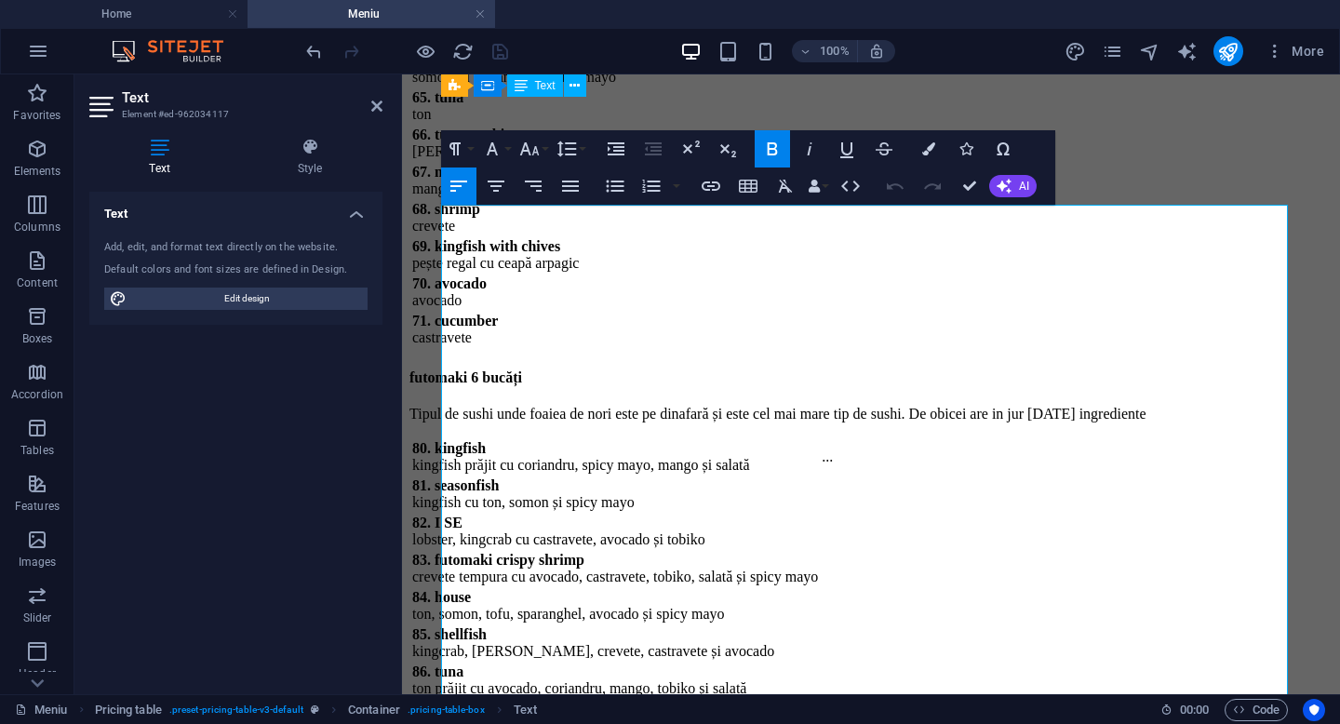
scroll to position [5201, 0]
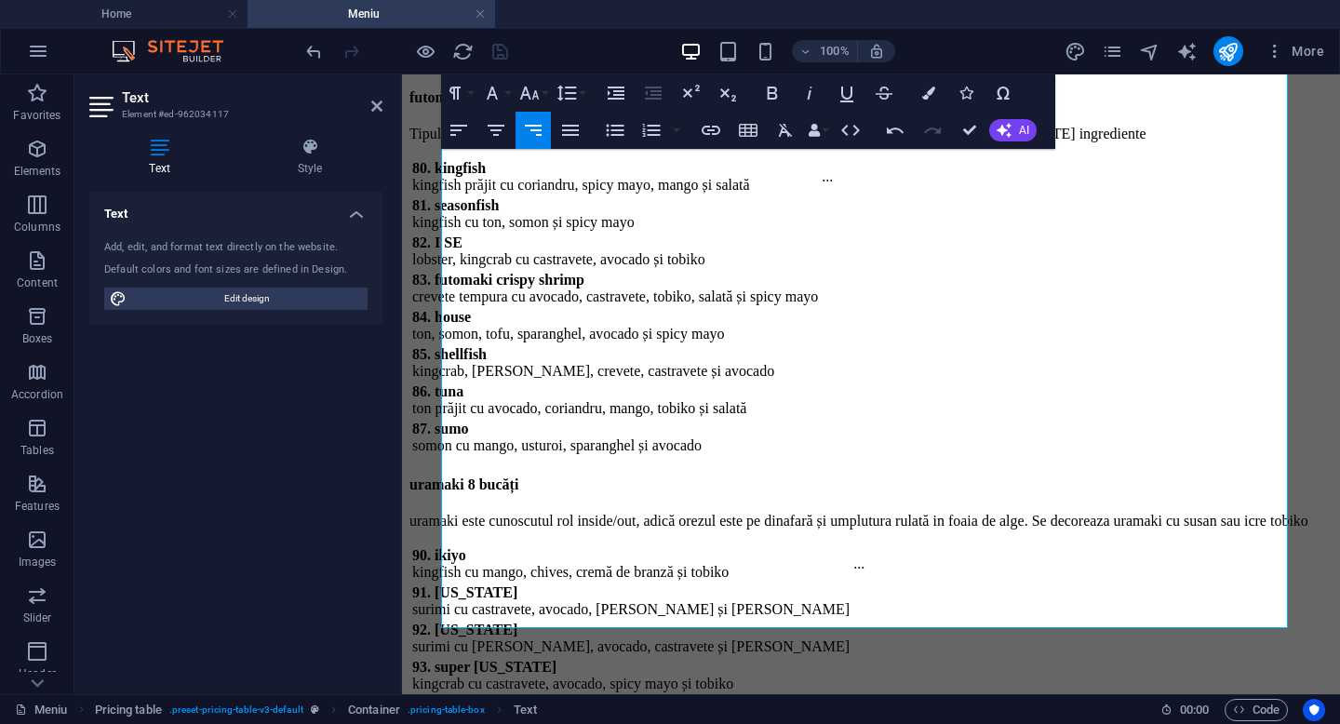
scroll to position [5565, 0]
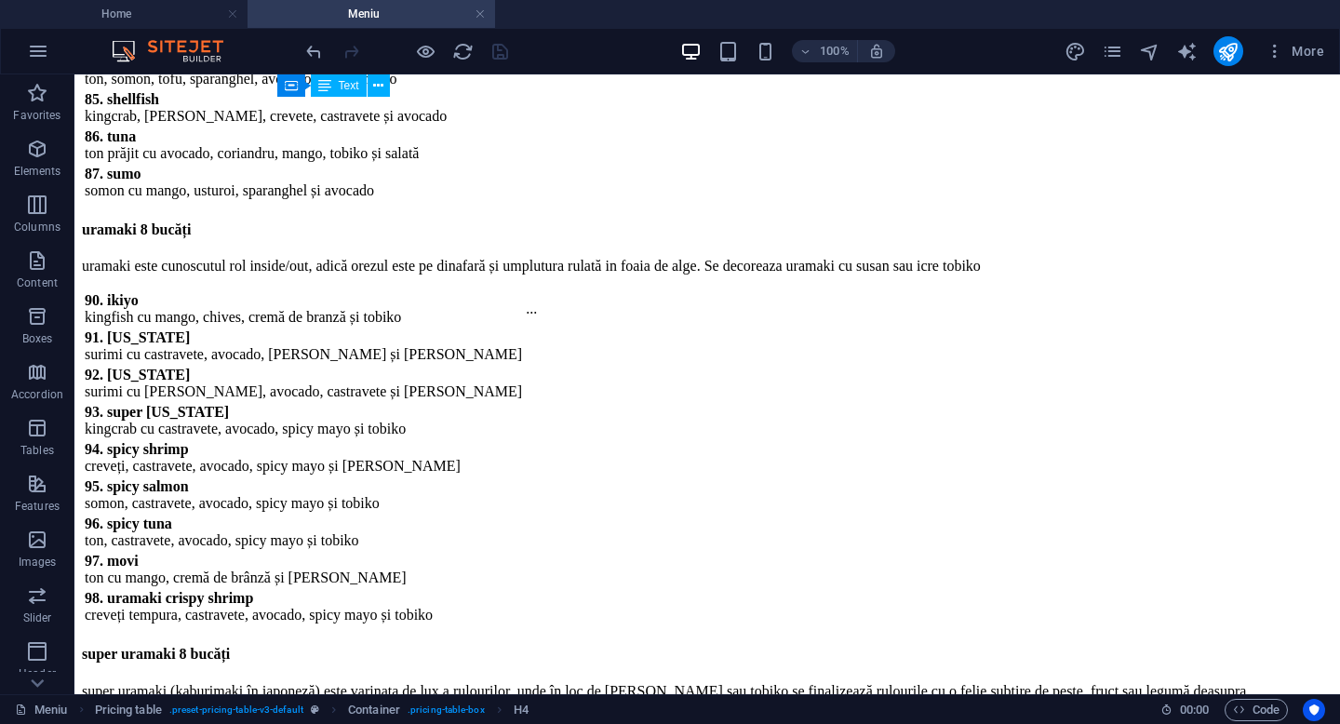
scroll to position [6179, 0]
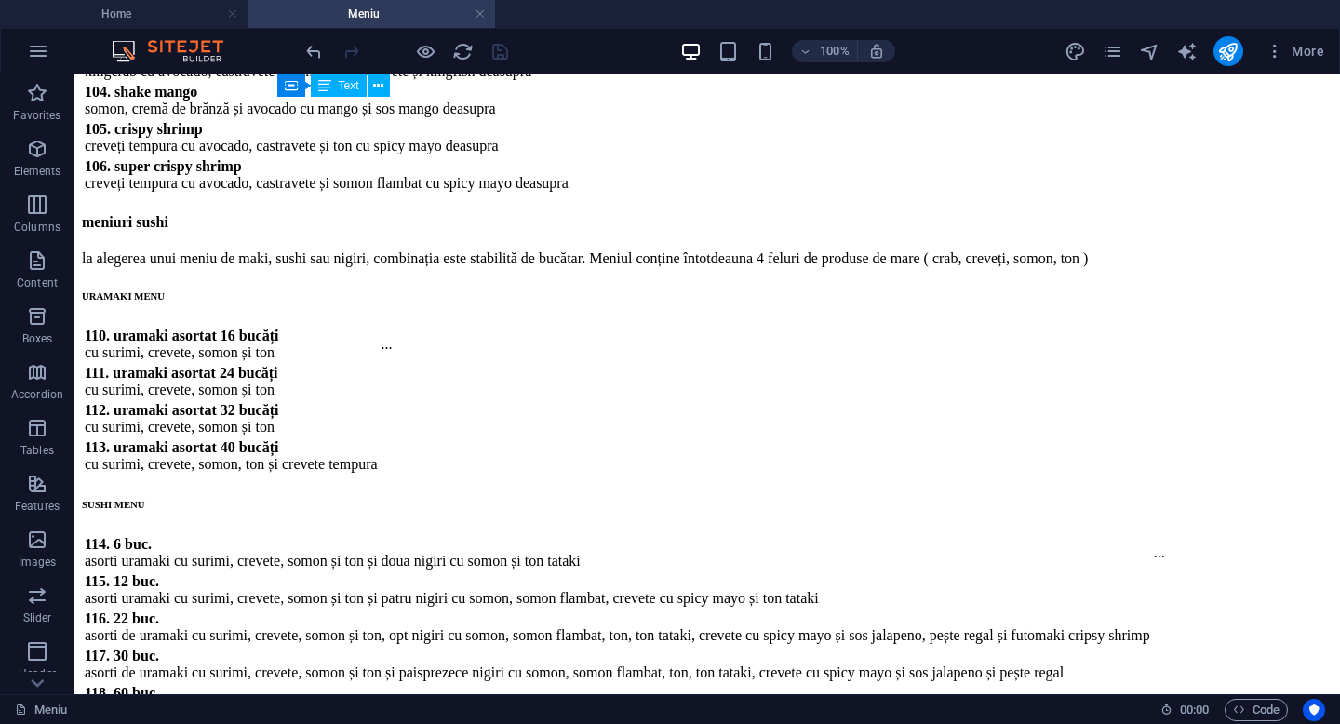
scroll to position [6724, 0]
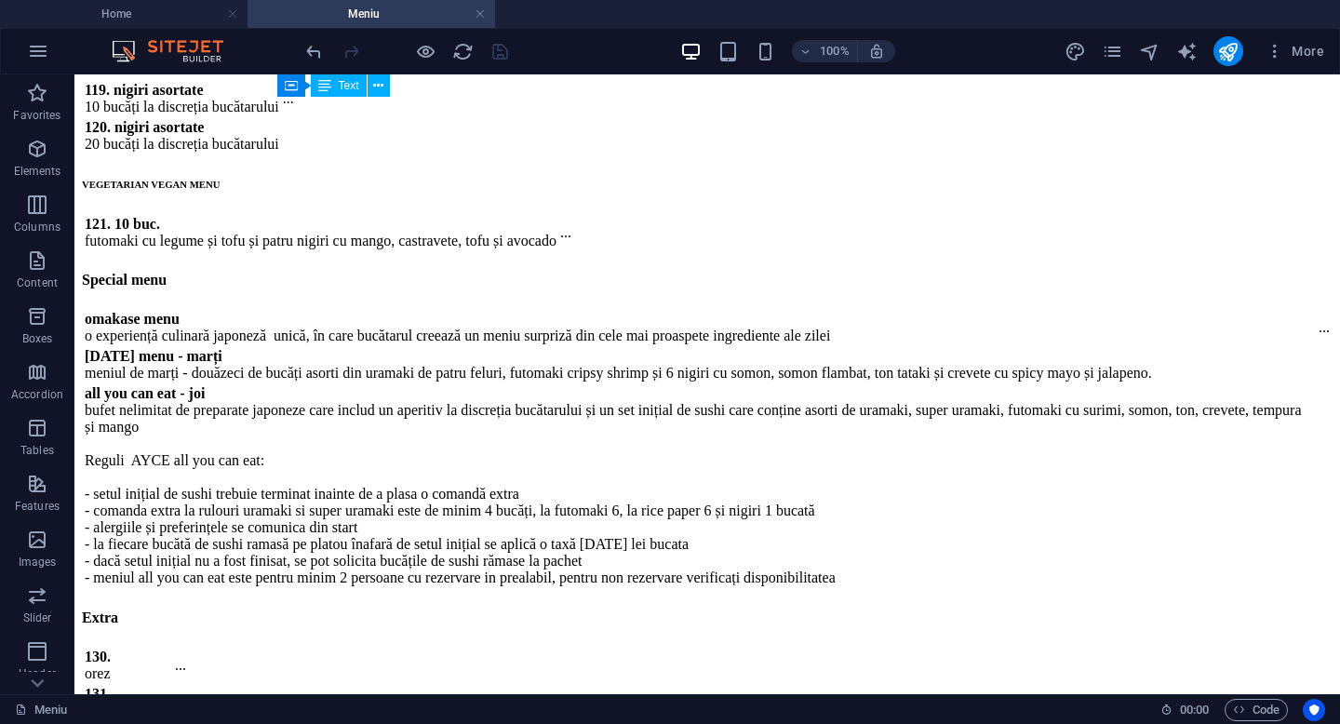
scroll to position [7507, 0]
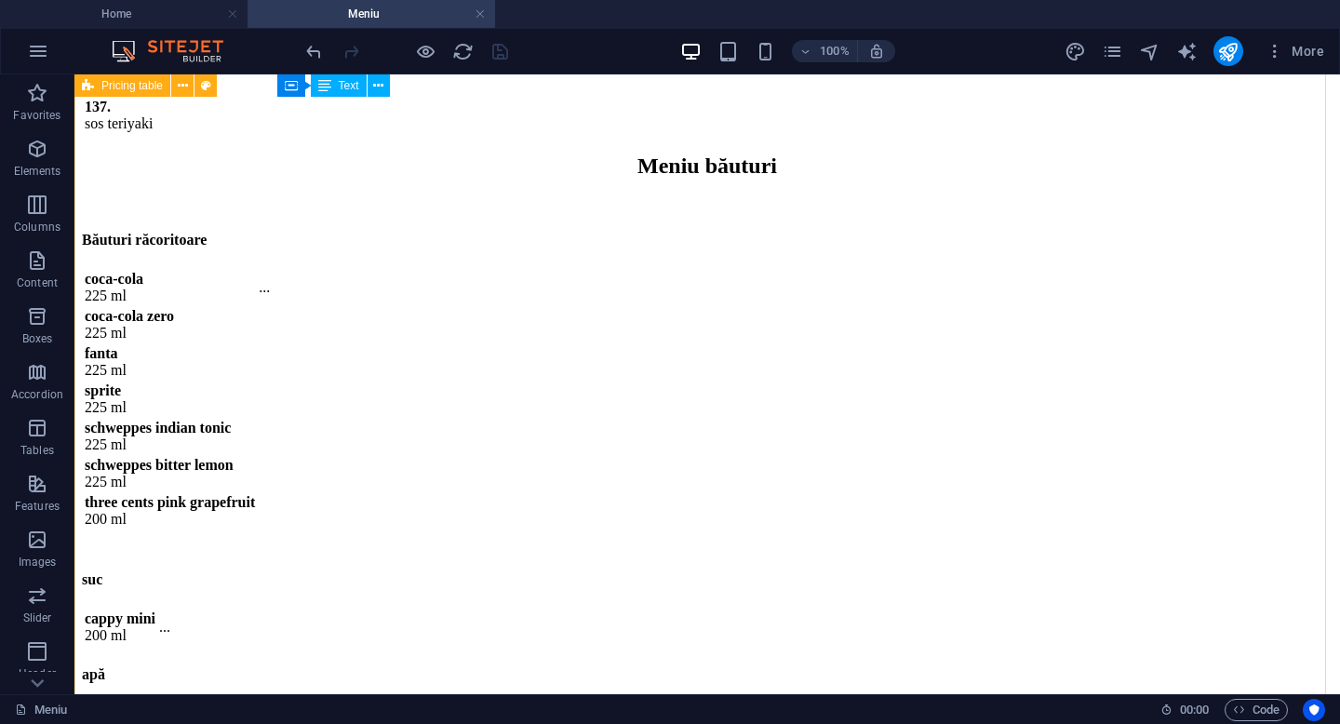
scroll to position [8275, 0]
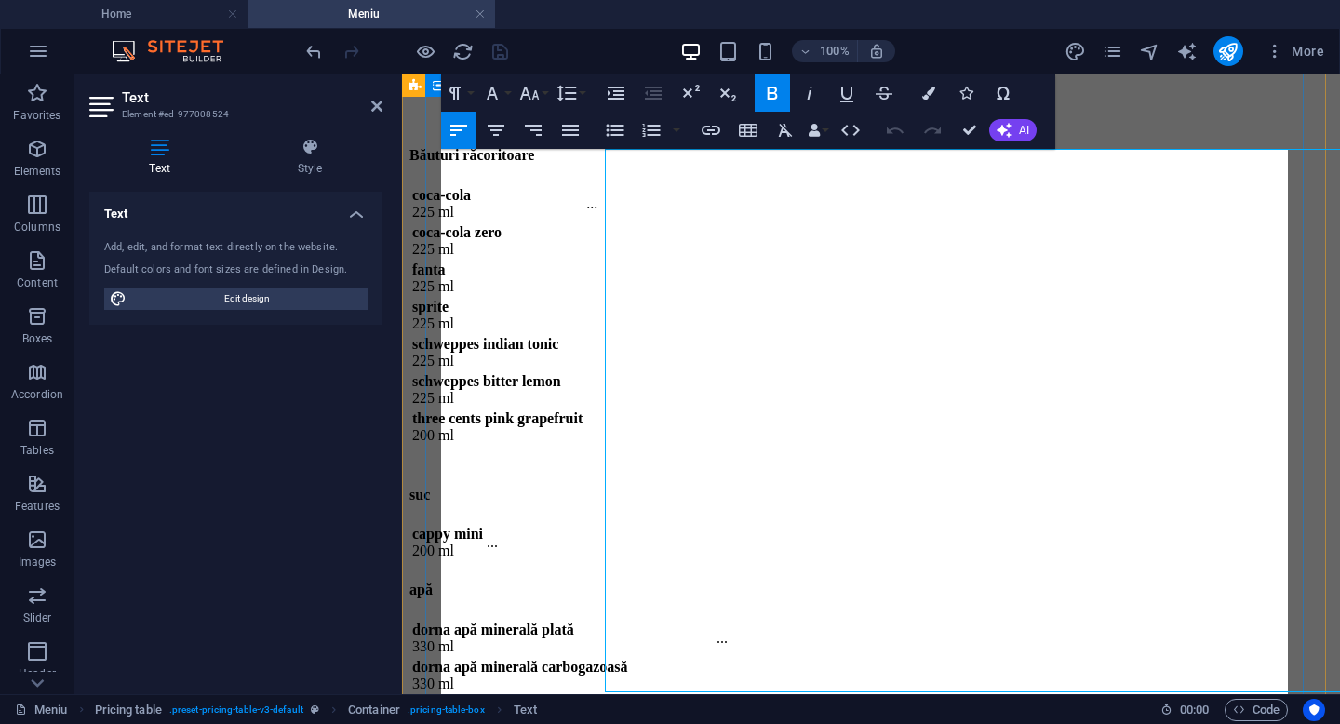
scroll to position [8341, 0]
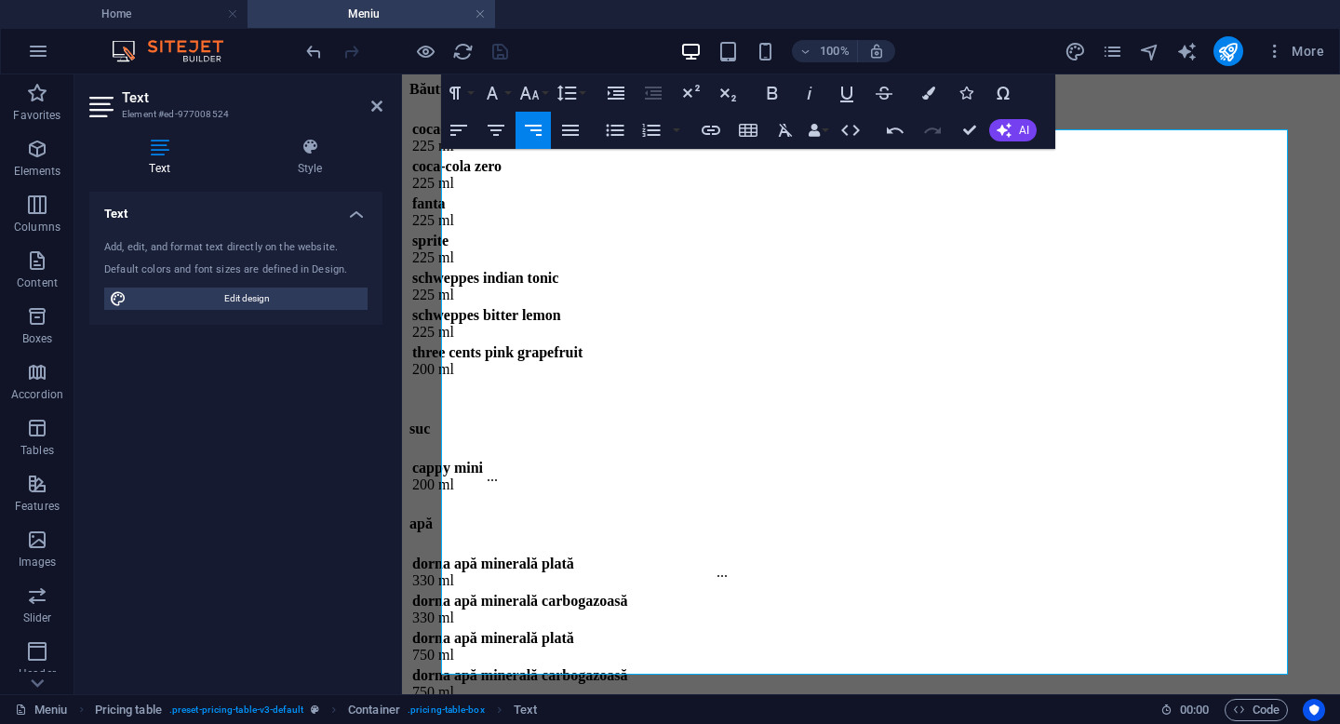
scroll to position [8417, 0]
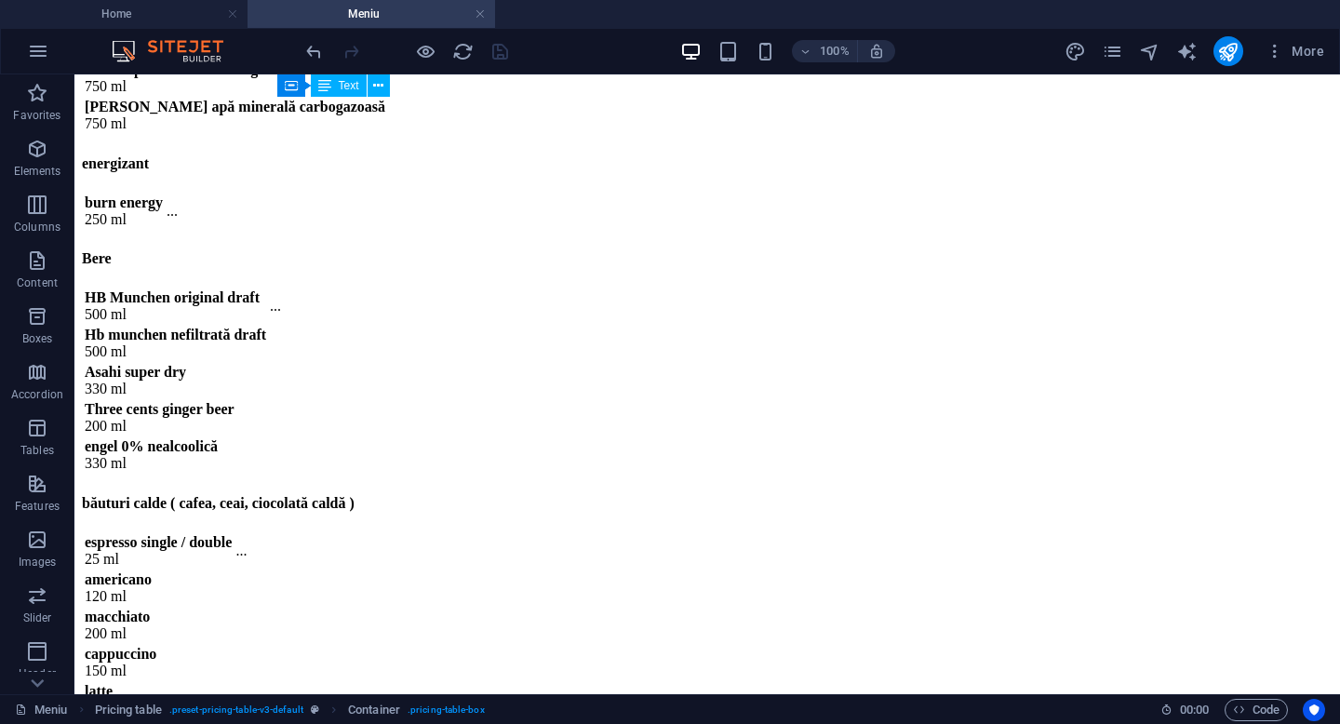
scroll to position [9086, 0]
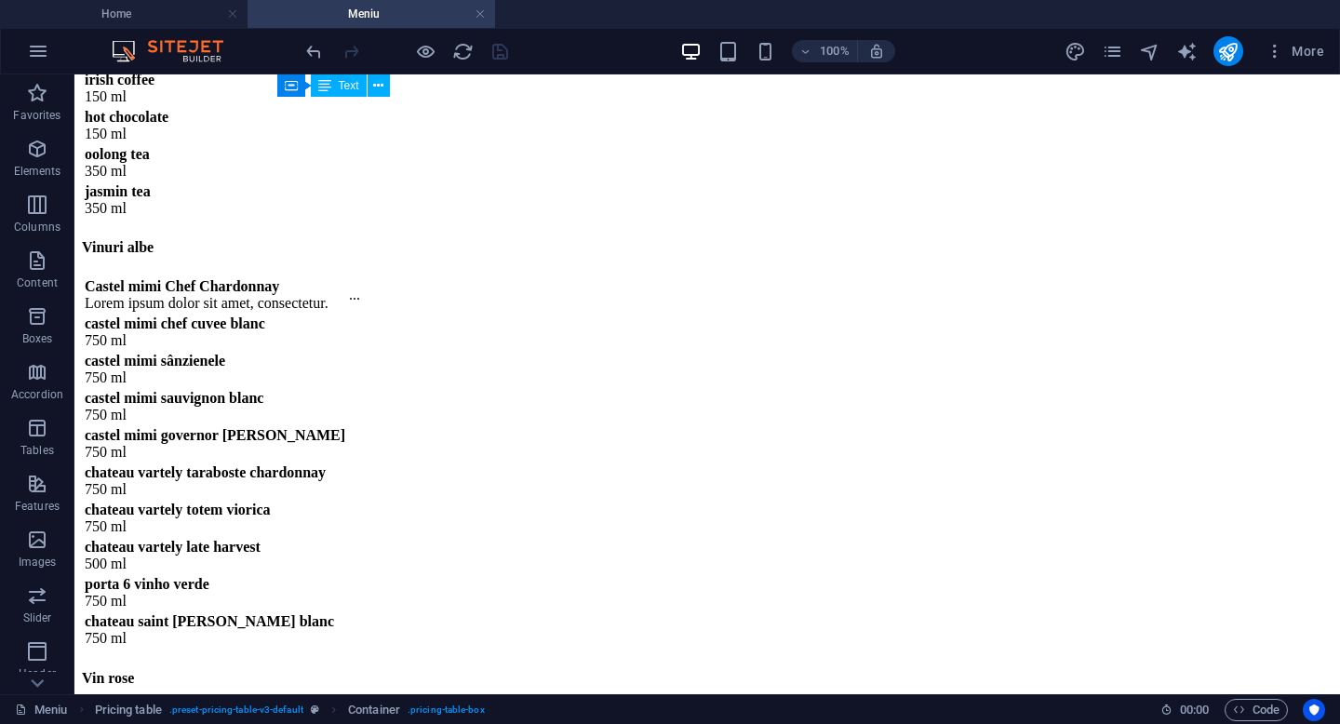
scroll to position [9730, 0]
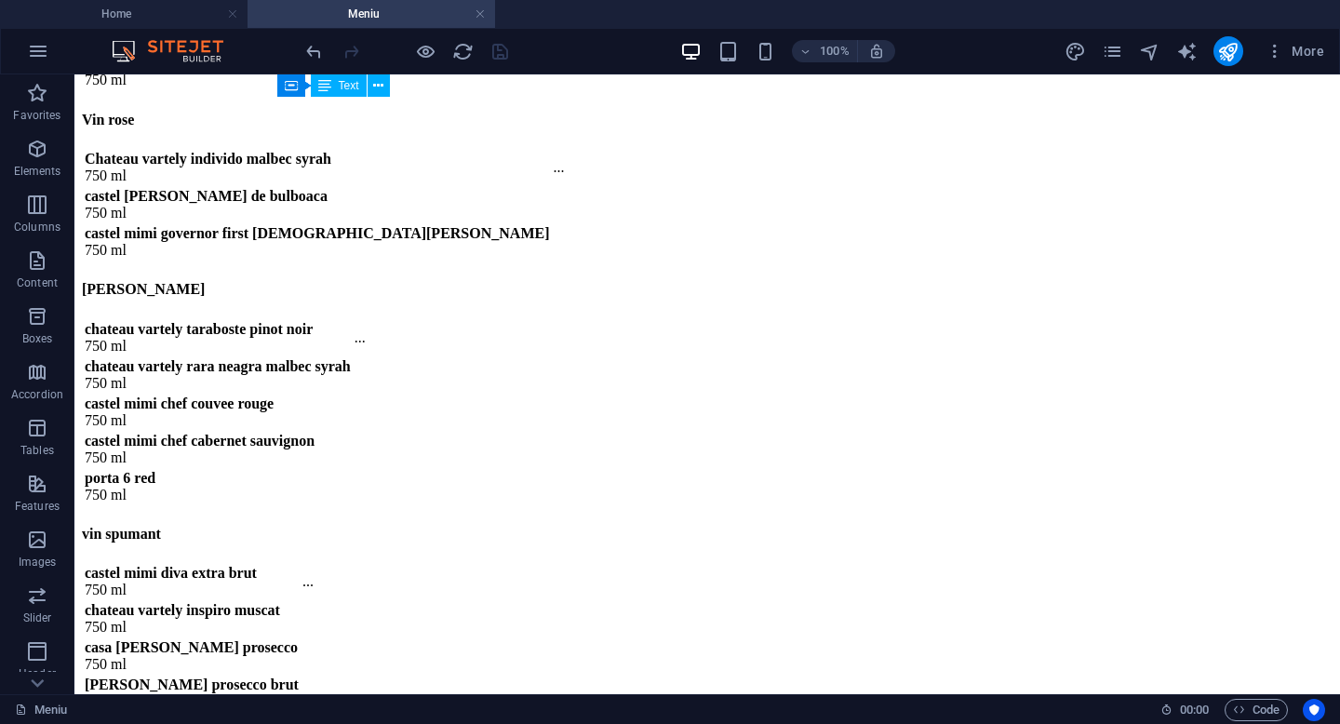
scroll to position [10261, 0]
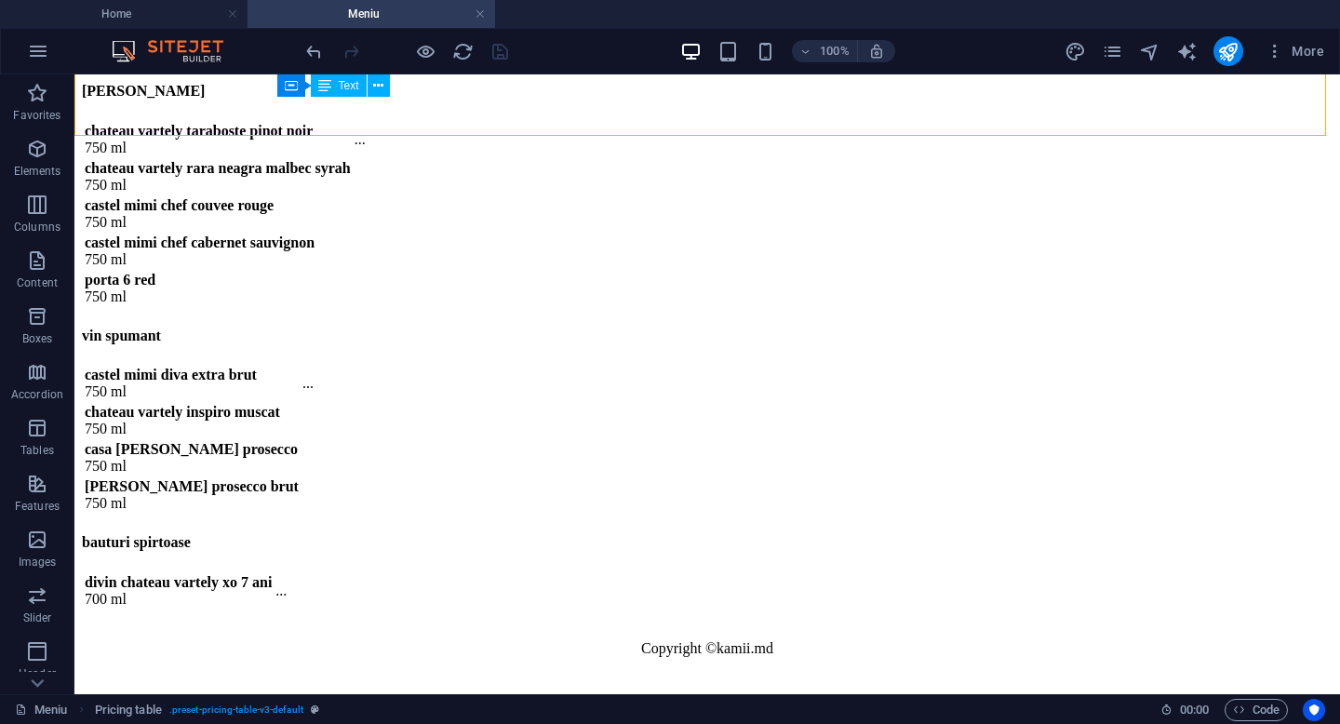
scroll to position [10792, 0]
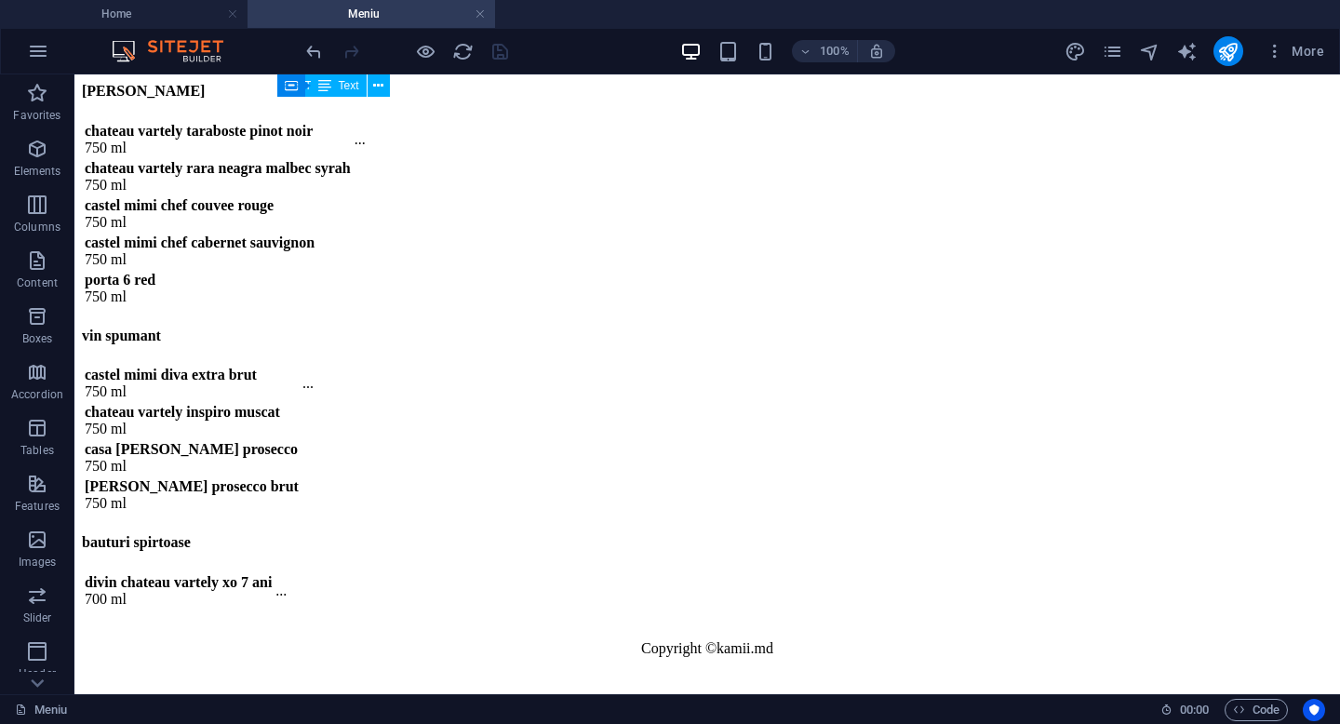
scroll to position [11477, 0]
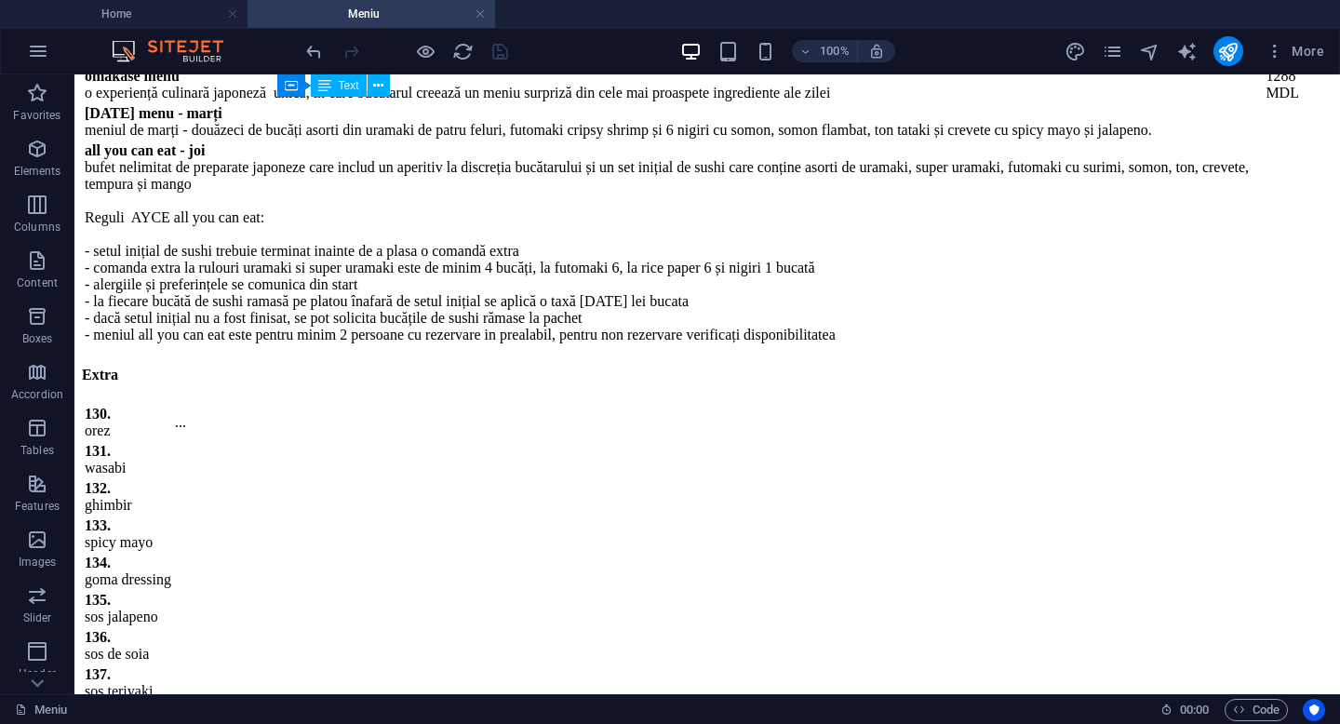
scroll to position [7665, 0]
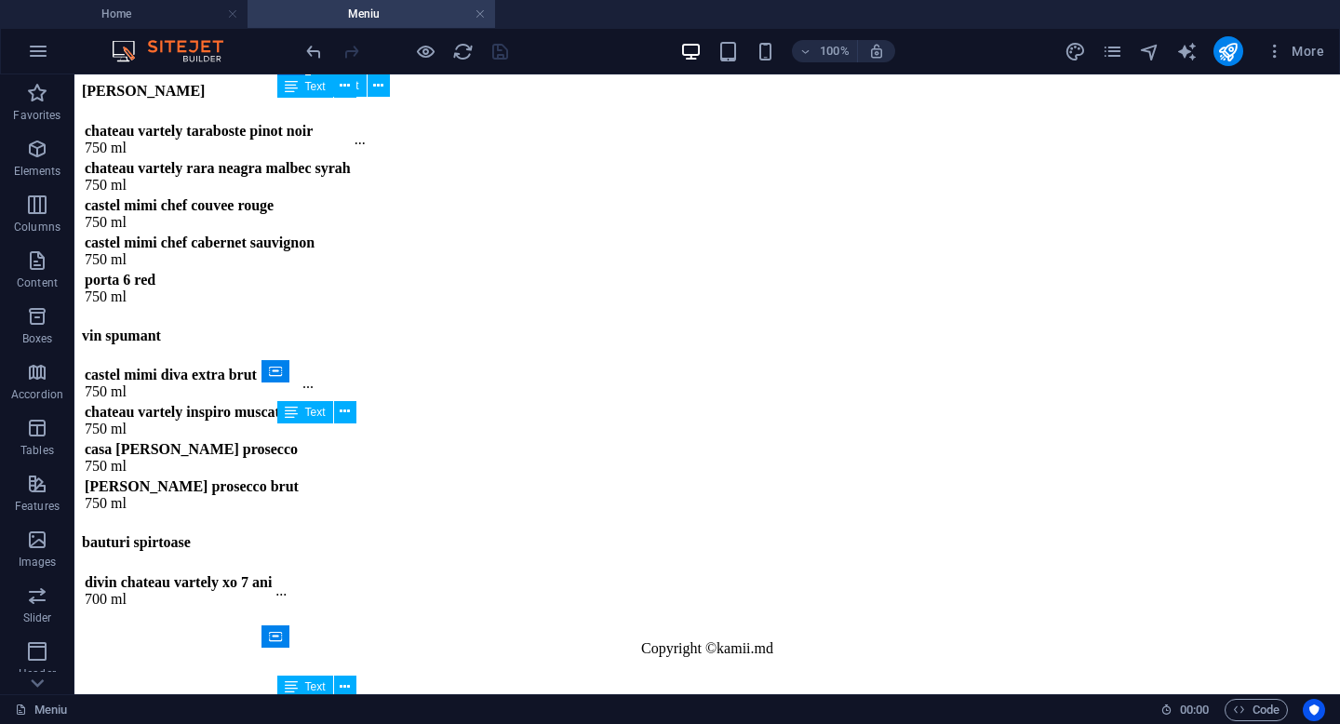
scroll to position [10973, 0]
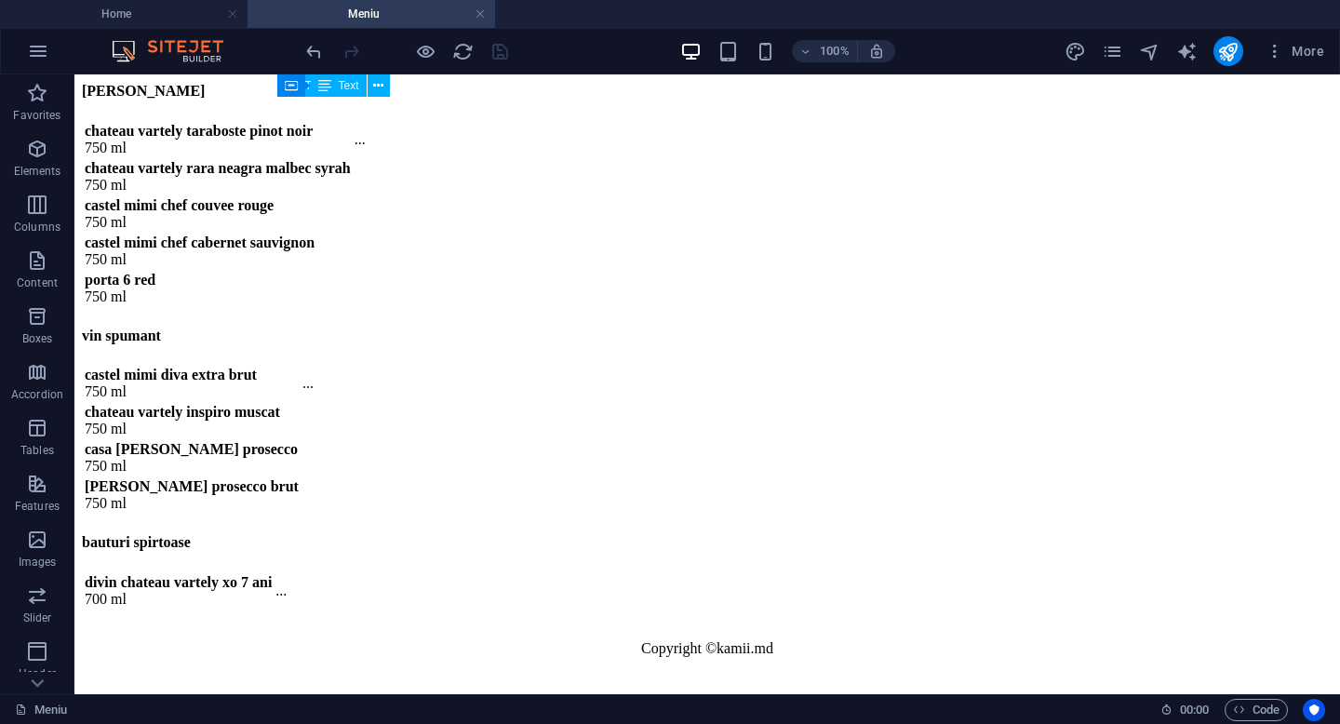
scroll to position [12080, 0]
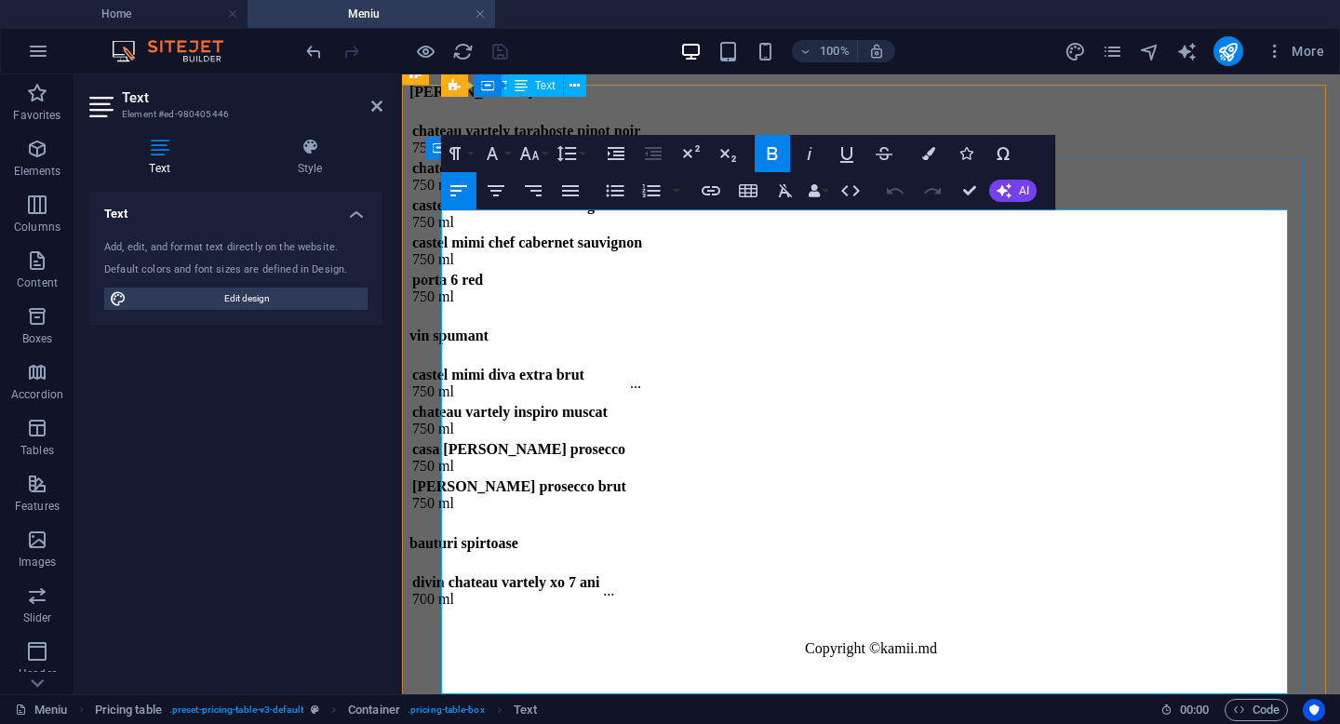
scroll to position [12141, 0]
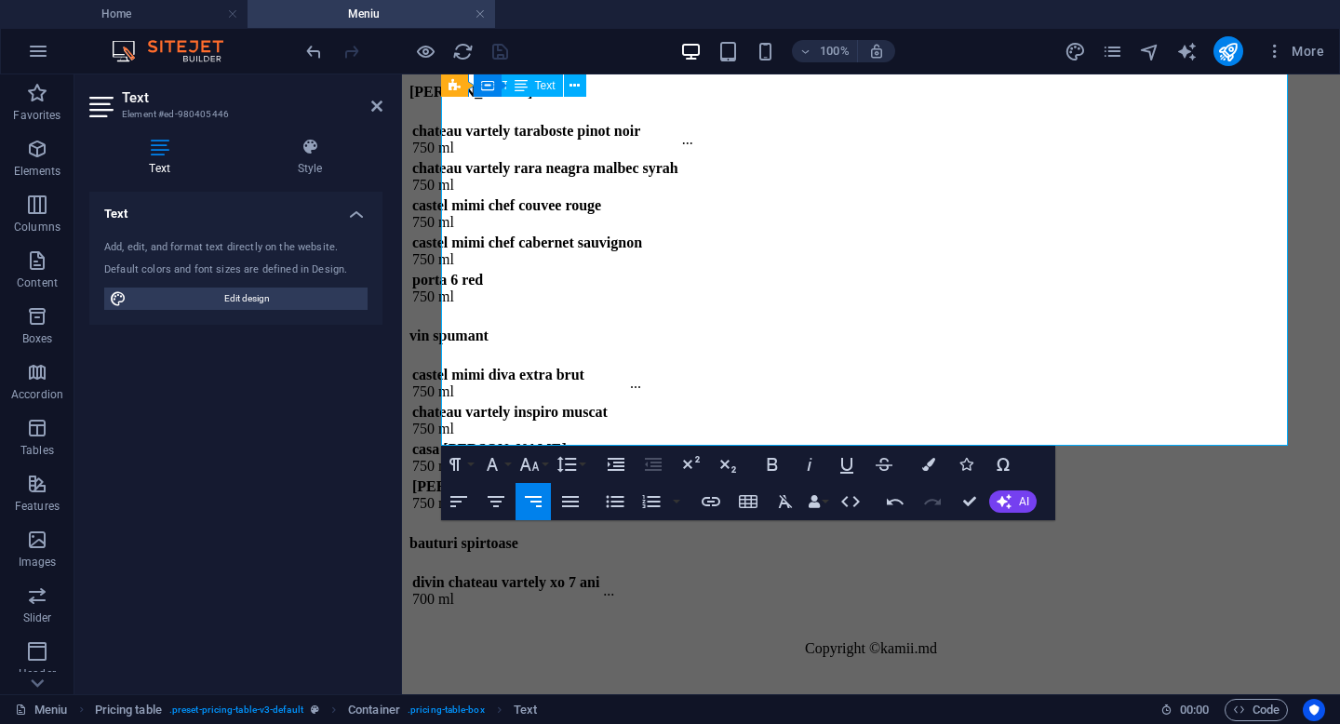
scroll to position [12418, 0]
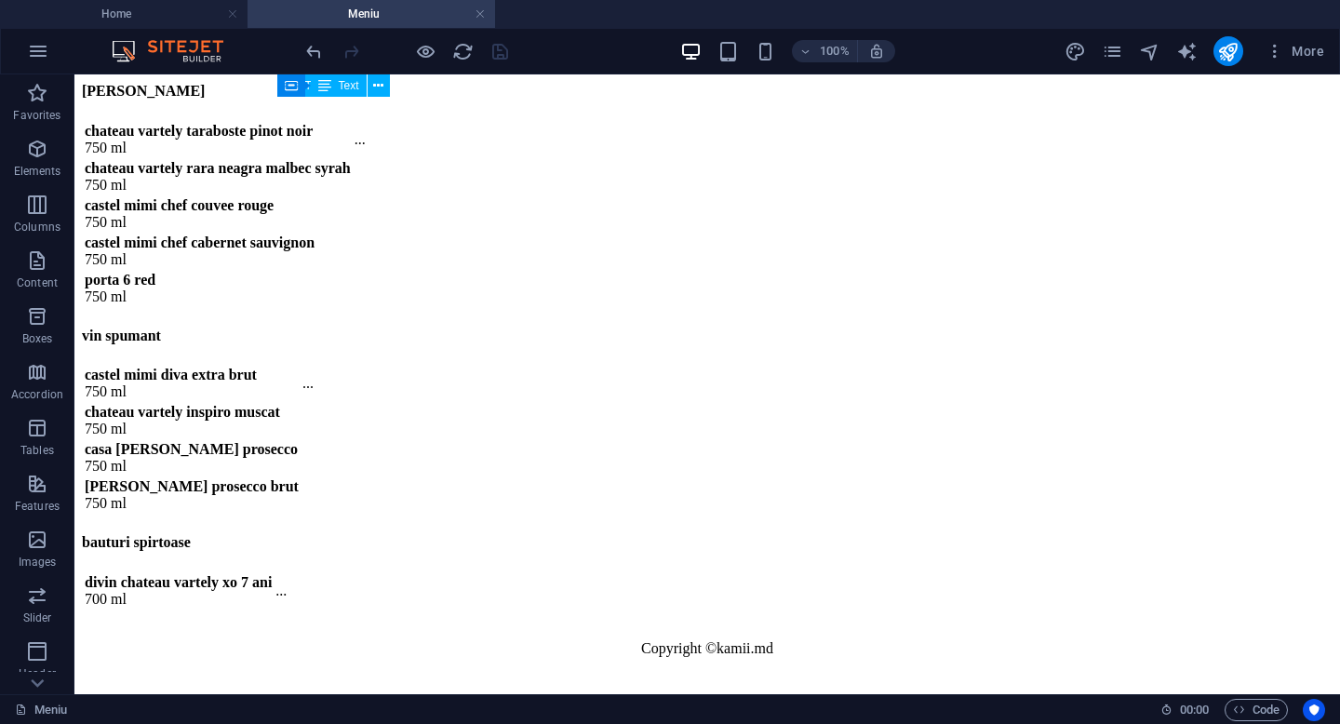
scroll to position [14561, 0]
click at [1227, 53] on icon "publish" at bounding box center [1227, 51] width 21 height 21
